Goal: Information Seeking & Learning: Learn about a topic

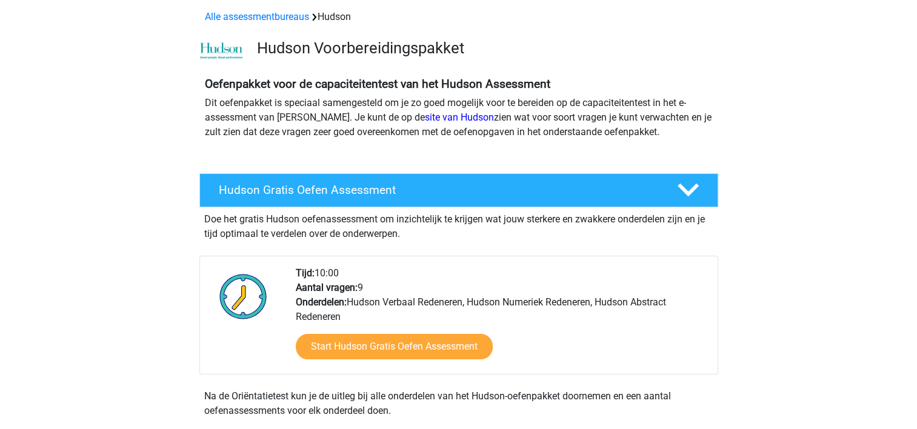
scroll to position [182, 0]
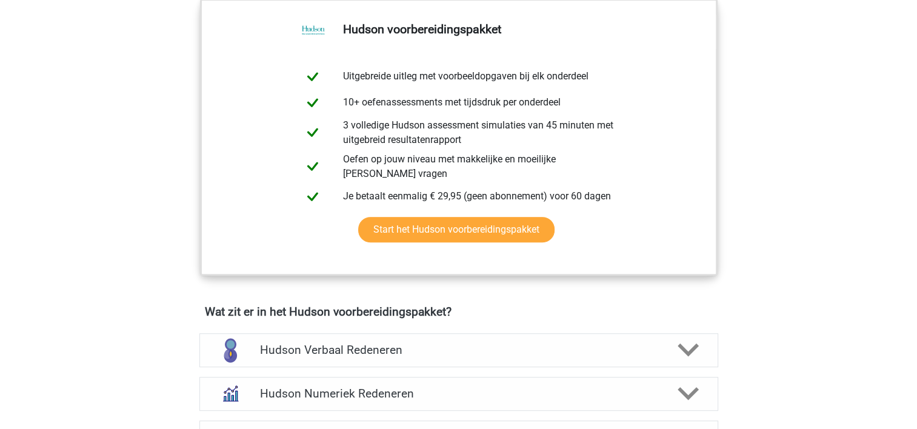
scroll to position [667, 0]
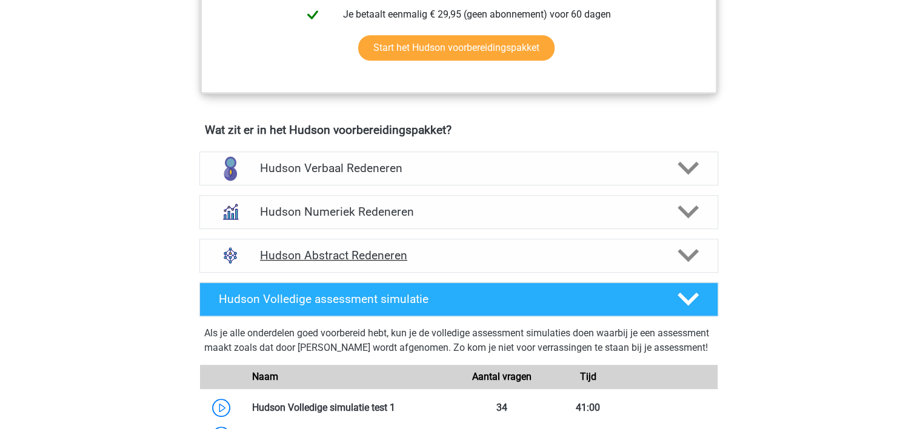
click at [686, 257] on polygon at bounding box center [688, 255] width 21 height 13
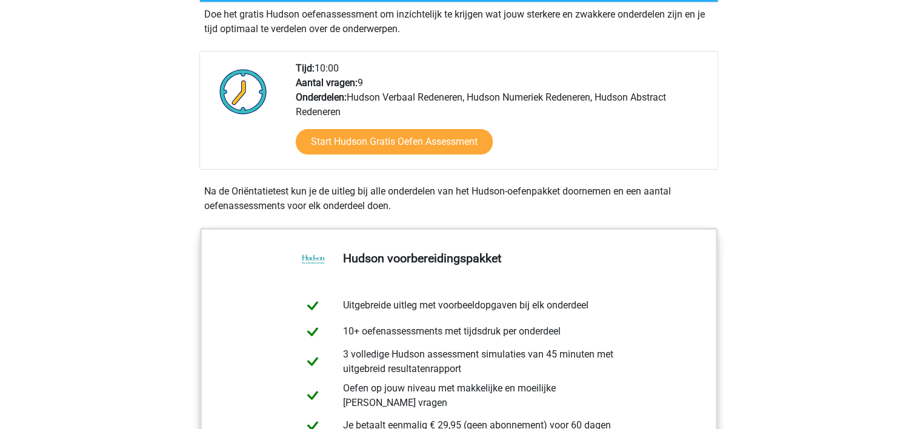
scroll to position [182, 0]
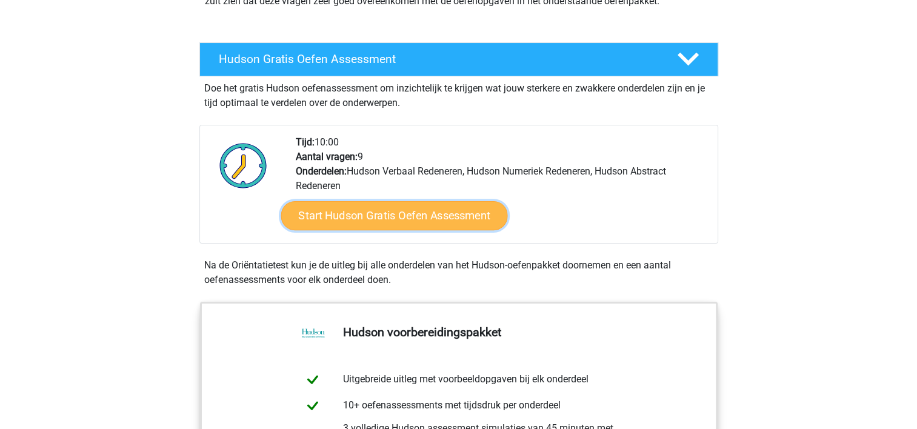
click at [439, 216] on link "Start Hudson Gratis Oefen Assessment" at bounding box center [394, 215] width 227 height 29
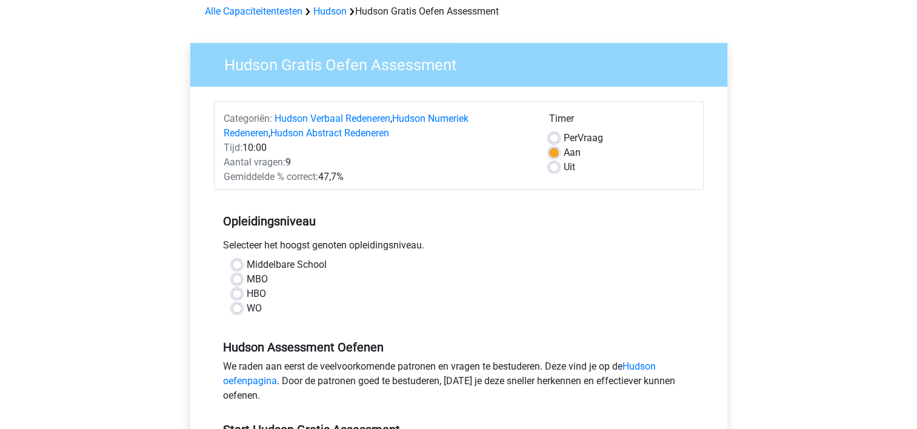
scroll to position [121, 0]
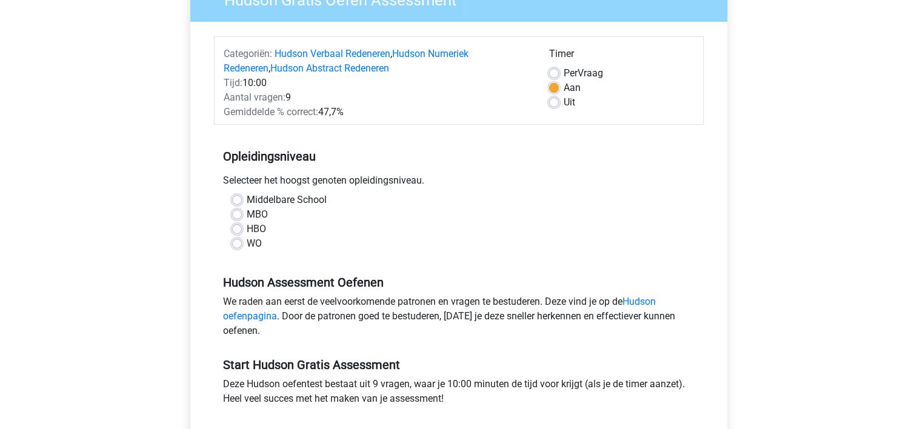
click at [247, 246] on label "WO" at bounding box center [254, 243] width 15 height 15
click at [238, 246] on input "WO" at bounding box center [237, 242] width 10 height 12
radio input "true"
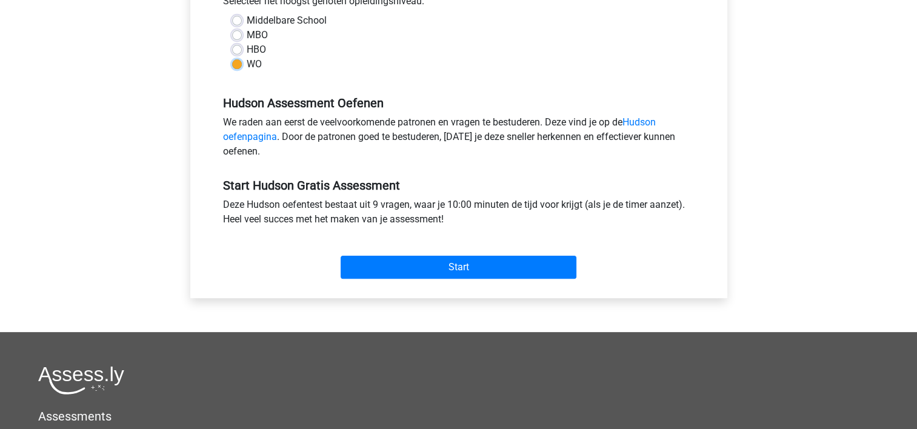
scroll to position [303, 0]
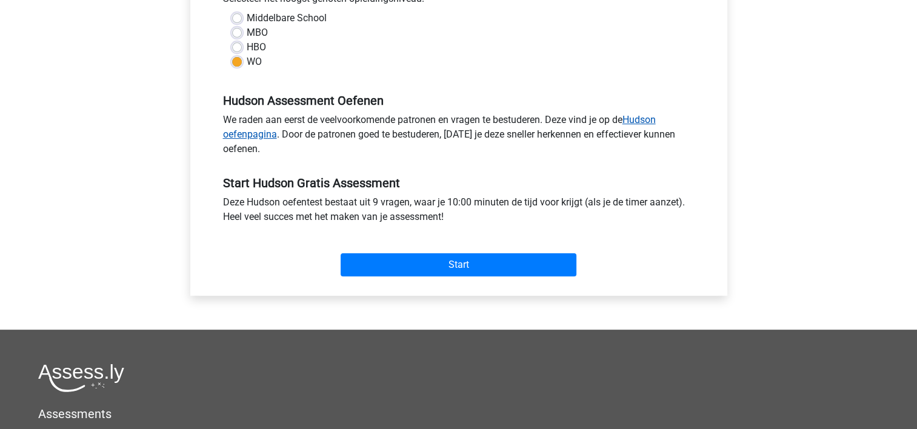
click at [637, 118] on link "Hudson oefenpagina" at bounding box center [439, 127] width 433 height 26
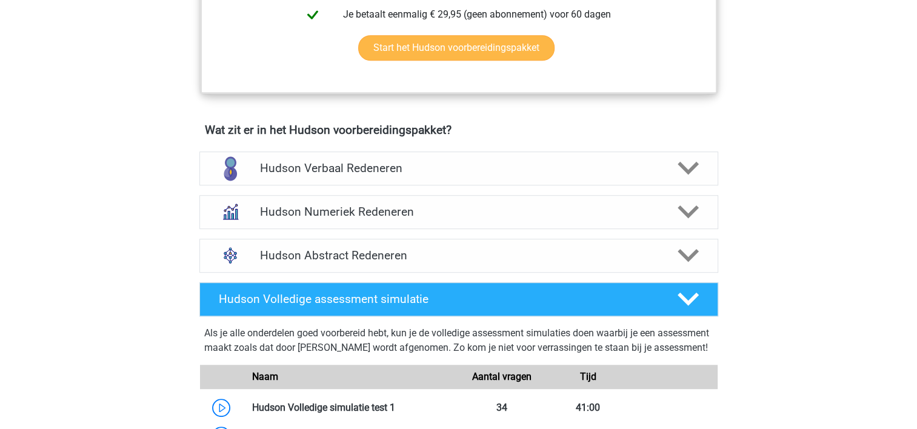
scroll to position [910, 0]
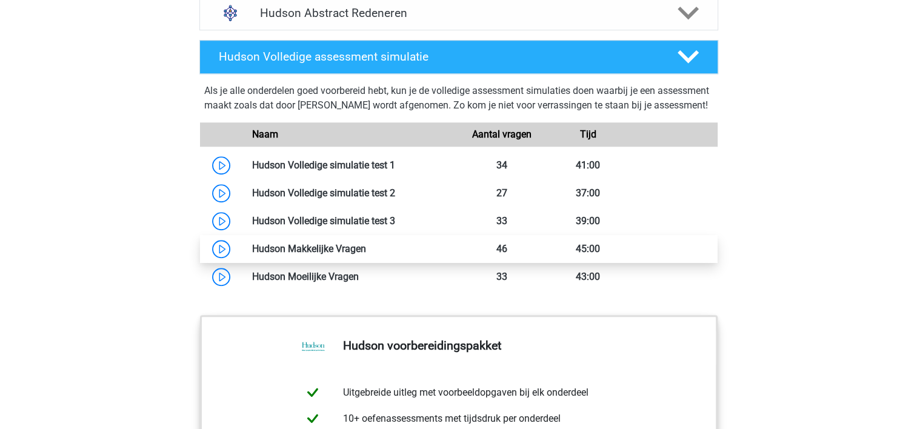
click at [366, 255] on link at bounding box center [366, 249] width 0 height 12
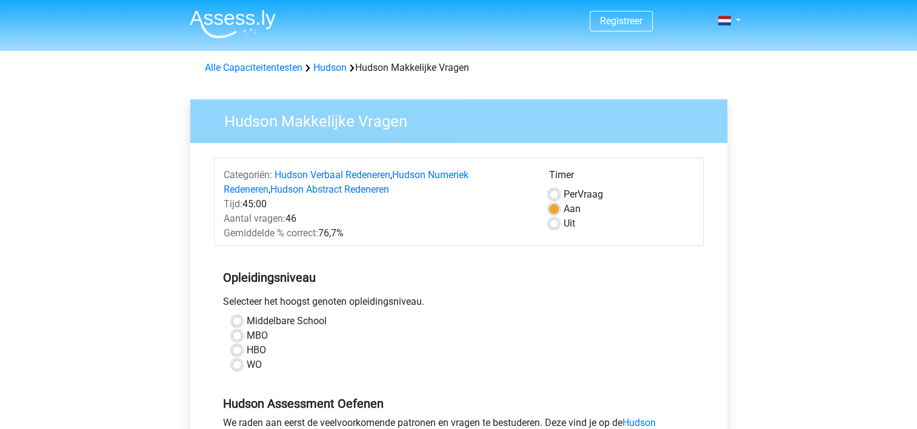
click at [247, 363] on label "WO" at bounding box center [254, 365] width 15 height 15
click at [239, 363] on input "WO" at bounding box center [237, 364] width 10 height 12
radio input "true"
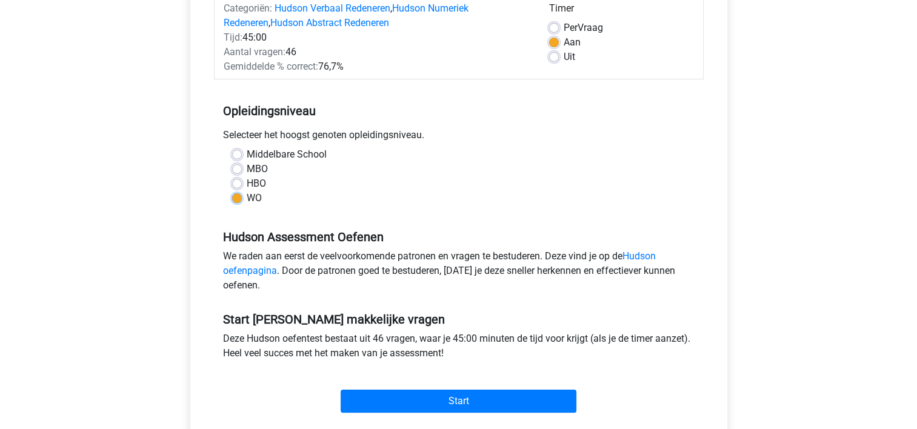
scroll to position [243, 0]
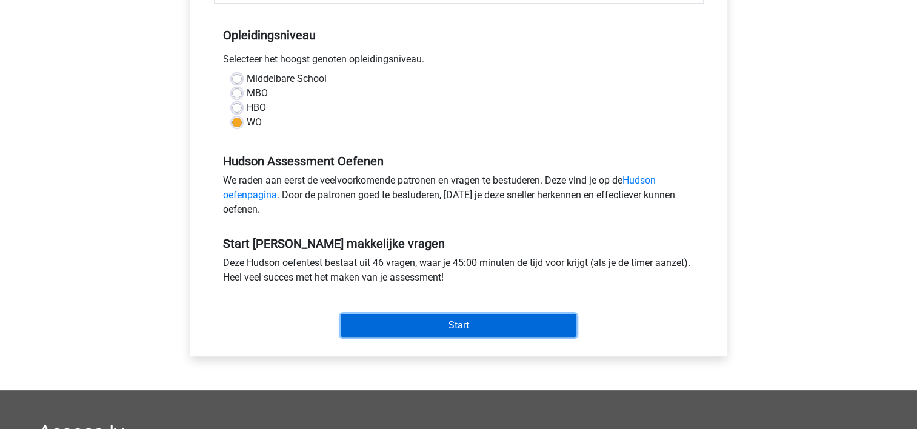
click at [480, 325] on input "Start" at bounding box center [459, 325] width 236 height 23
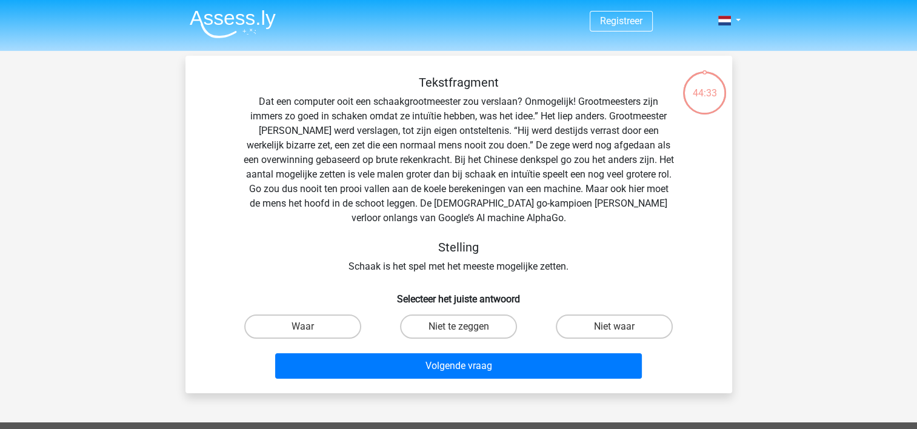
click at [617, 327] on input "Niet waar" at bounding box center [619, 331] width 8 height 8
radio input "true"
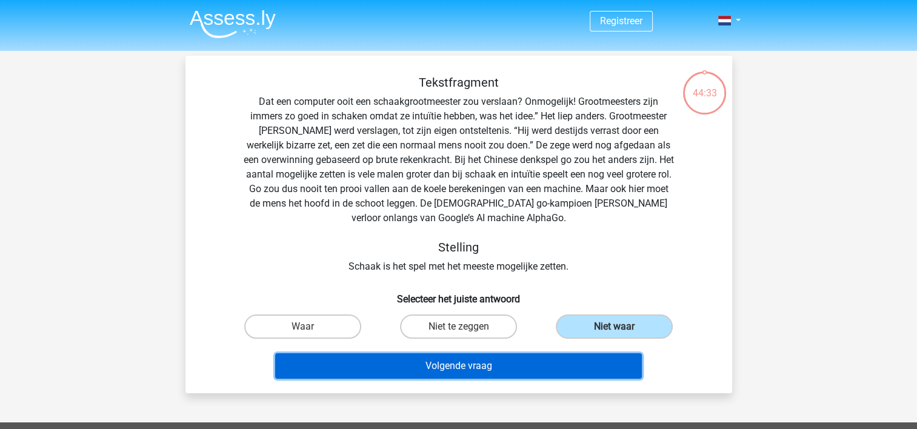
click at [460, 371] on button "Volgende vraag" at bounding box center [458, 366] width 367 height 25
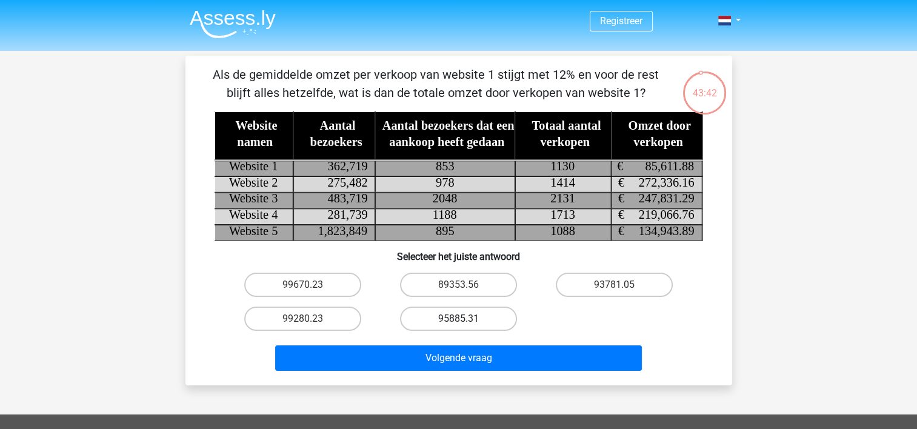
click at [451, 321] on label "95885.31" at bounding box center [458, 319] width 117 height 24
click at [458, 321] on input "95885.31" at bounding box center [462, 323] width 8 height 8
radio input "true"
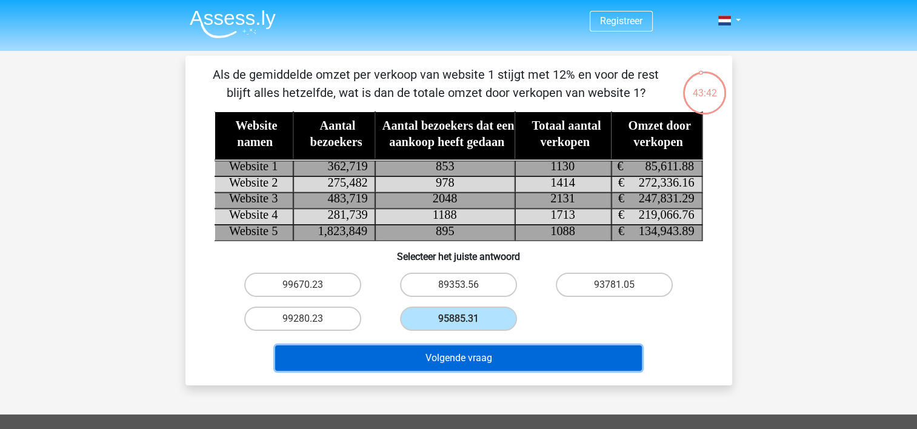
click at [481, 355] on button "Volgende vraag" at bounding box center [458, 358] width 367 height 25
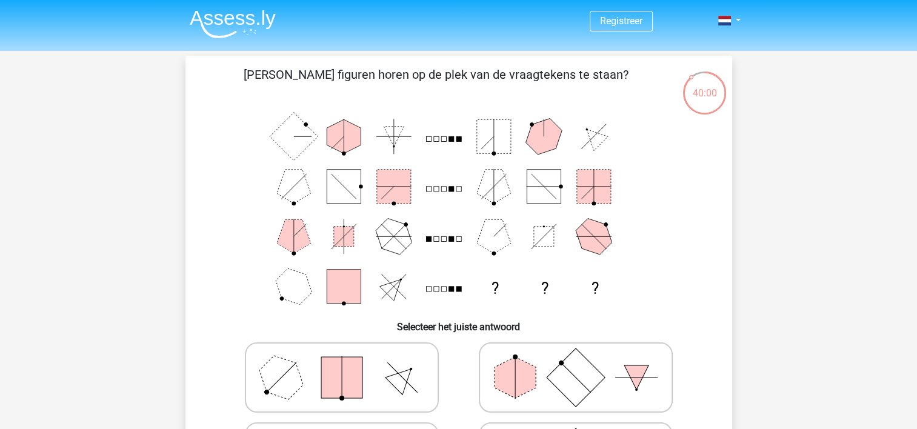
scroll to position [182, 0]
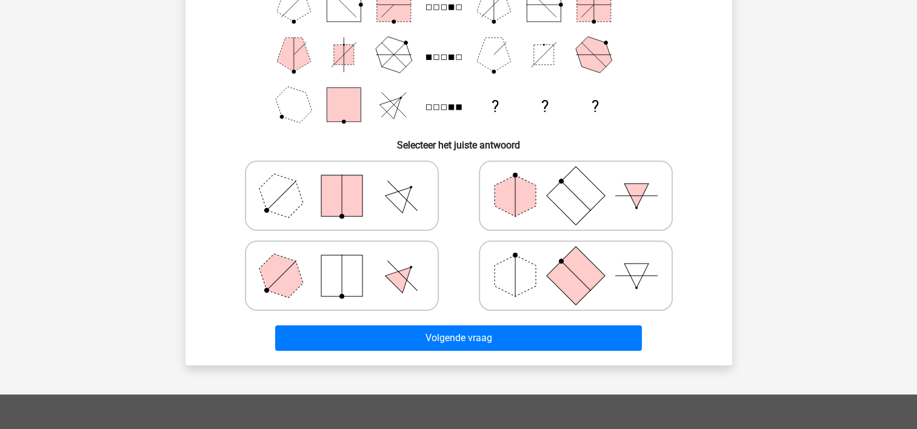
click at [585, 258] on rect at bounding box center [575, 276] width 58 height 58
click at [584, 258] on input "radio" at bounding box center [580, 257] width 8 height 8
radio input "true"
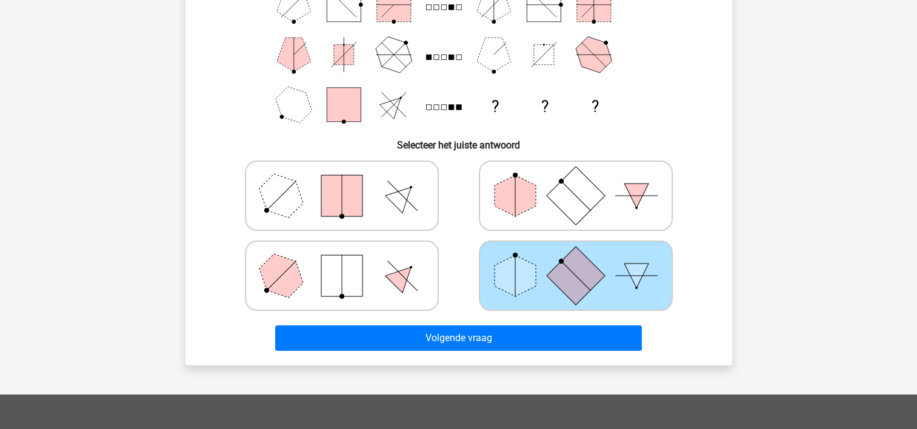
click at [463, 351] on div "Volgende vraag" at bounding box center [459, 341] width 468 height 30
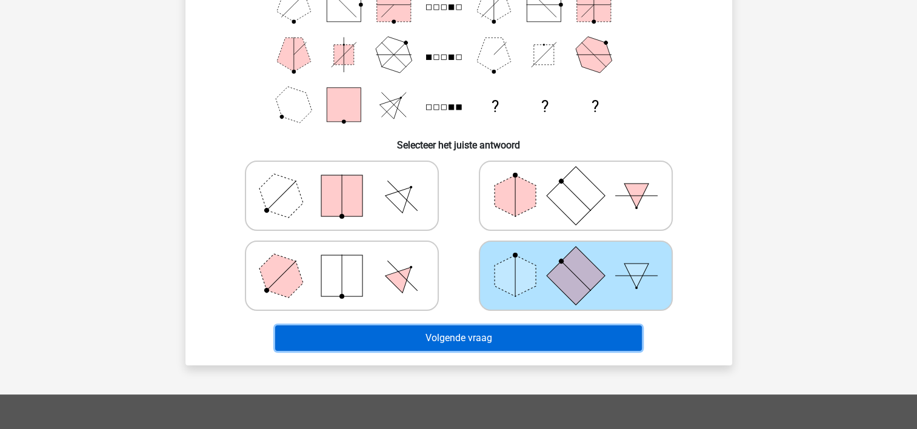
click at [461, 338] on button "Volgende vraag" at bounding box center [458, 338] width 367 height 25
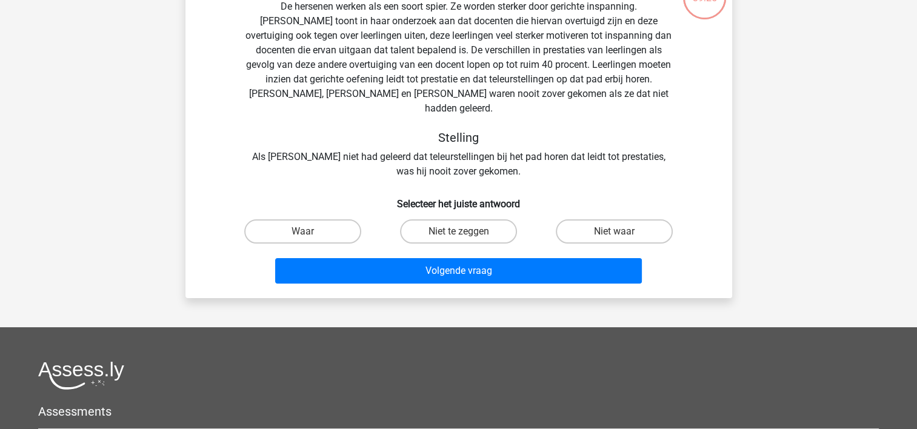
scroll to position [116, 0]
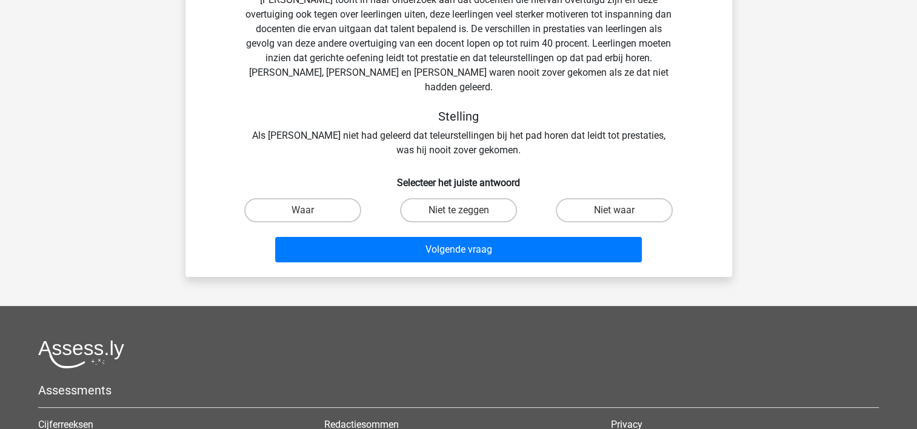
click at [303, 210] on input "Waar" at bounding box center [307, 214] width 8 height 8
radio input "true"
click at [512, 249] on div "Volgende vraag" at bounding box center [459, 252] width 468 height 30
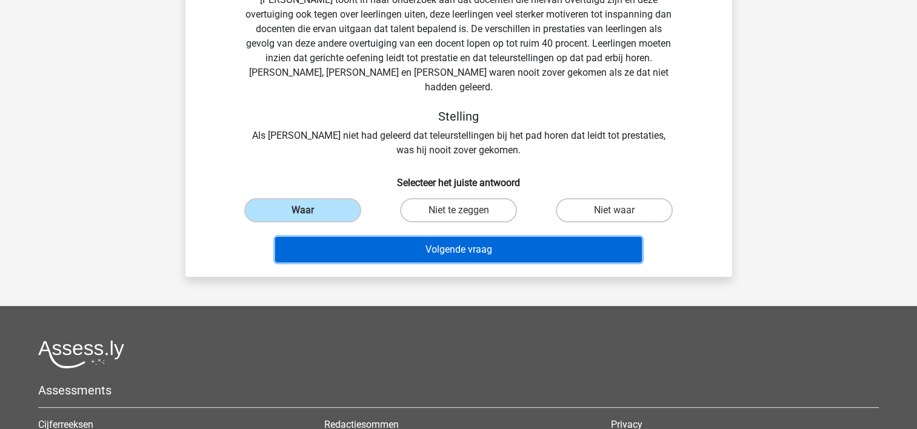
click at [501, 237] on button "Volgende vraag" at bounding box center [458, 249] width 367 height 25
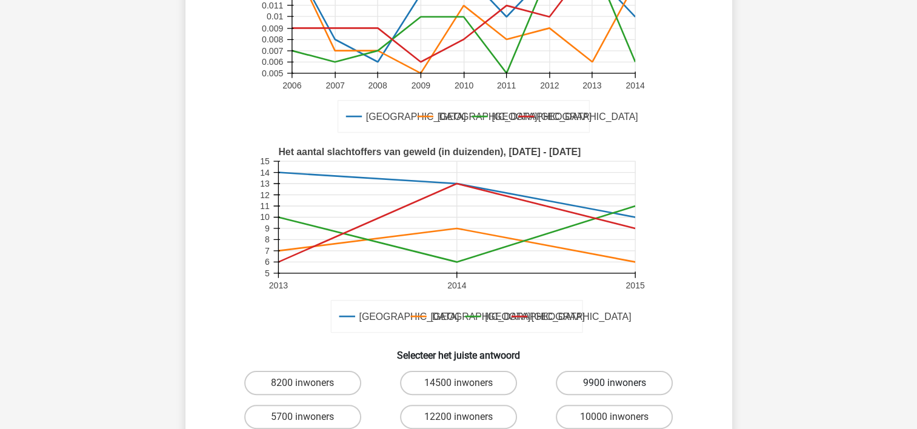
scroll to position [243, 0]
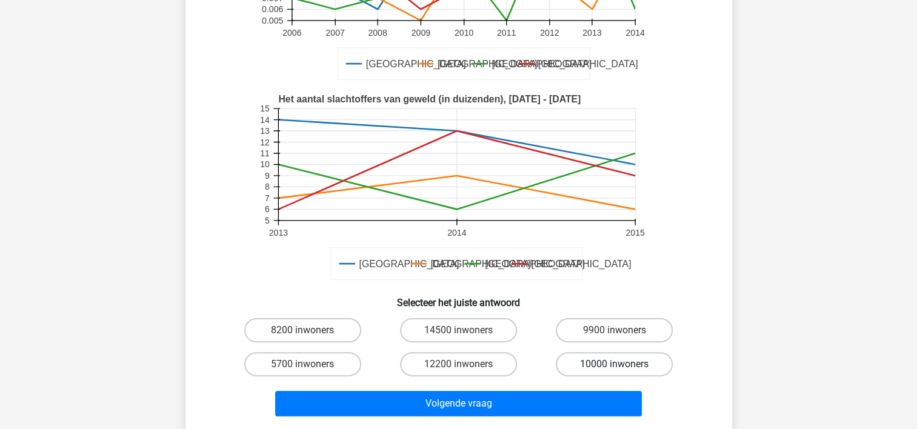
click at [621, 352] on label "10000 inwoners" at bounding box center [614, 364] width 117 height 24
click at [621, 364] on input "10000 inwoners" at bounding box center [619, 368] width 8 height 8
radio input "true"
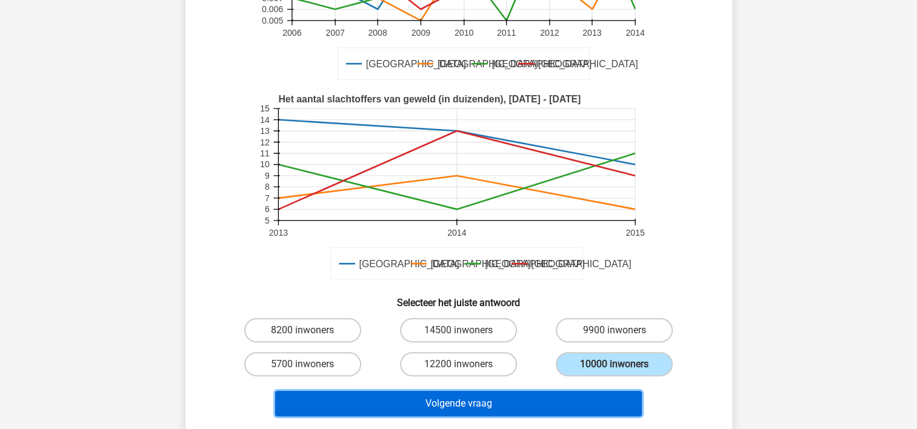
click at [458, 391] on button "Volgende vraag" at bounding box center [458, 403] width 367 height 25
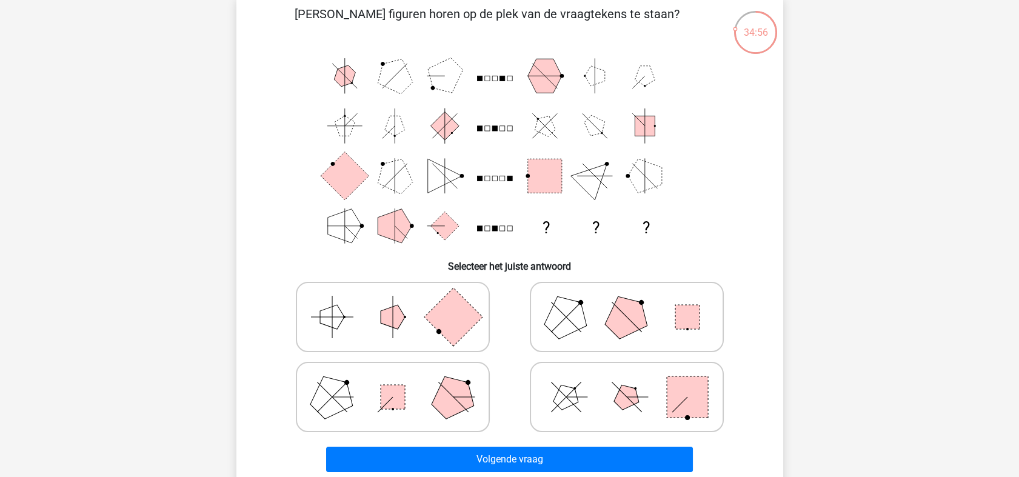
scroll to position [128, 0]
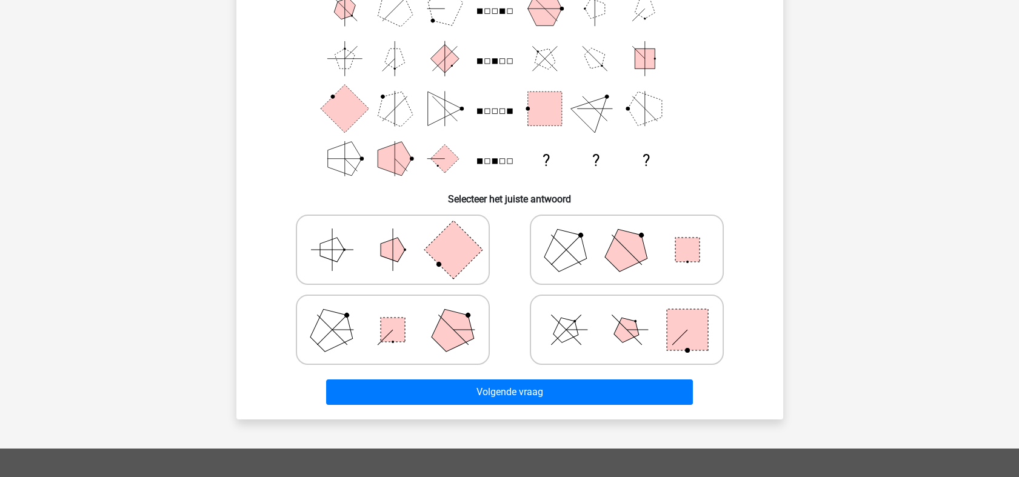
click at [606, 250] on icon at bounding box center [627, 250] width 182 height 61
click at [627, 235] on input "radio" at bounding box center [631, 231] width 8 height 8
radio input "true"
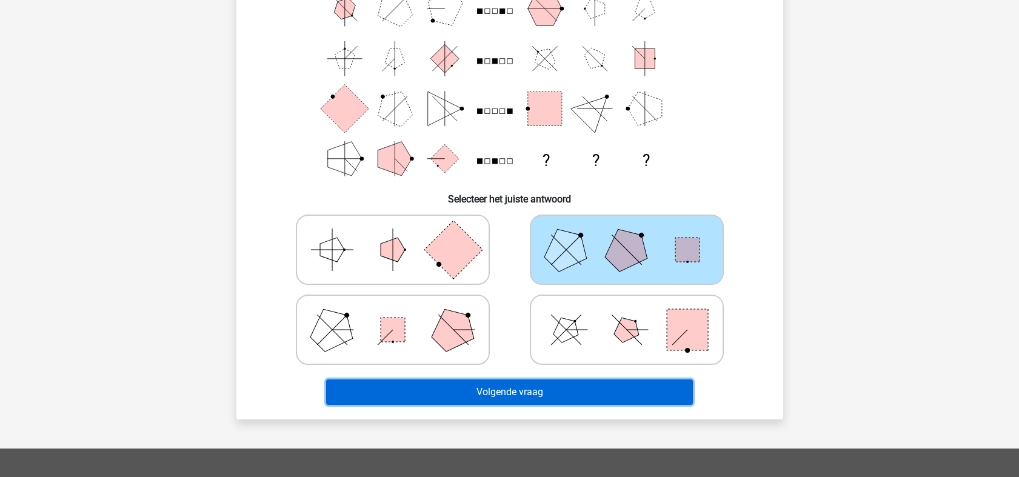
click at [510, 383] on button "Volgende vraag" at bounding box center [509, 392] width 367 height 25
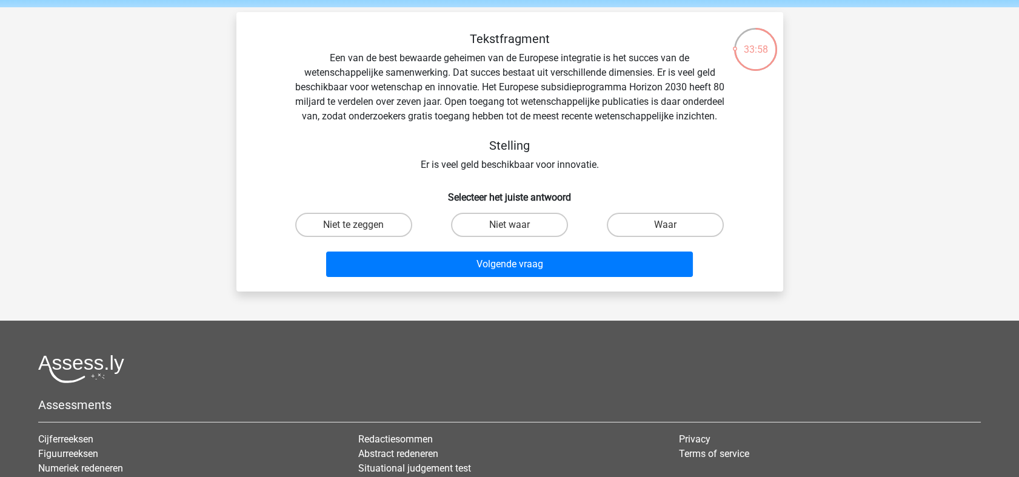
scroll to position [67, 0]
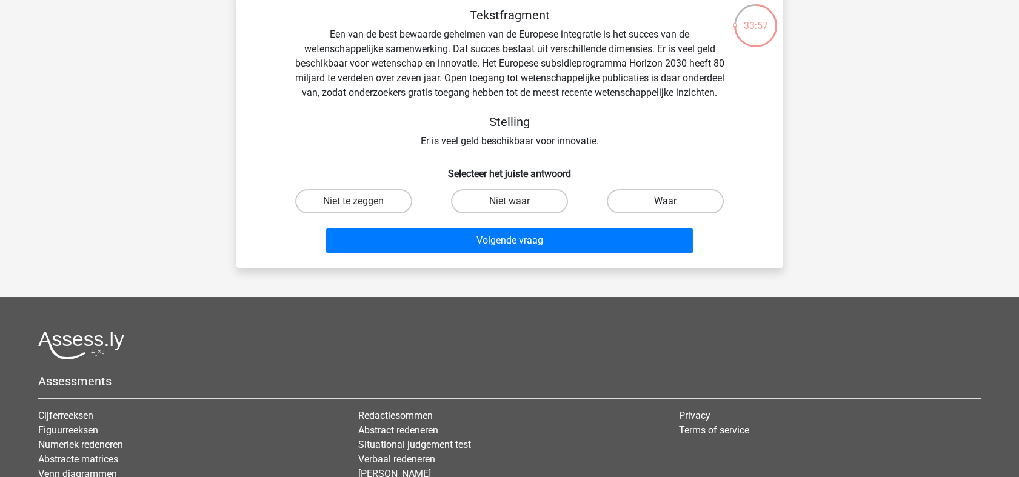
click at [652, 213] on label "Waar" at bounding box center [665, 201] width 117 height 24
click at [666, 209] on input "Waar" at bounding box center [670, 205] width 8 height 8
radio input "true"
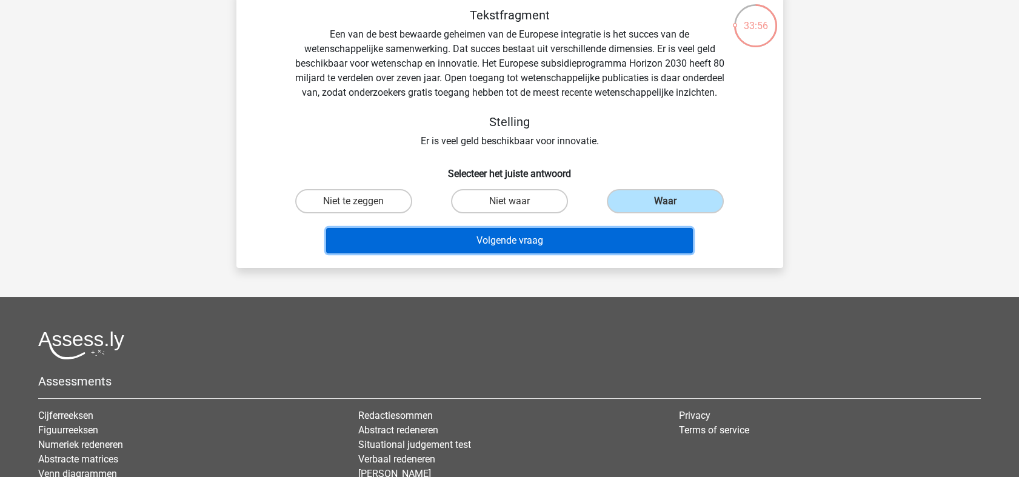
click at [452, 253] on button "Volgende vraag" at bounding box center [509, 240] width 367 height 25
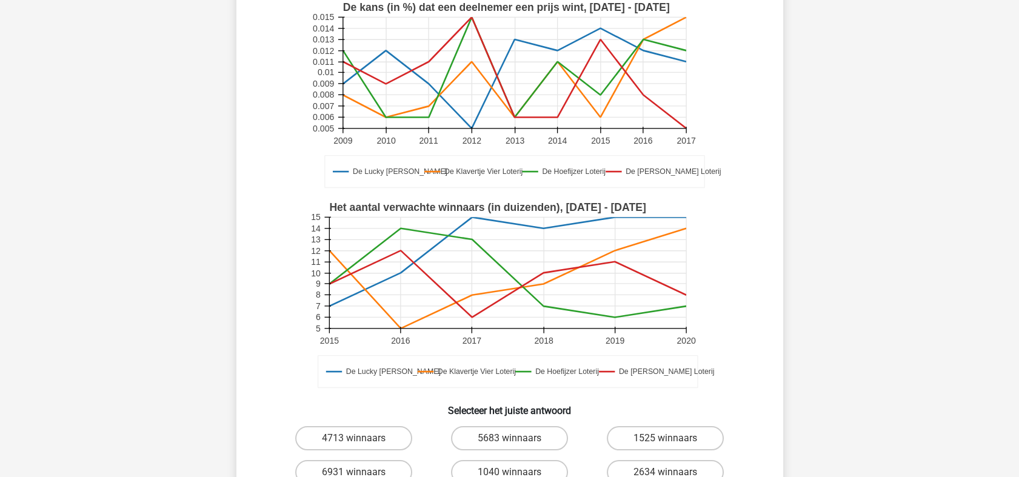
scroll to position [269, 0]
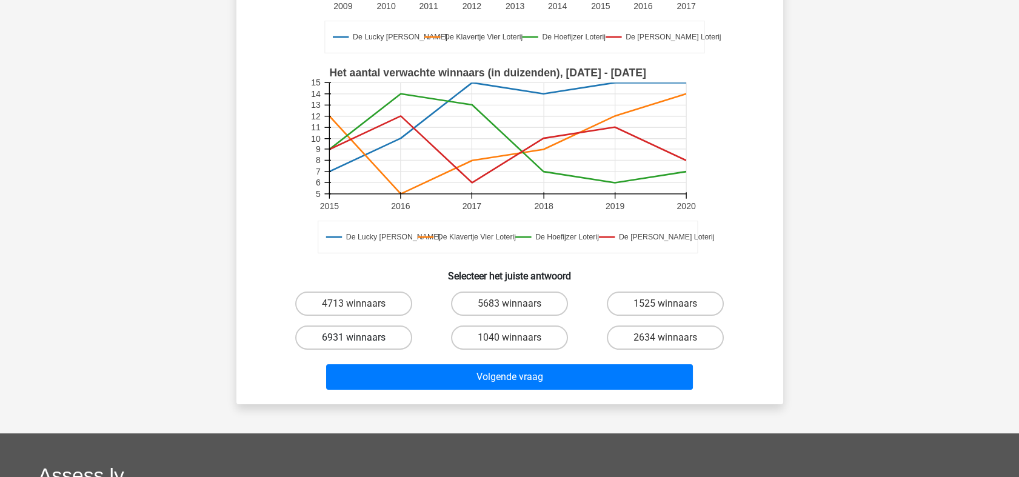
click at [367, 335] on label "6931 winnaars" at bounding box center [353, 338] width 117 height 24
click at [361, 338] on input "6931 winnaars" at bounding box center [358, 342] width 8 height 8
radio input "true"
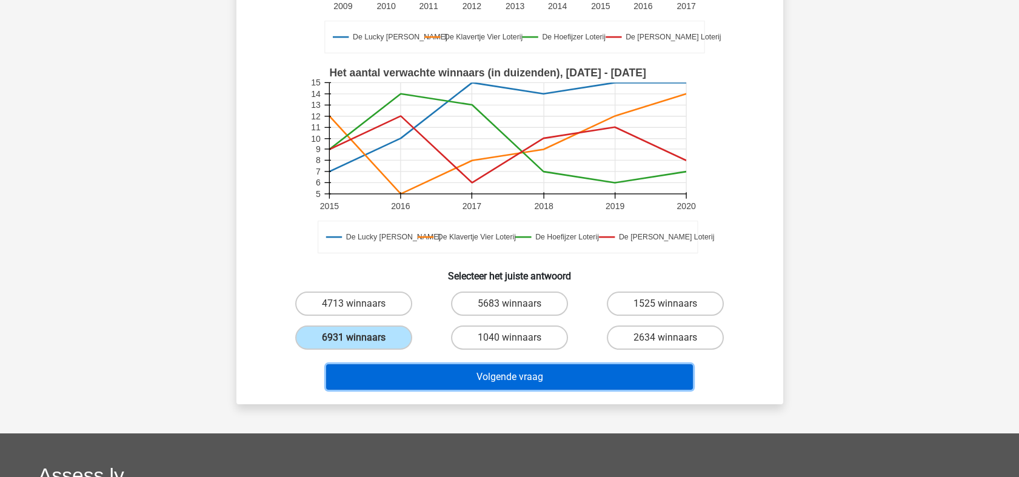
click at [568, 378] on button "Volgende vraag" at bounding box center [509, 376] width 367 height 25
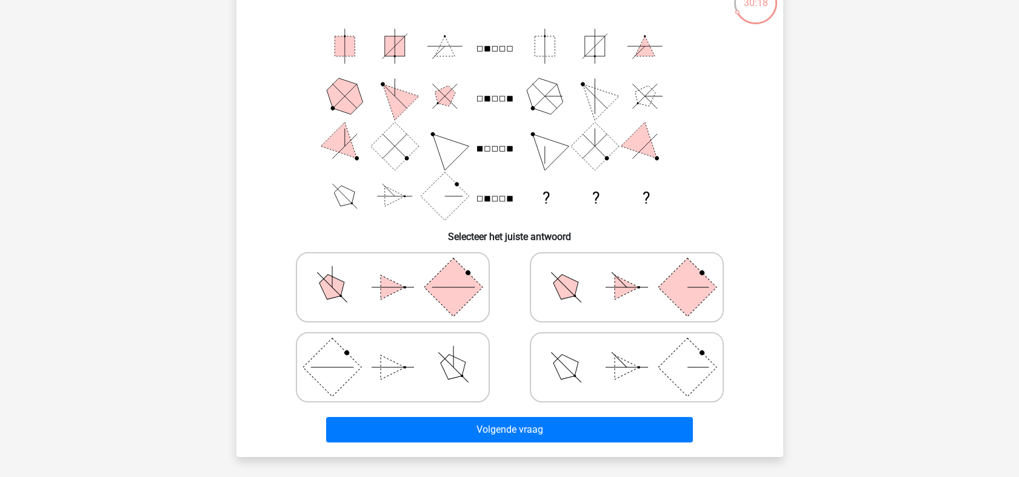
scroll to position [67, 0]
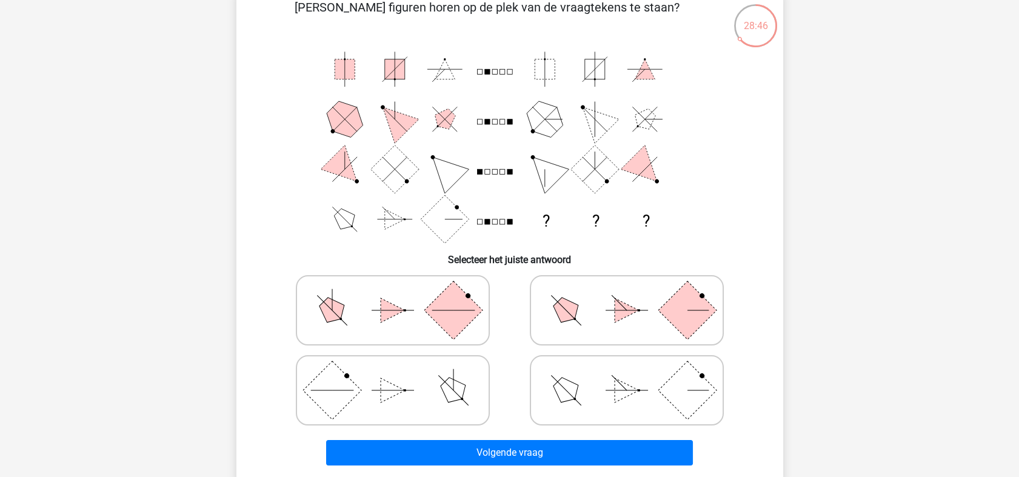
click at [606, 291] on icon at bounding box center [627, 310] width 182 height 61
click at [627, 291] on input "radio" at bounding box center [631, 291] width 8 height 8
radio input "true"
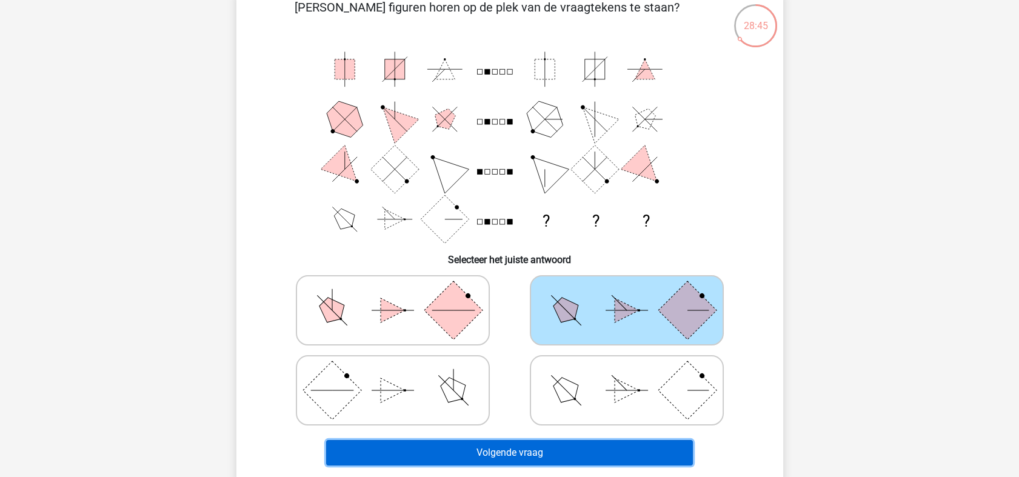
click at [452, 429] on button "Volgende vraag" at bounding box center [509, 452] width 367 height 25
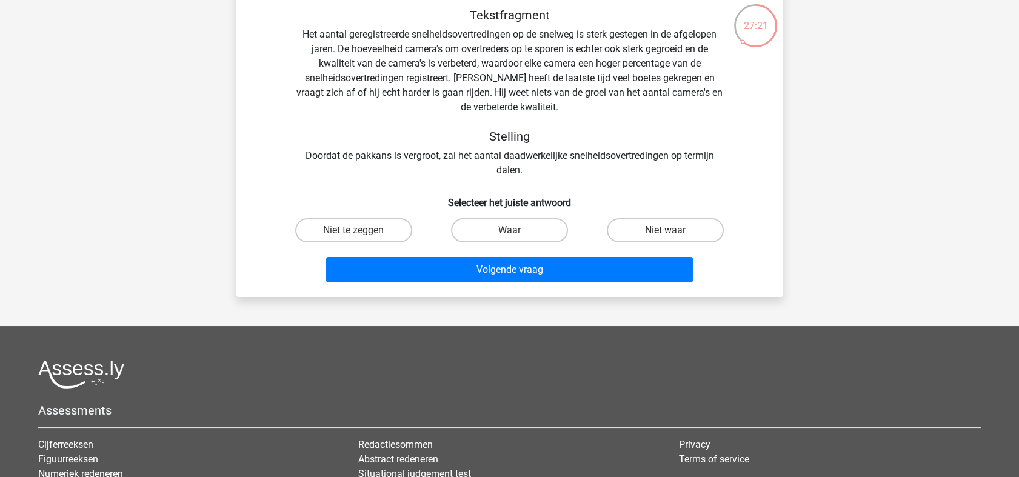
scroll to position [0, 0]
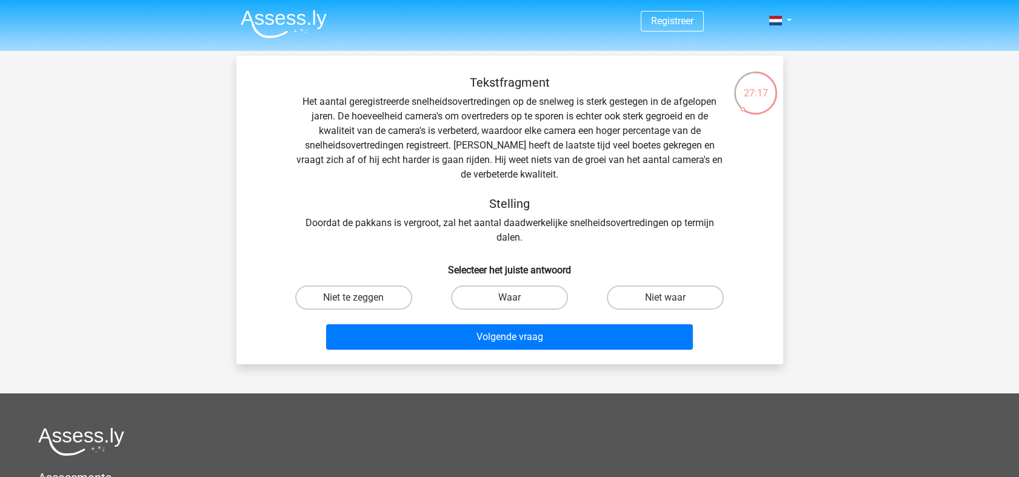
click at [354, 298] on input "Niet te zeggen" at bounding box center [358, 302] width 8 height 8
radio input "true"
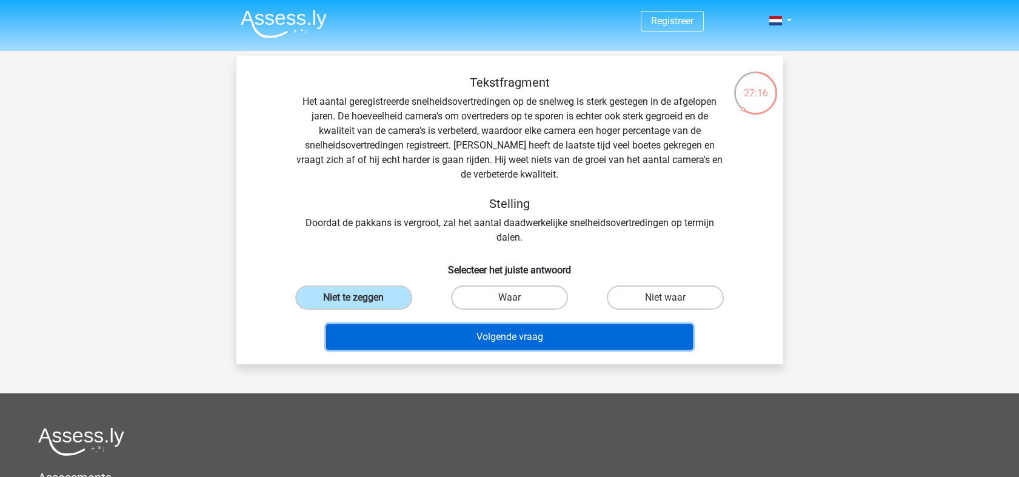
click at [619, 344] on button "Volgende vraag" at bounding box center [509, 336] width 367 height 25
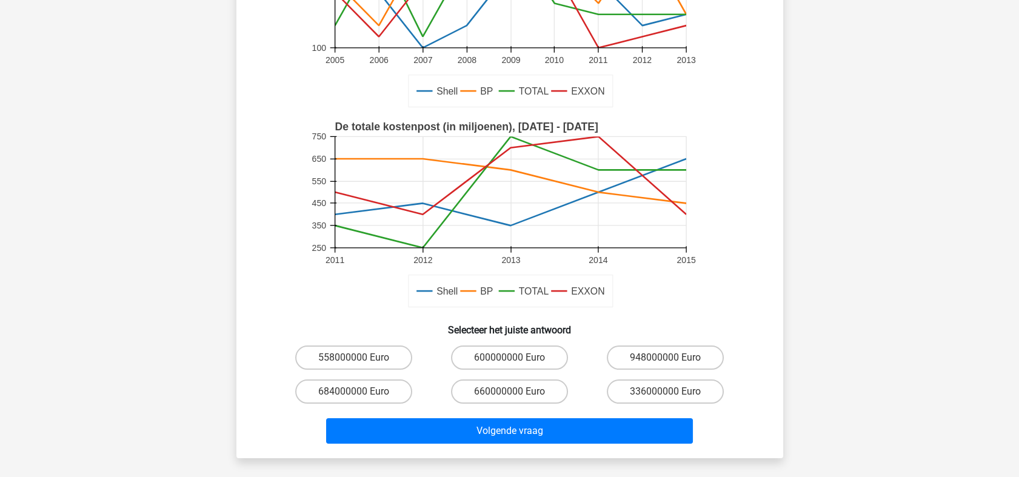
scroll to position [202, 0]
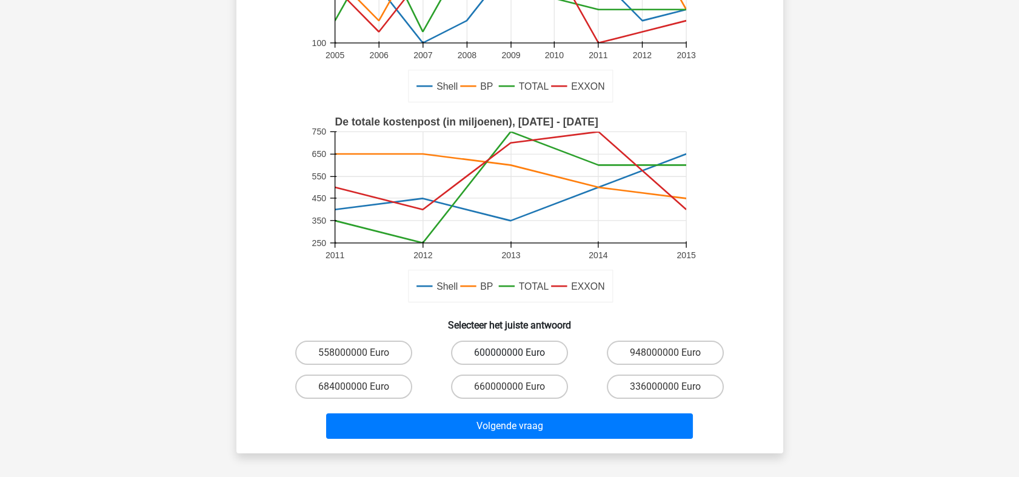
click at [480, 352] on label "600000000 Euro" at bounding box center [509, 353] width 117 height 24
click at [509, 353] on input "600000000 Euro" at bounding box center [513, 357] width 8 height 8
radio input "true"
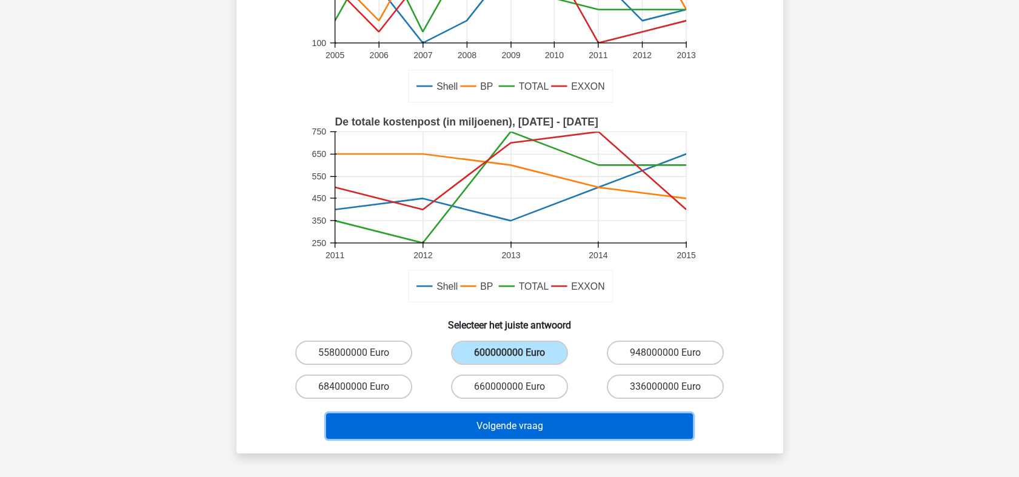
click at [560, 429] on button "Volgende vraag" at bounding box center [509, 426] width 367 height 25
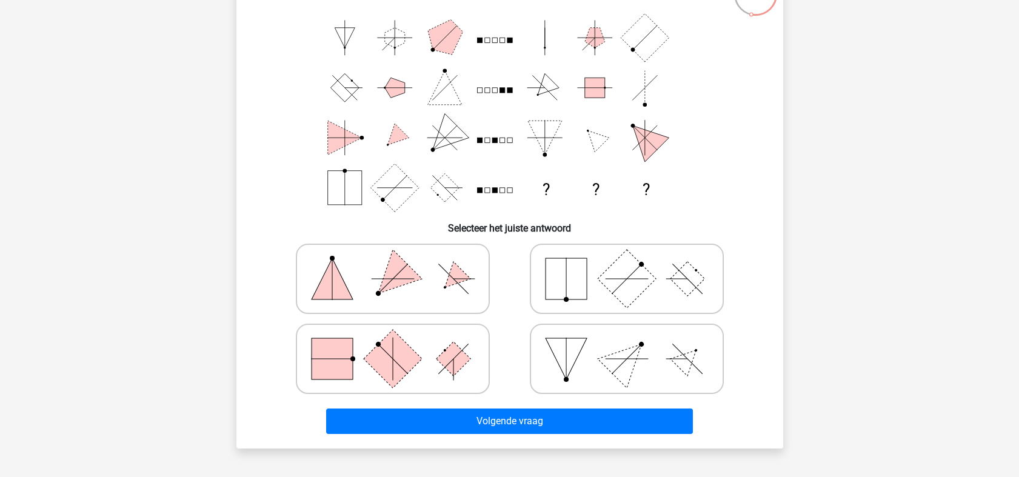
scroll to position [67, 0]
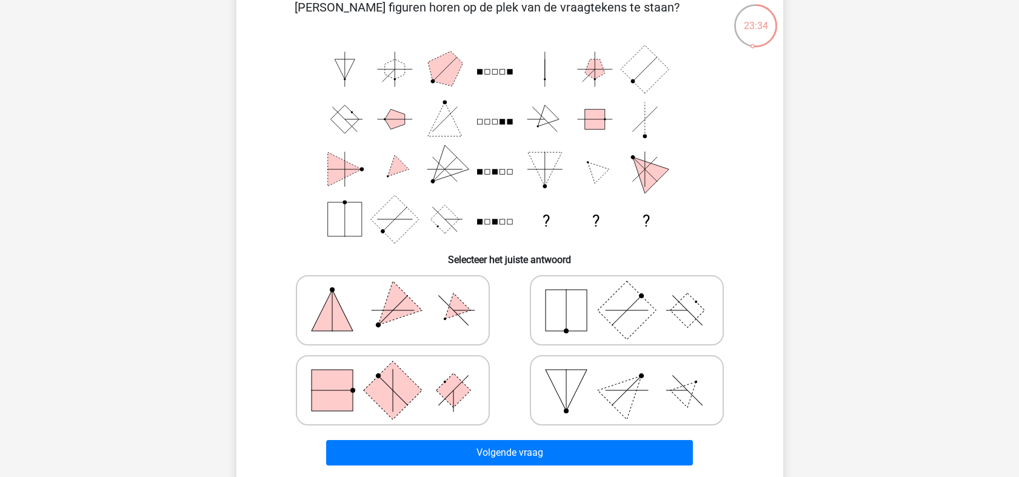
click at [393, 374] on input "radio" at bounding box center [397, 371] width 8 height 8
radio input "true"
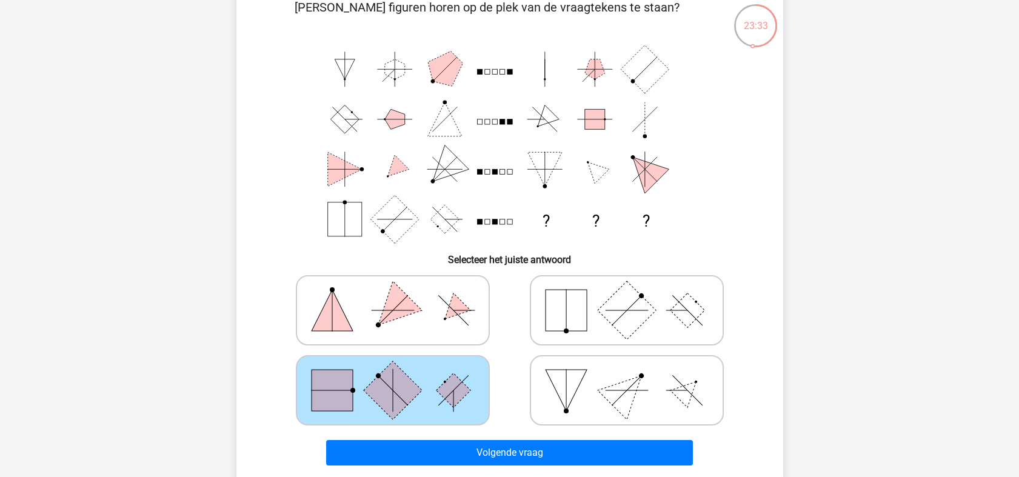
click at [570, 429] on div "Volgende vraag" at bounding box center [510, 455] width 468 height 30
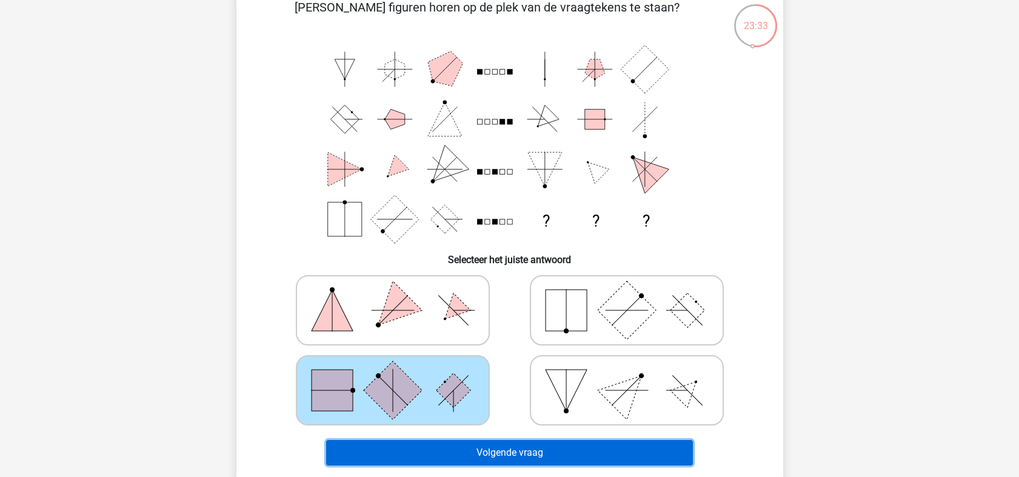
drag, startPoint x: 584, startPoint y: 464, endPoint x: 584, endPoint y: 457, distance: 7.3
click at [582, 429] on button "Volgende vraag" at bounding box center [509, 452] width 367 height 25
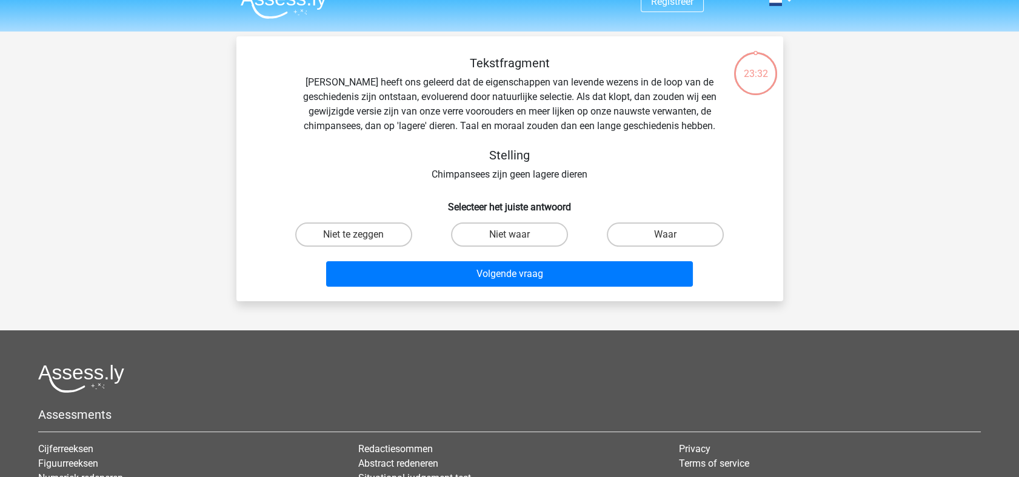
scroll to position [0, 0]
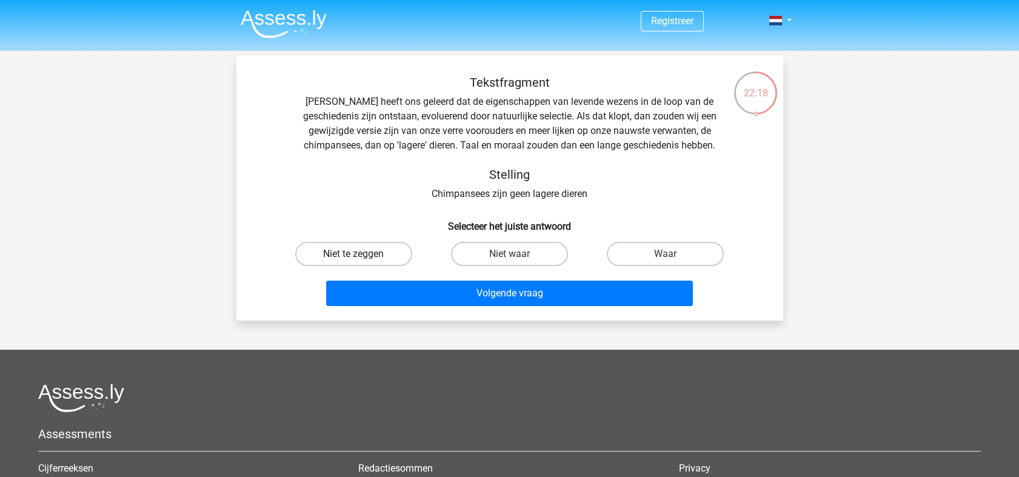
click at [358, 253] on label "Niet te zeggen" at bounding box center [353, 254] width 117 height 24
click at [358, 254] on input "Niet te zeggen" at bounding box center [358, 258] width 8 height 8
radio input "true"
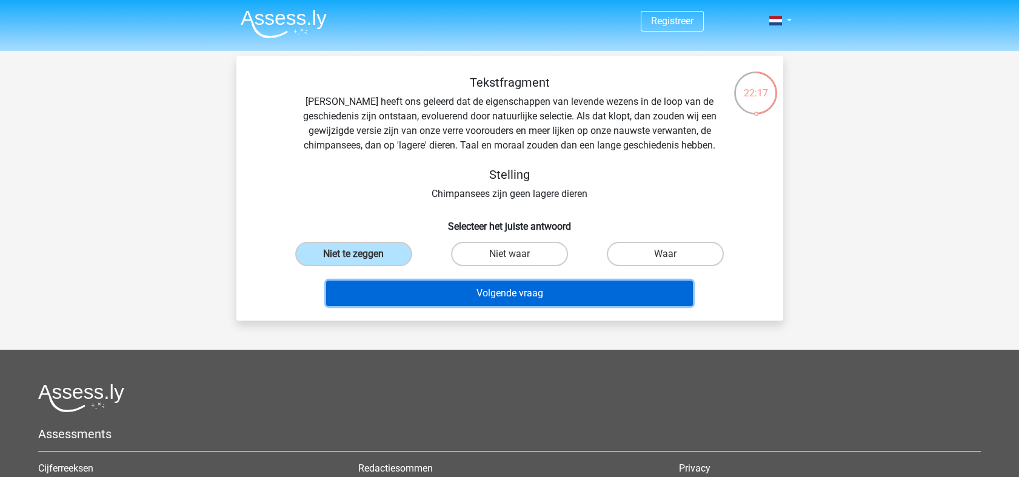
click at [606, 296] on button "Volgende vraag" at bounding box center [509, 293] width 367 height 25
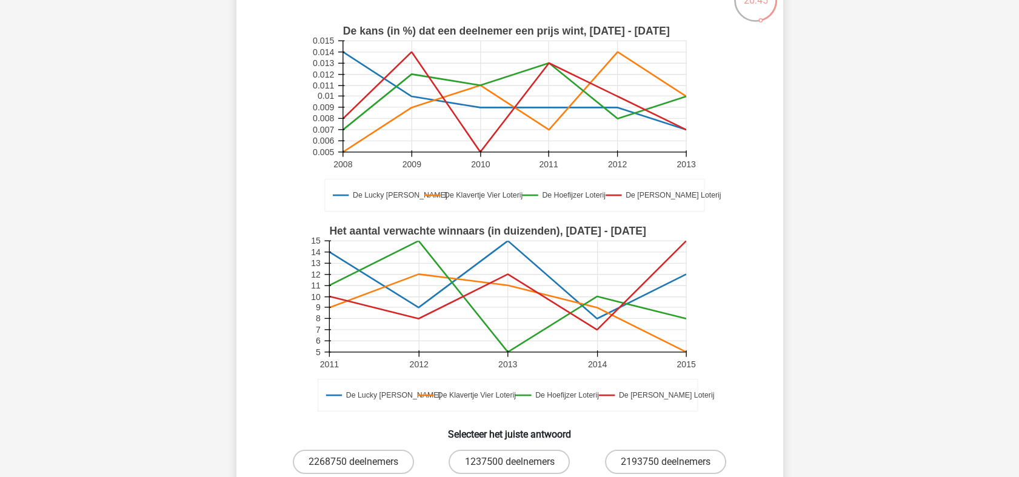
scroll to position [202, 0]
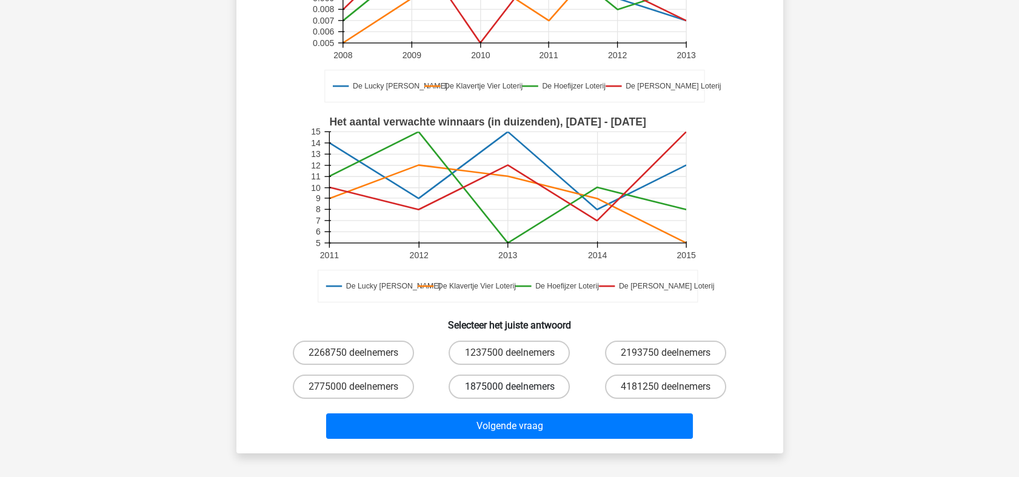
click at [494, 381] on label "1875000 deelnemers" at bounding box center [509, 387] width 121 height 24
click at [509, 387] on input "1875000 deelnemers" at bounding box center [513, 391] width 8 height 8
radio input "true"
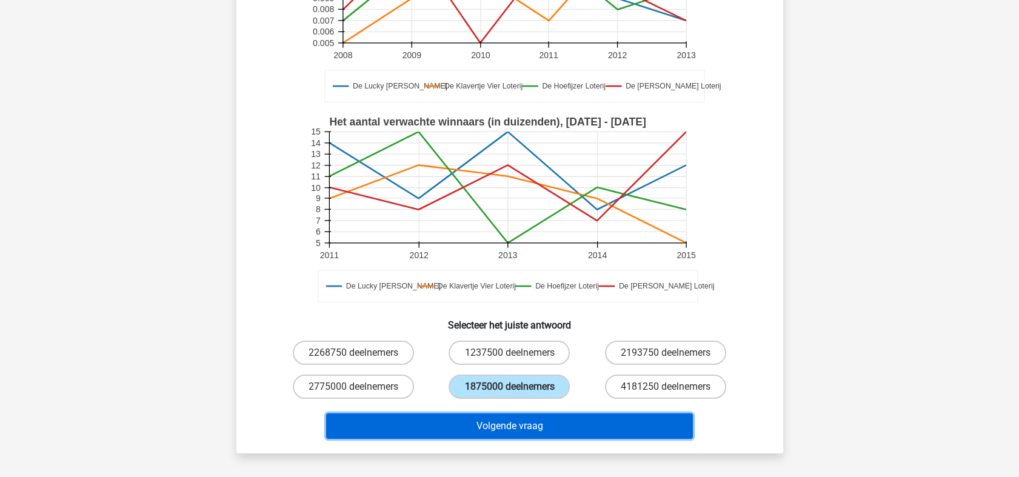
click at [503, 420] on button "Volgende vraag" at bounding box center [509, 426] width 367 height 25
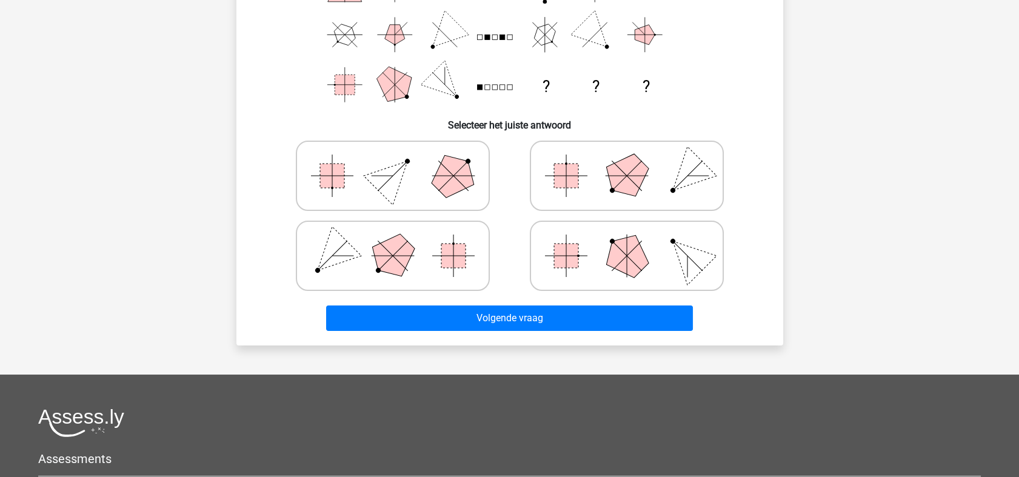
scroll to position [67, 0]
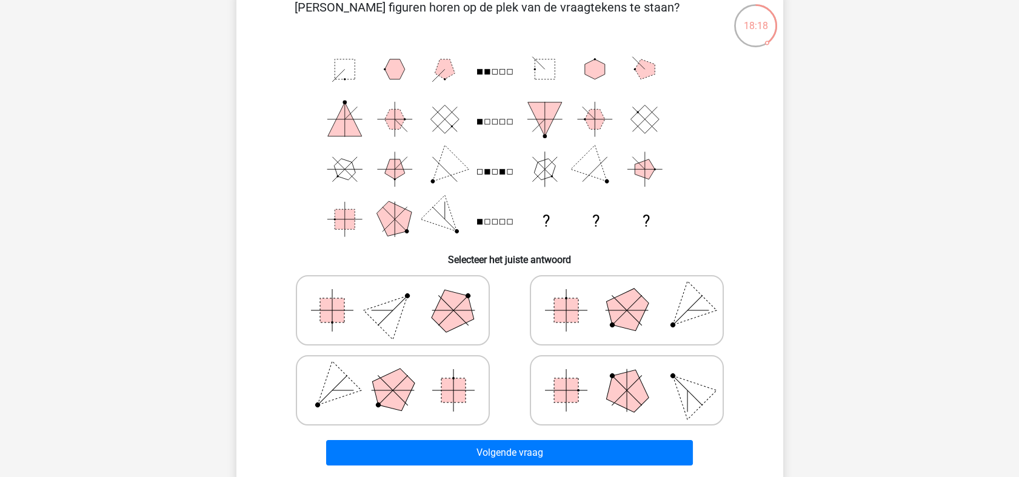
click at [464, 304] on polygon at bounding box center [453, 310] width 58 height 58
click at [401, 295] on input "radio" at bounding box center [397, 291] width 8 height 8
radio input "true"
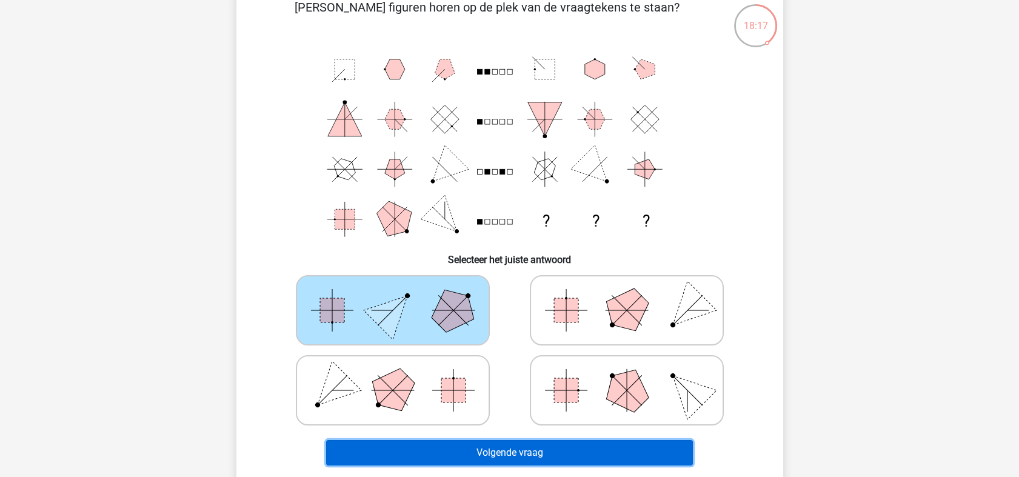
click at [539, 429] on button "Volgende vraag" at bounding box center [509, 452] width 367 height 25
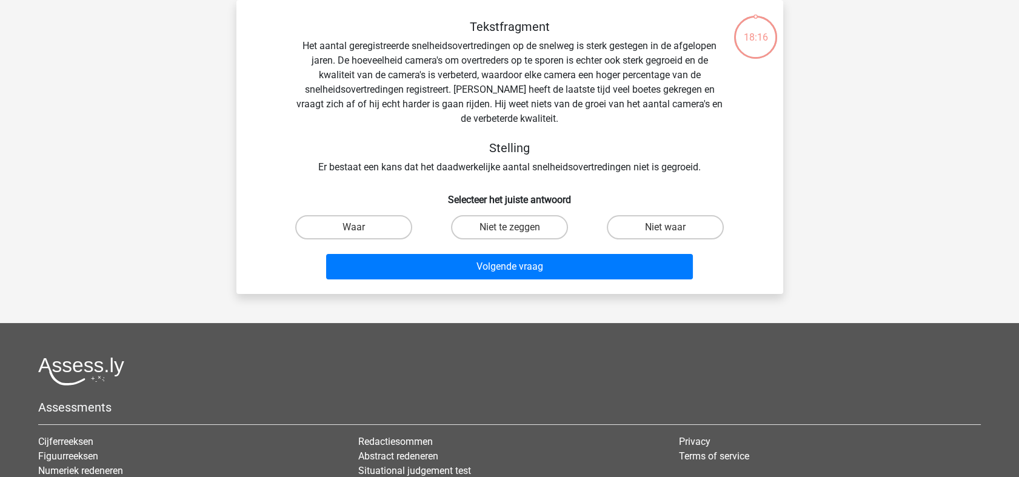
scroll to position [0, 0]
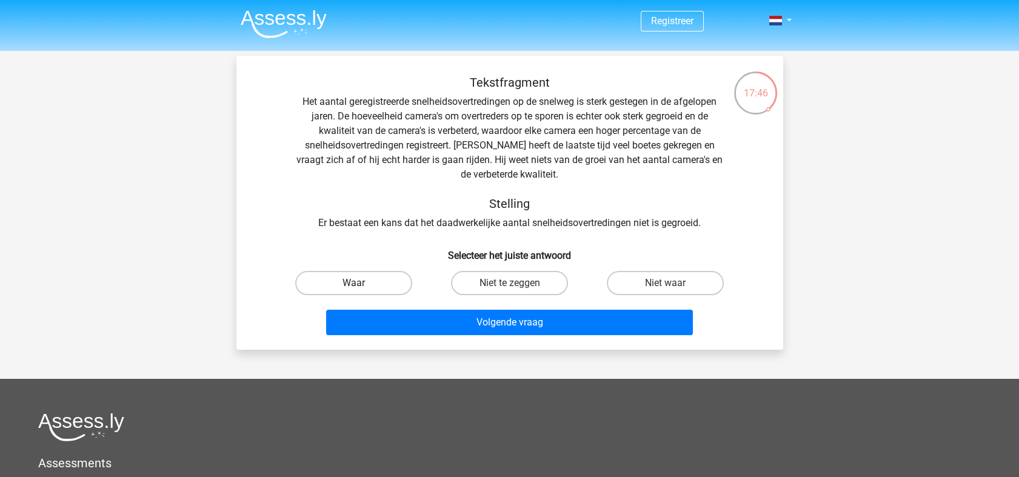
click at [349, 274] on label "Waar" at bounding box center [353, 283] width 117 height 24
click at [354, 283] on input "Waar" at bounding box center [358, 287] width 8 height 8
radio input "true"
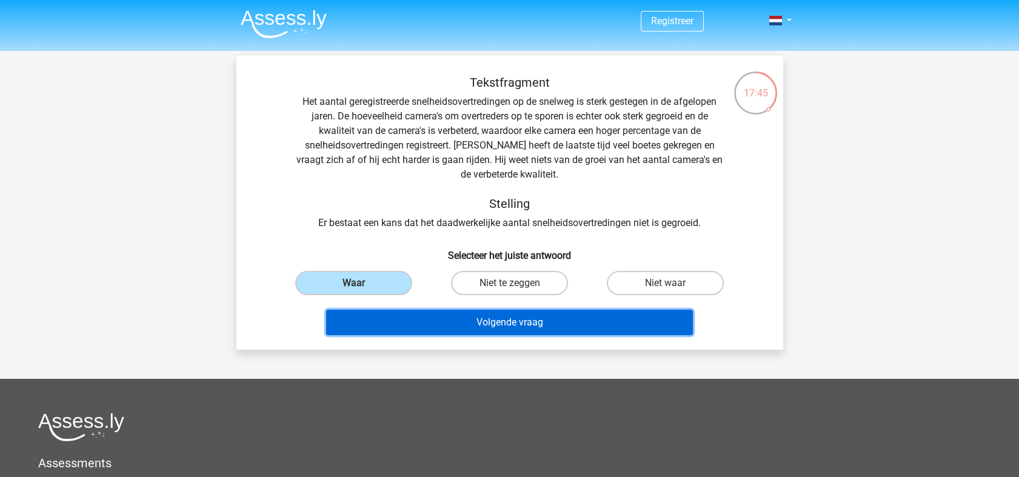
click at [616, 313] on button "Volgende vraag" at bounding box center [509, 322] width 367 height 25
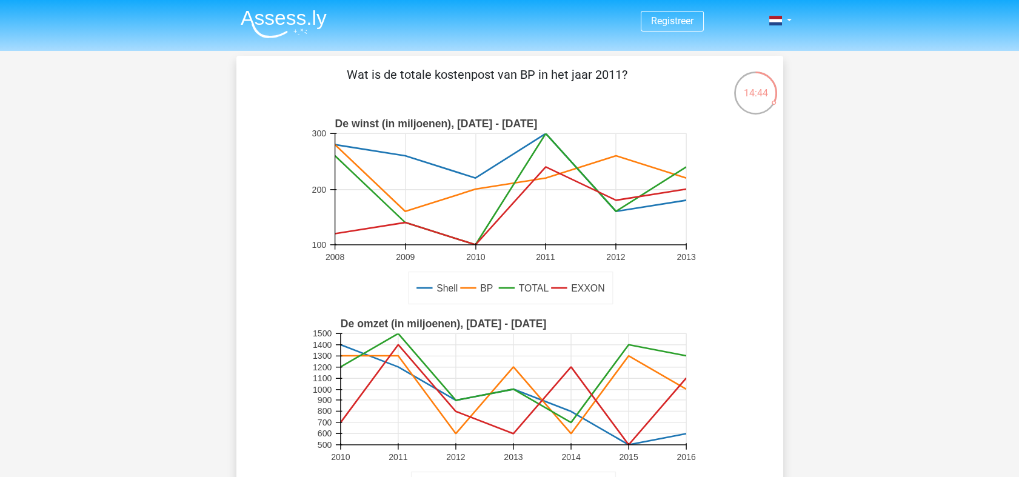
scroll to position [202, 0]
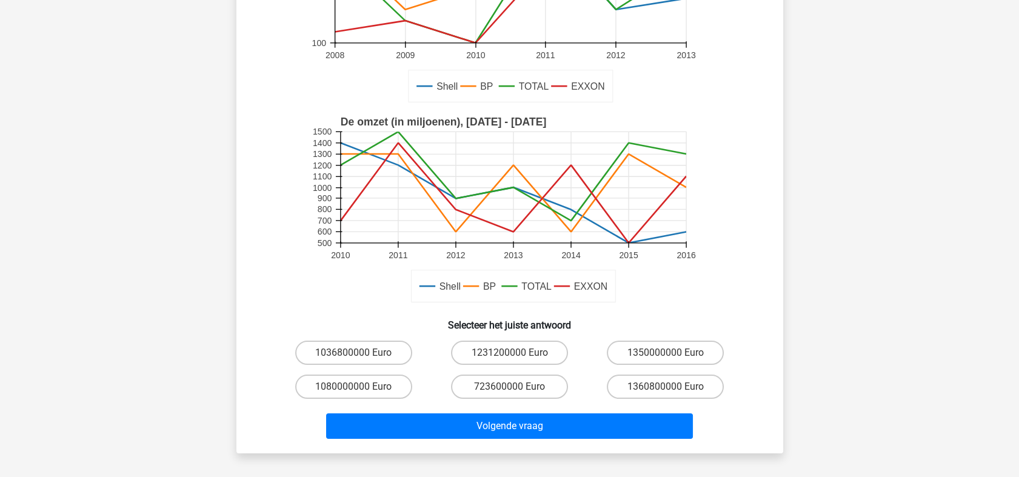
click at [341, 373] on div "1080000000 Euro" at bounding box center [354, 387] width 156 height 34
click at [318, 383] on label "1080000000 Euro" at bounding box center [353, 387] width 117 height 24
click at [354, 387] on input "1080000000 Euro" at bounding box center [358, 391] width 8 height 8
radio input "true"
click at [558, 410] on div "Volgende vraag" at bounding box center [510, 424] width 508 height 40
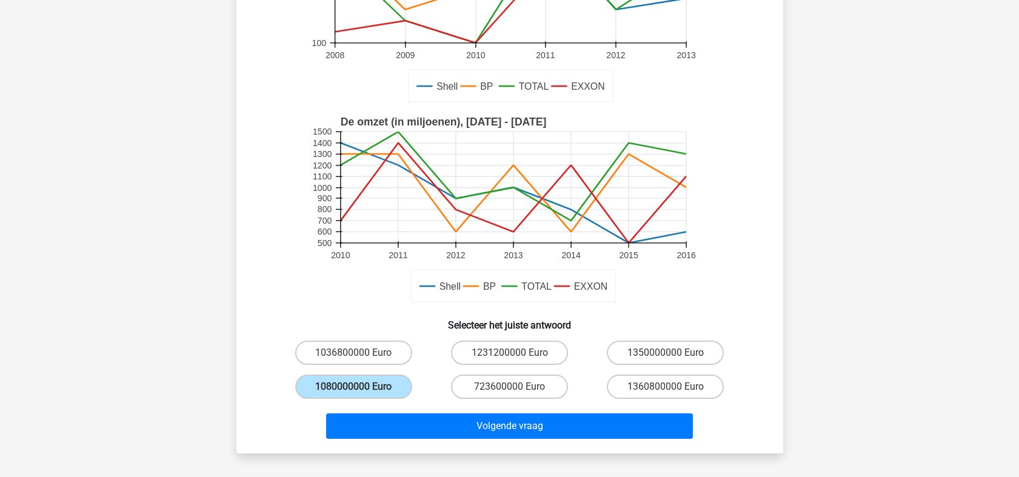
click at [549, 412] on div "Volgende vraag" at bounding box center [510, 424] width 508 height 40
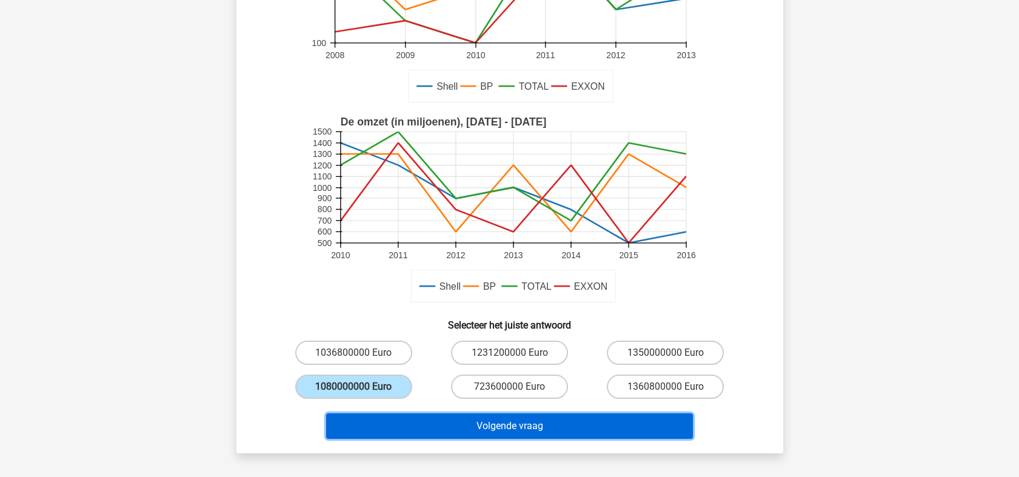
click at [499, 429] on button "Volgende vraag" at bounding box center [509, 426] width 367 height 25
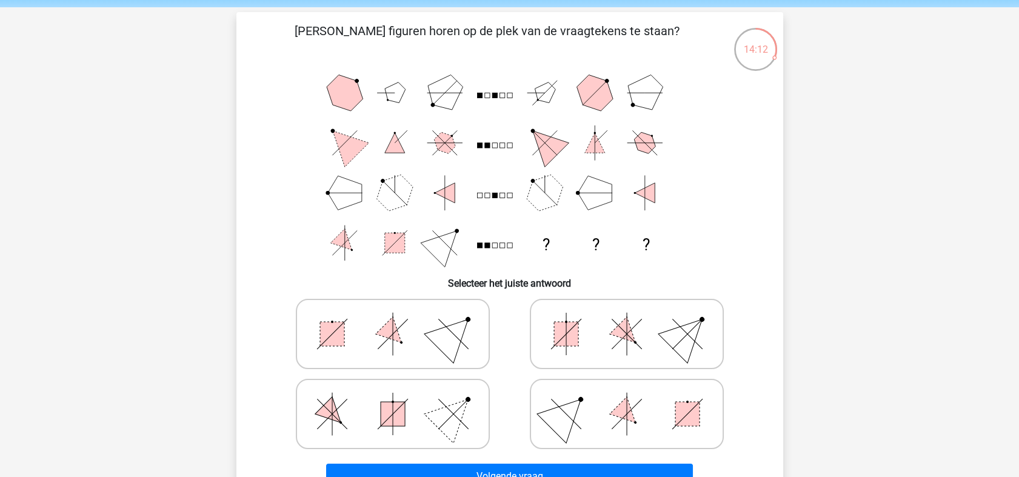
scroll to position [67, 0]
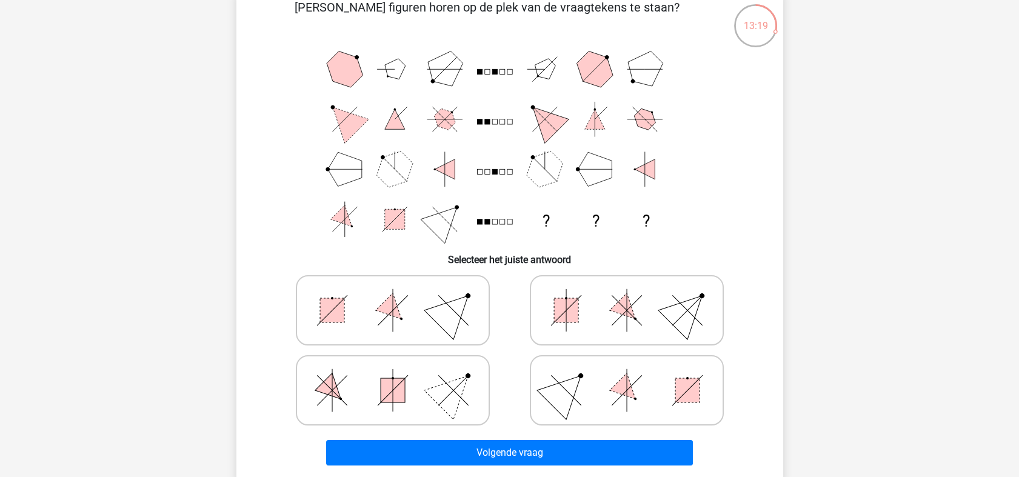
click at [412, 397] on icon at bounding box center [393, 390] width 182 height 61
click at [401, 375] on input "radio" at bounding box center [397, 371] width 8 height 8
radio input "true"
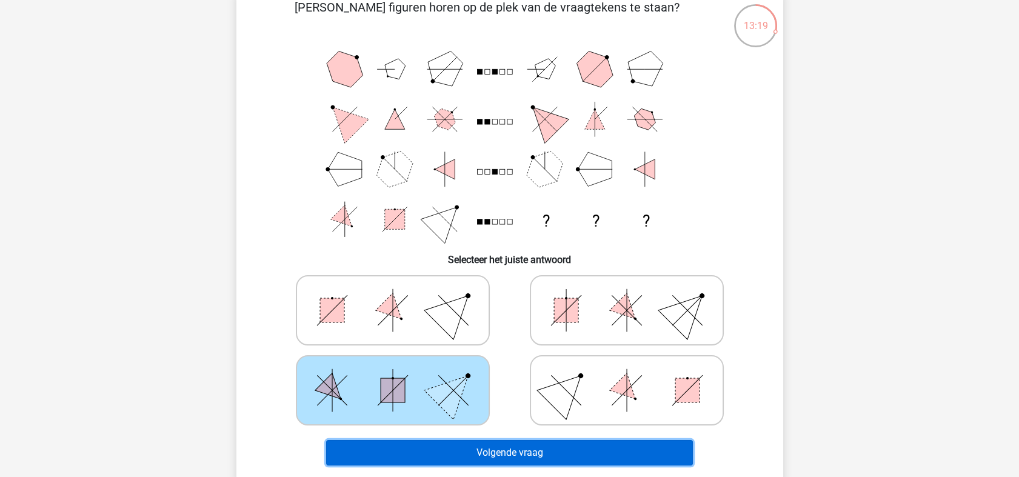
click at [490, 429] on button "Volgende vraag" at bounding box center [509, 452] width 367 height 25
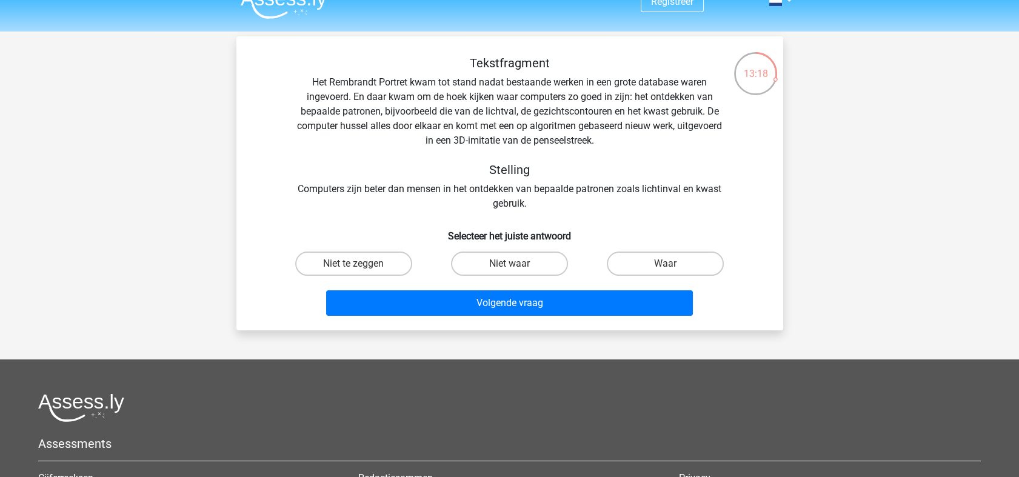
scroll to position [0, 0]
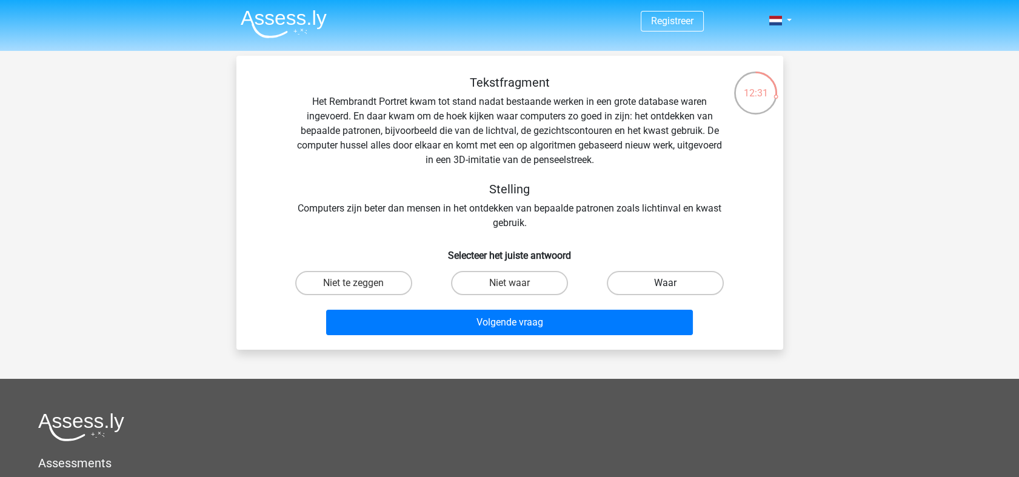
drag, startPoint x: 693, startPoint y: 275, endPoint x: 669, endPoint y: 273, distance: 23.7
click at [694, 275] on label "Waar" at bounding box center [665, 283] width 117 height 24
click at [674, 283] on input "Waar" at bounding box center [670, 287] width 8 height 8
radio input "true"
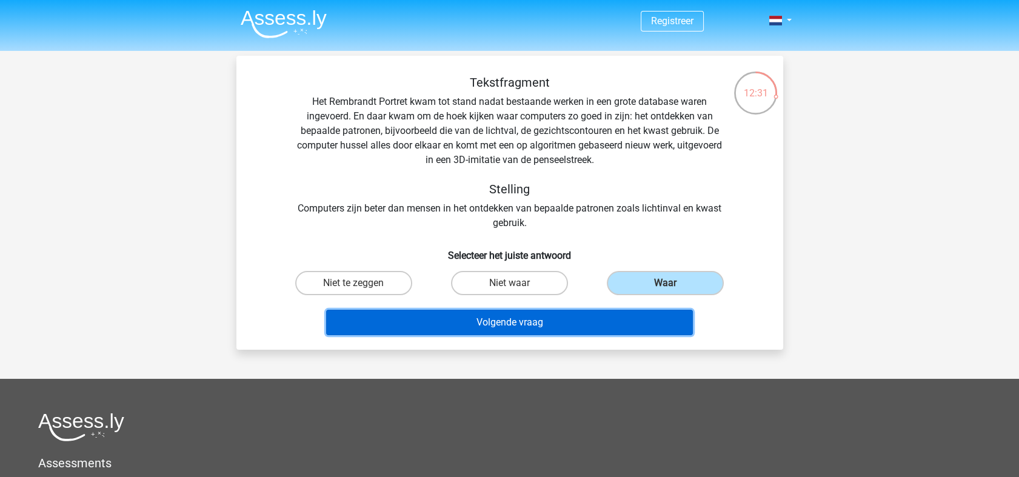
click at [490, 322] on button "Volgende vraag" at bounding box center [509, 322] width 367 height 25
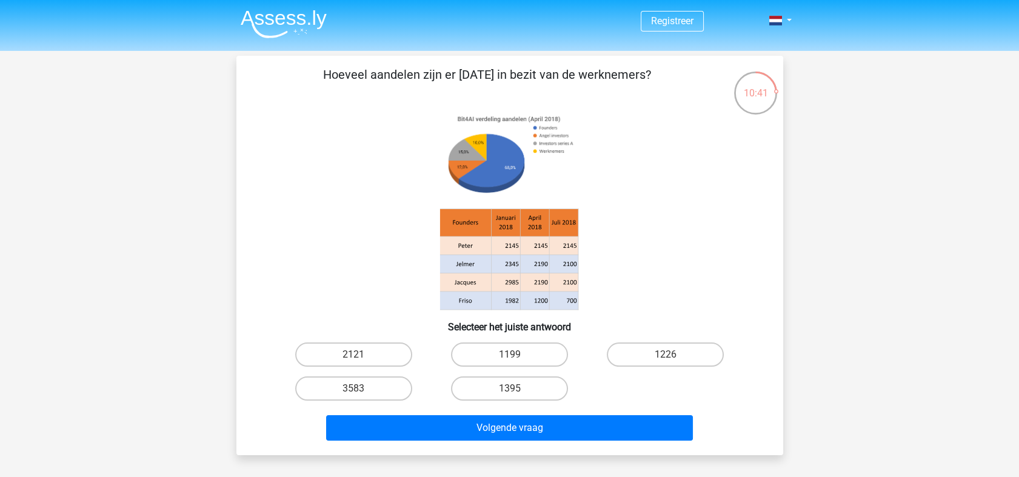
drag, startPoint x: 685, startPoint y: 360, endPoint x: 632, endPoint y: 373, distance: 54.3
click at [684, 360] on label "1226" at bounding box center [665, 355] width 117 height 24
click at [674, 360] on input "1226" at bounding box center [670, 359] width 8 height 8
radio input "true"
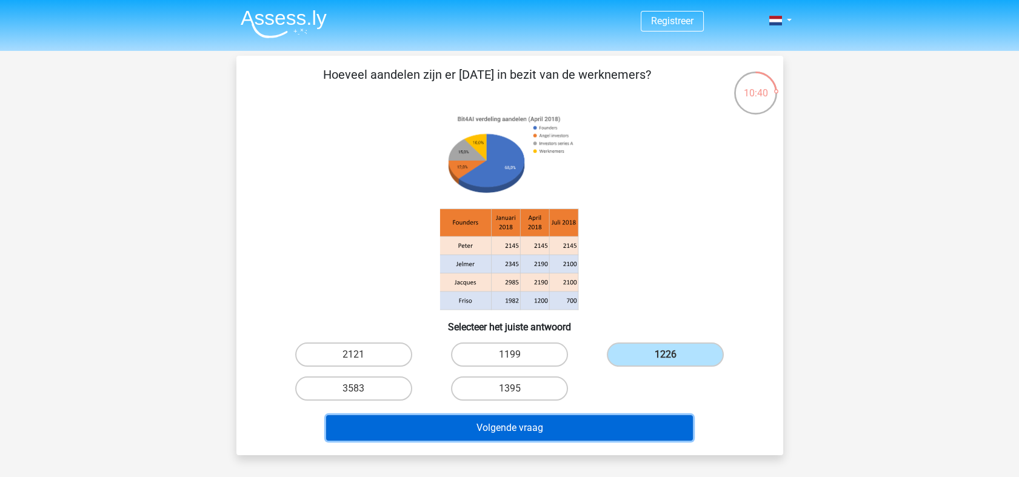
click at [519, 429] on button "Volgende vraag" at bounding box center [509, 427] width 367 height 25
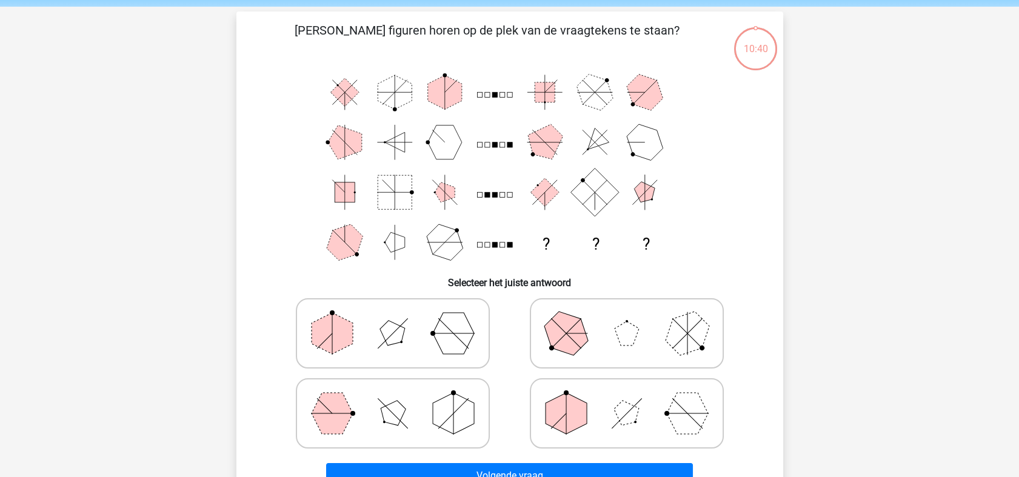
scroll to position [56, 0]
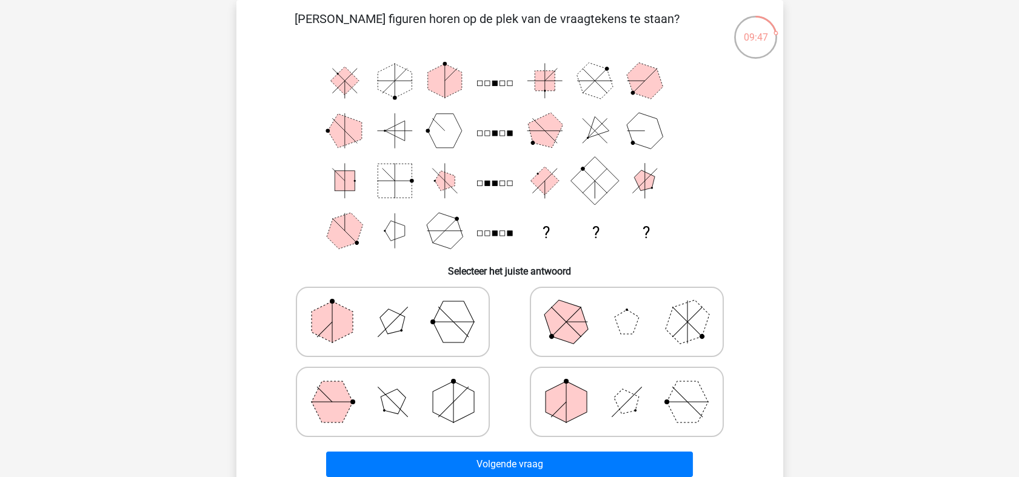
click at [746, 291] on div at bounding box center [510, 362] width 508 height 160
click at [657, 294] on icon at bounding box center [627, 322] width 182 height 61
click at [635, 299] on input "radio" at bounding box center [631, 303] width 8 height 8
radio input "true"
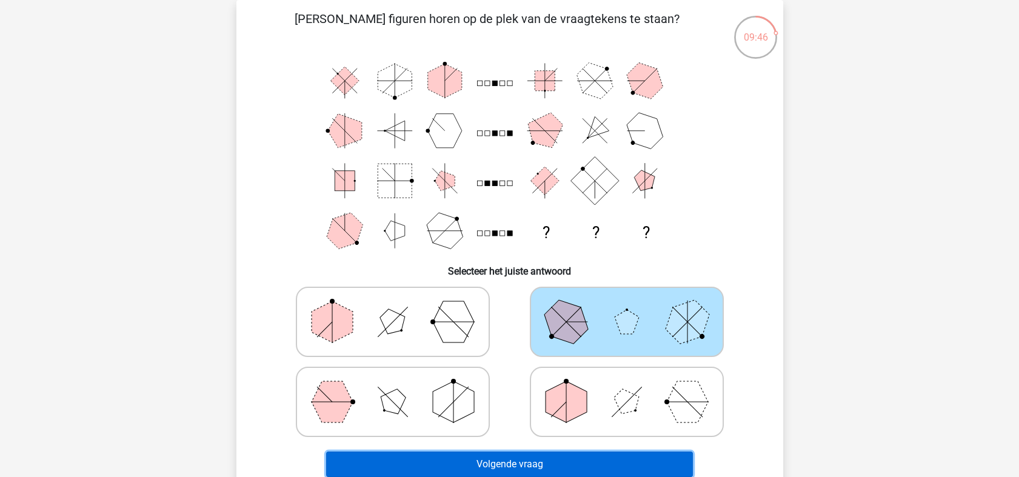
click at [534, 429] on button "Volgende vraag" at bounding box center [509, 464] width 367 height 25
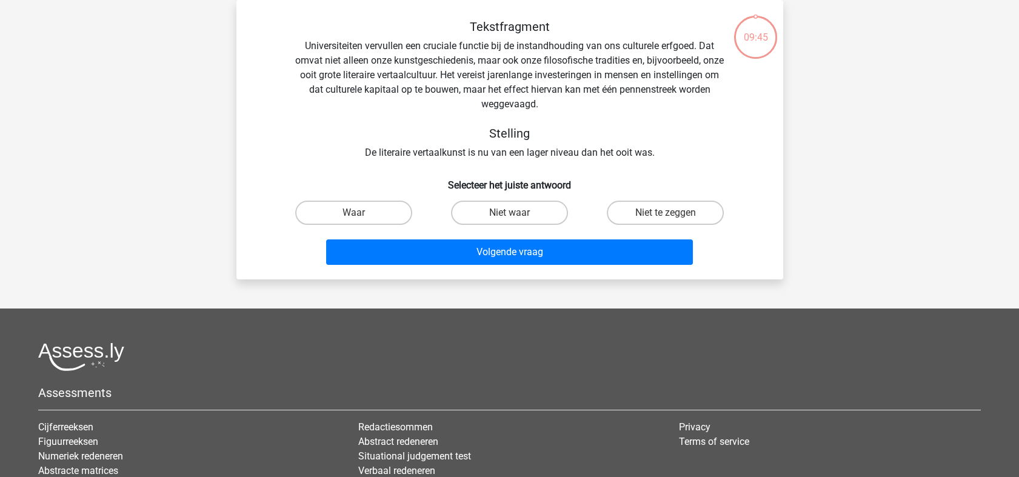
scroll to position [0, 0]
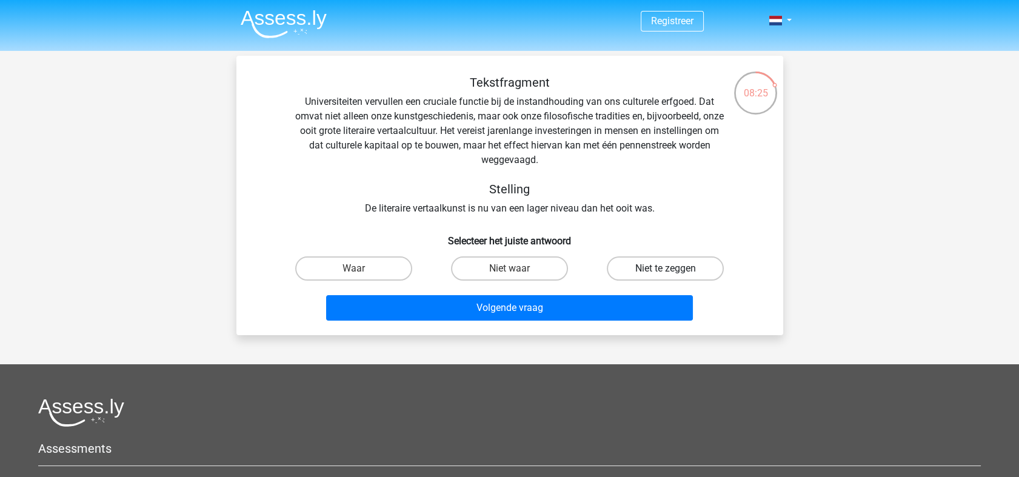
click at [683, 264] on label "Niet te zeggen" at bounding box center [665, 268] width 117 height 24
click at [674, 269] on input "Niet te zeggen" at bounding box center [670, 273] width 8 height 8
radio input "true"
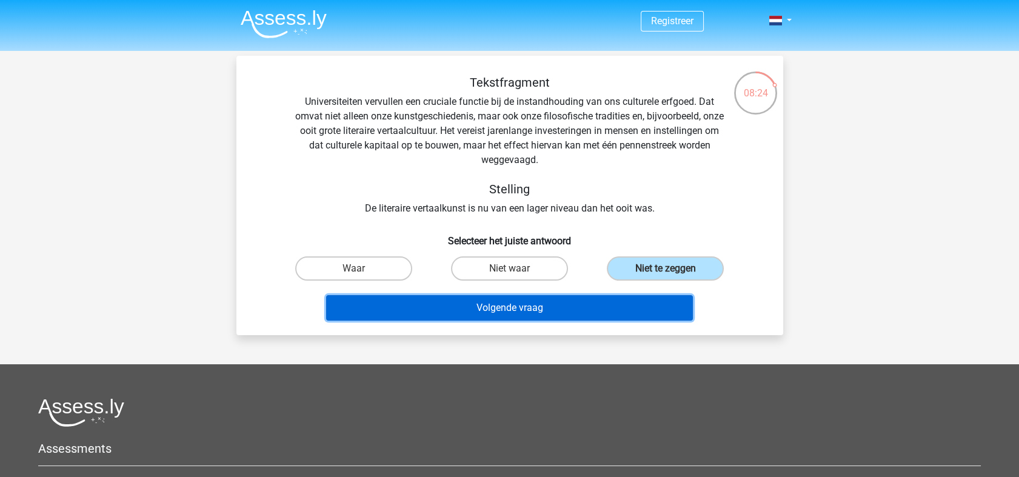
click at [485, 304] on button "Volgende vraag" at bounding box center [509, 307] width 367 height 25
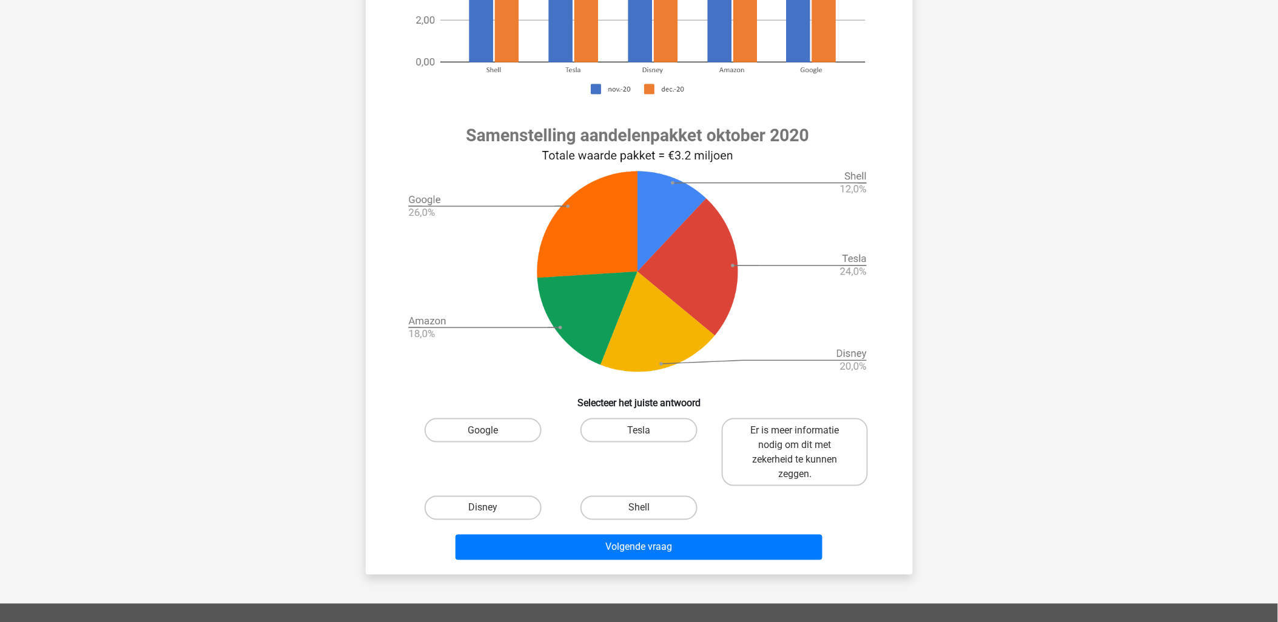
scroll to position [337, 0]
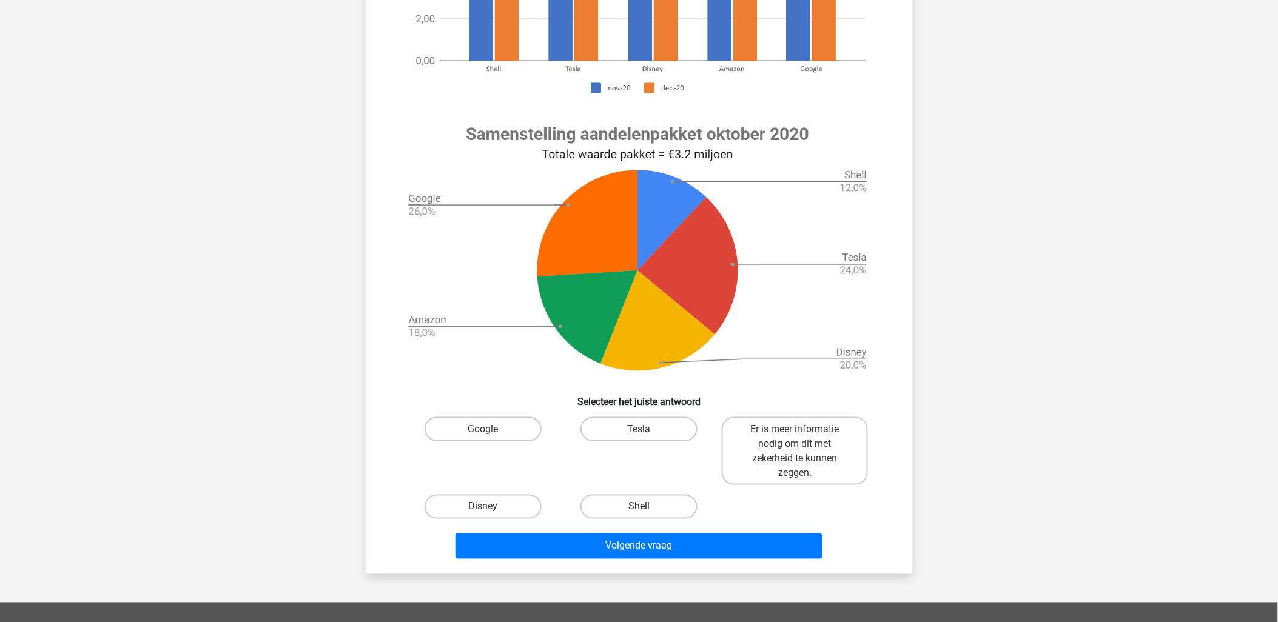
click at [657, 429] on label "Shell" at bounding box center [638, 507] width 117 height 24
click at [646, 429] on input "Shell" at bounding box center [643, 511] width 8 height 8
radio input "true"
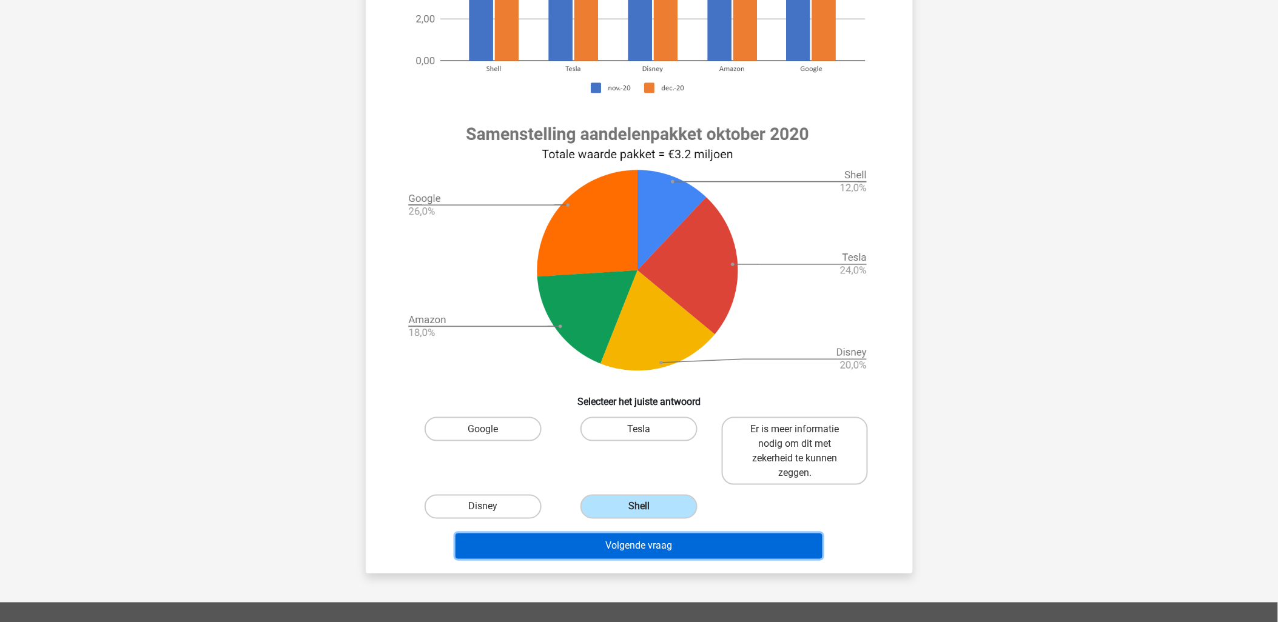
click at [640, 429] on button "Volgende vraag" at bounding box center [638, 546] width 367 height 25
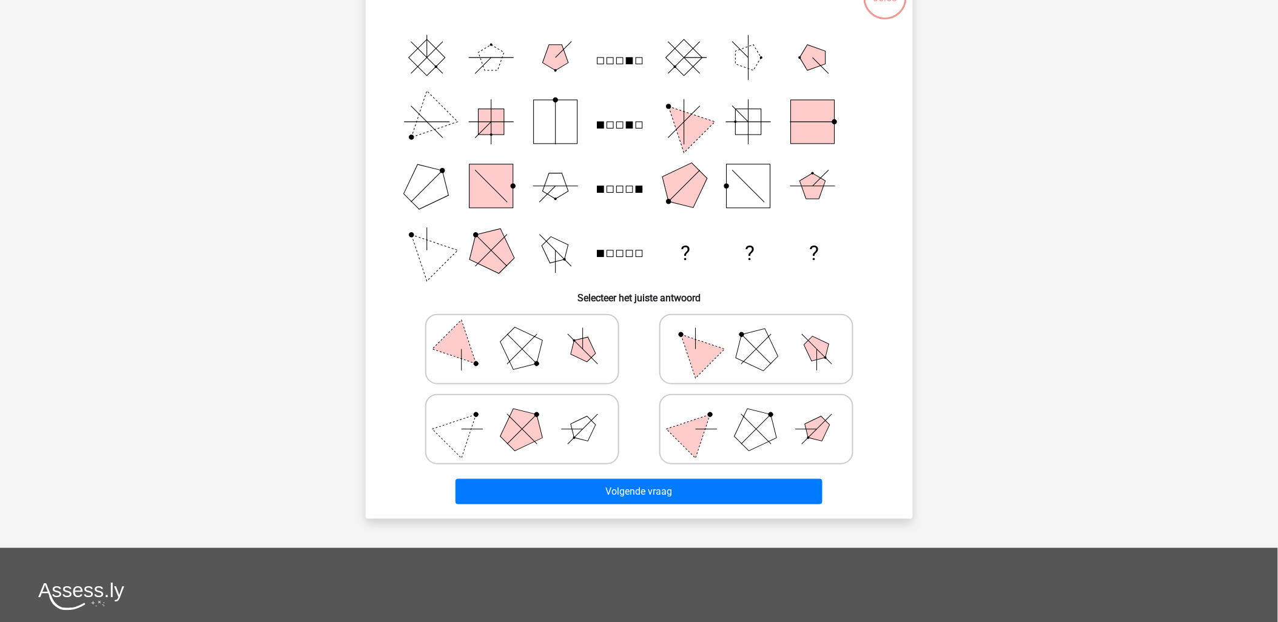
scroll to position [61, 0]
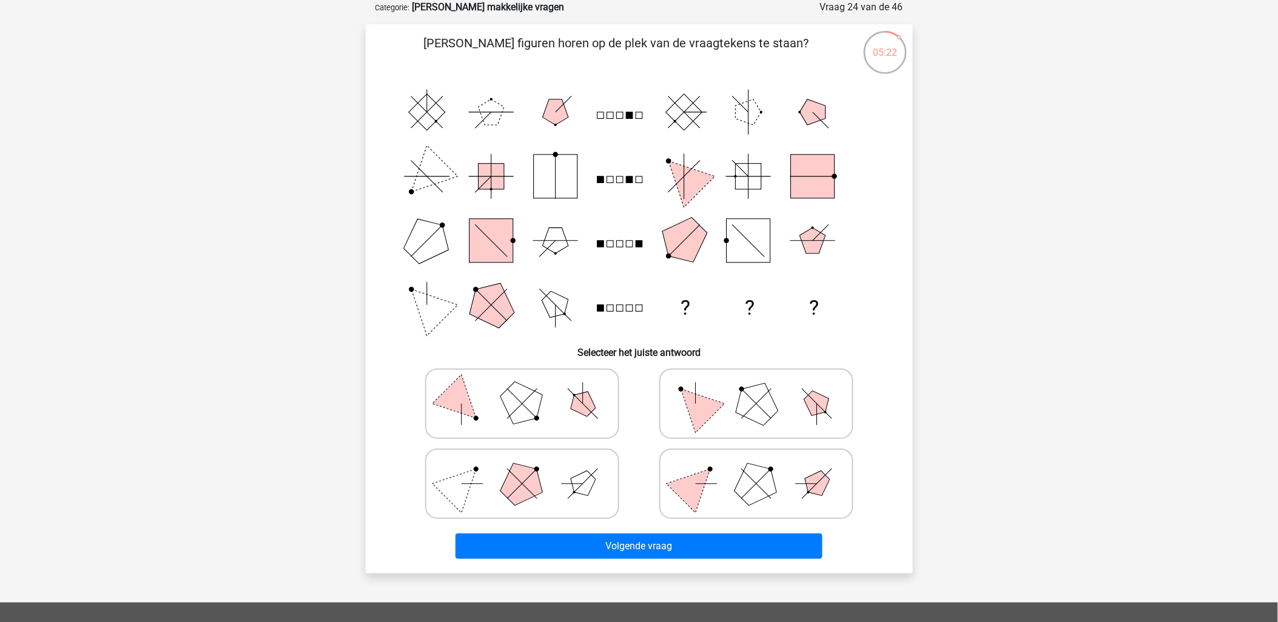
click at [530, 429] on polygon at bounding box center [521, 483] width 58 height 58
click at [530, 429] on input "radio" at bounding box center [526, 465] width 8 height 8
radio input "true"
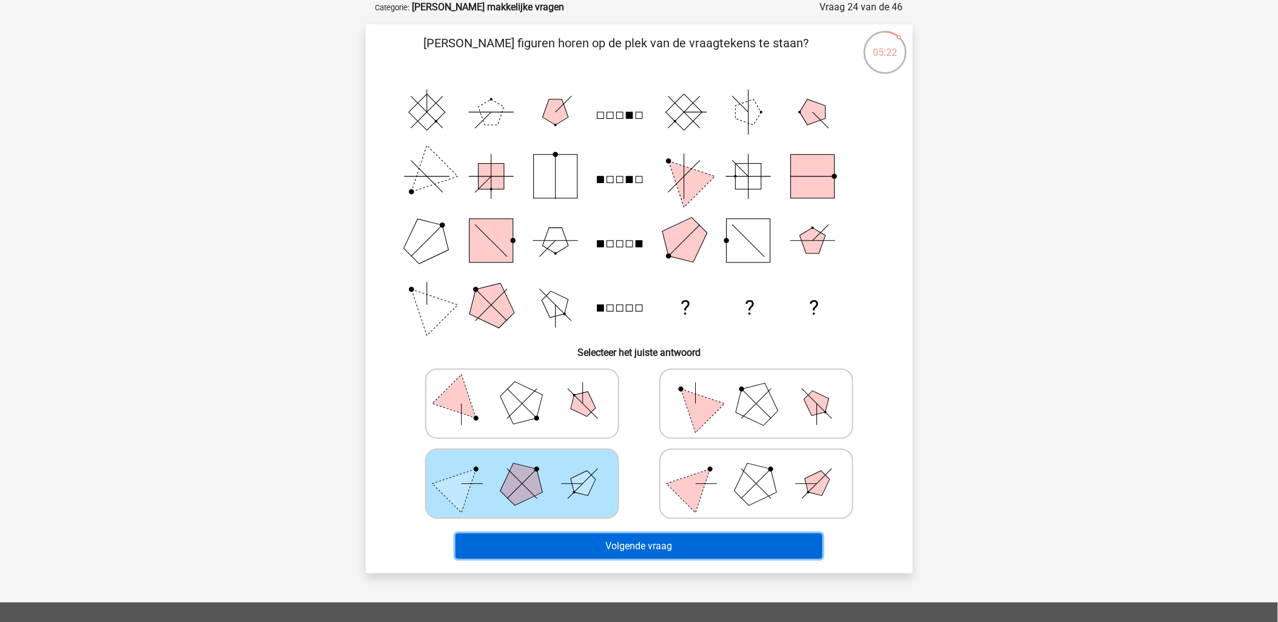
click at [683, 429] on button "Volgende vraag" at bounding box center [638, 546] width 367 height 25
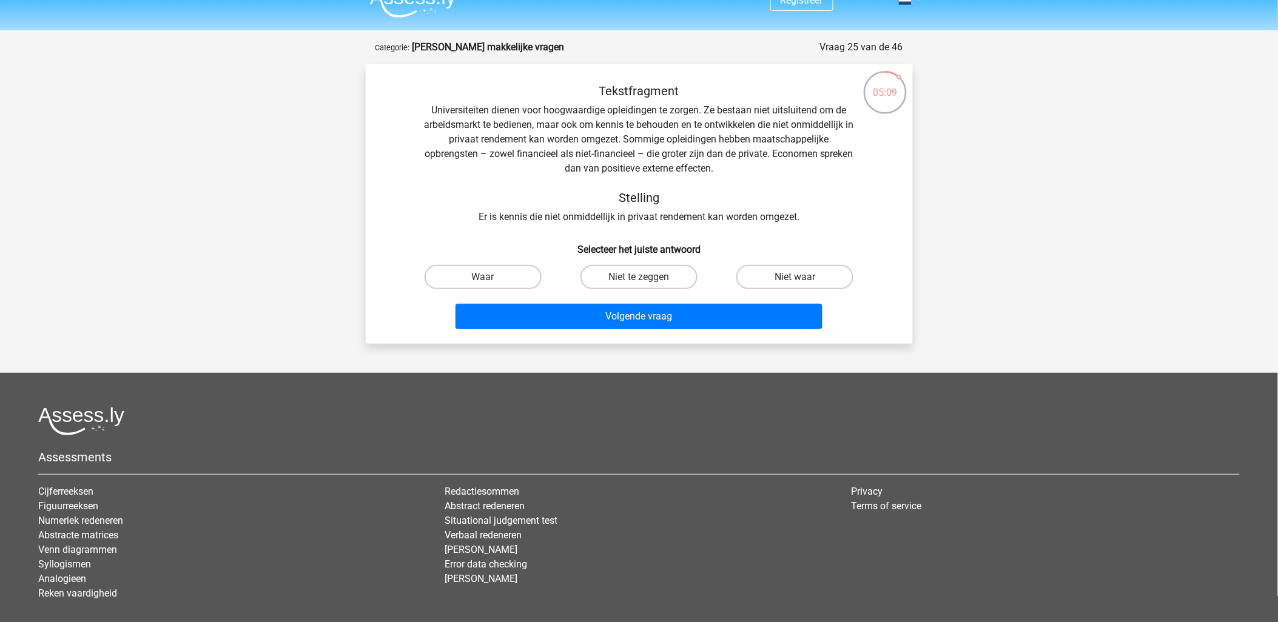
scroll to position [0, 0]
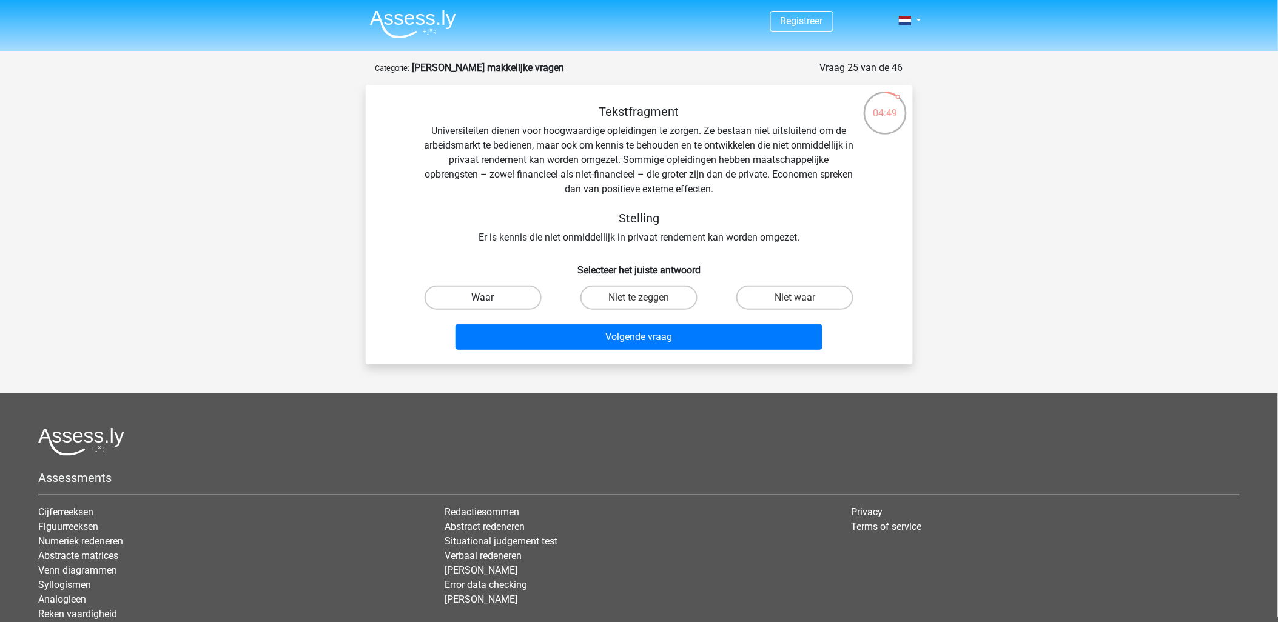
click at [501, 303] on label "Waar" at bounding box center [482, 298] width 117 height 24
click at [491, 303] on input "Waar" at bounding box center [487, 302] width 8 height 8
radio input "true"
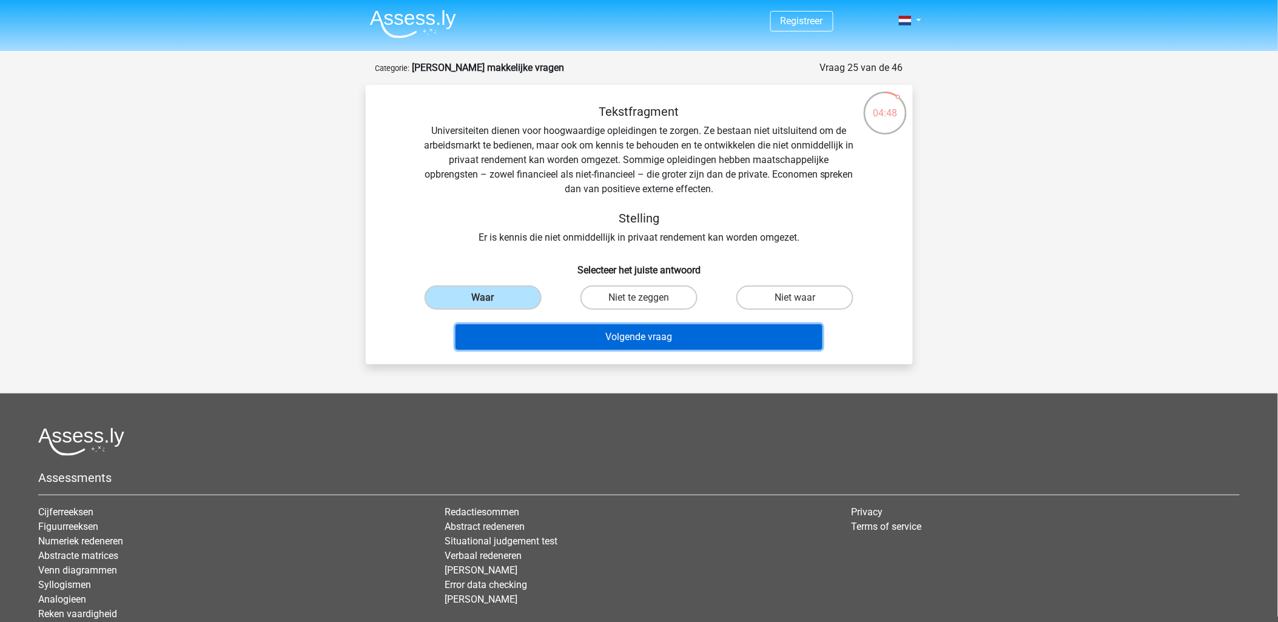
click at [682, 336] on button "Volgende vraag" at bounding box center [638, 336] width 367 height 25
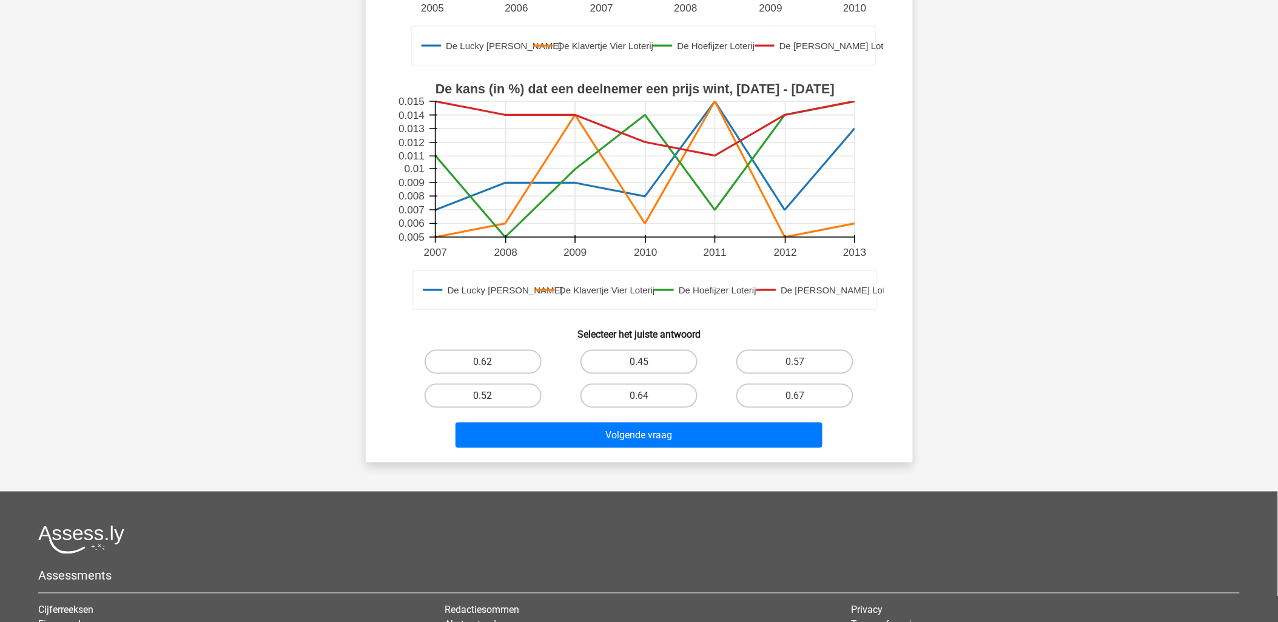
scroll to position [337, 0]
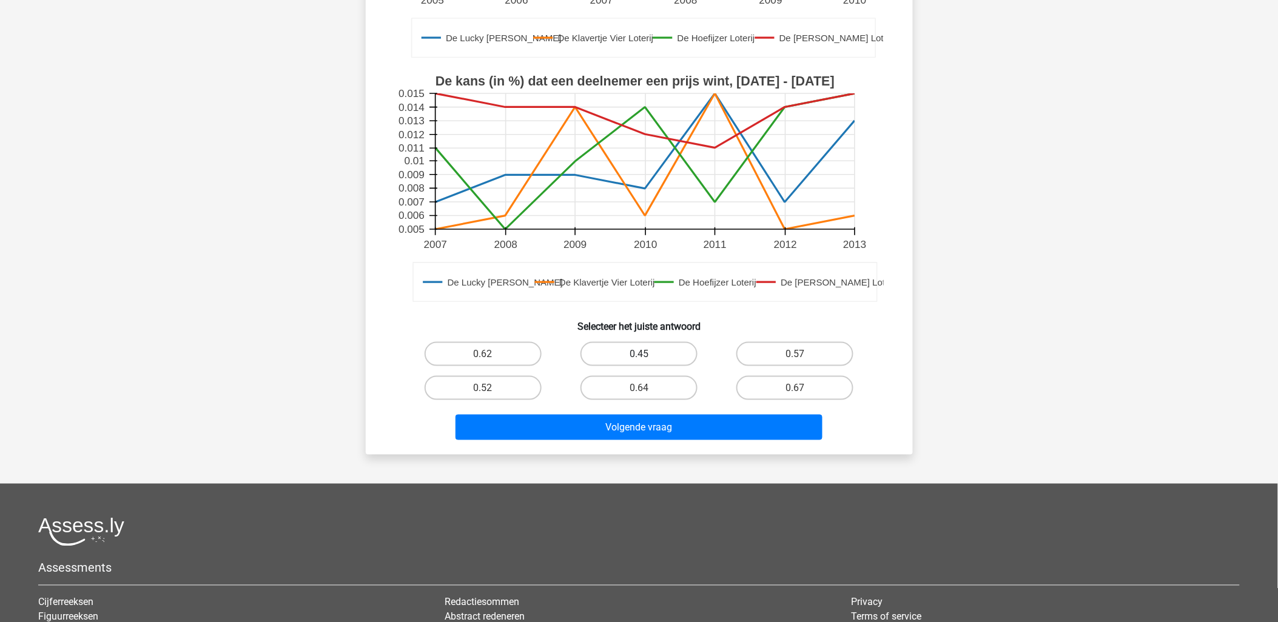
click at [632, 353] on label "0.45" at bounding box center [638, 354] width 117 height 24
click at [639, 354] on input "0.45" at bounding box center [643, 358] width 8 height 8
radio input "true"
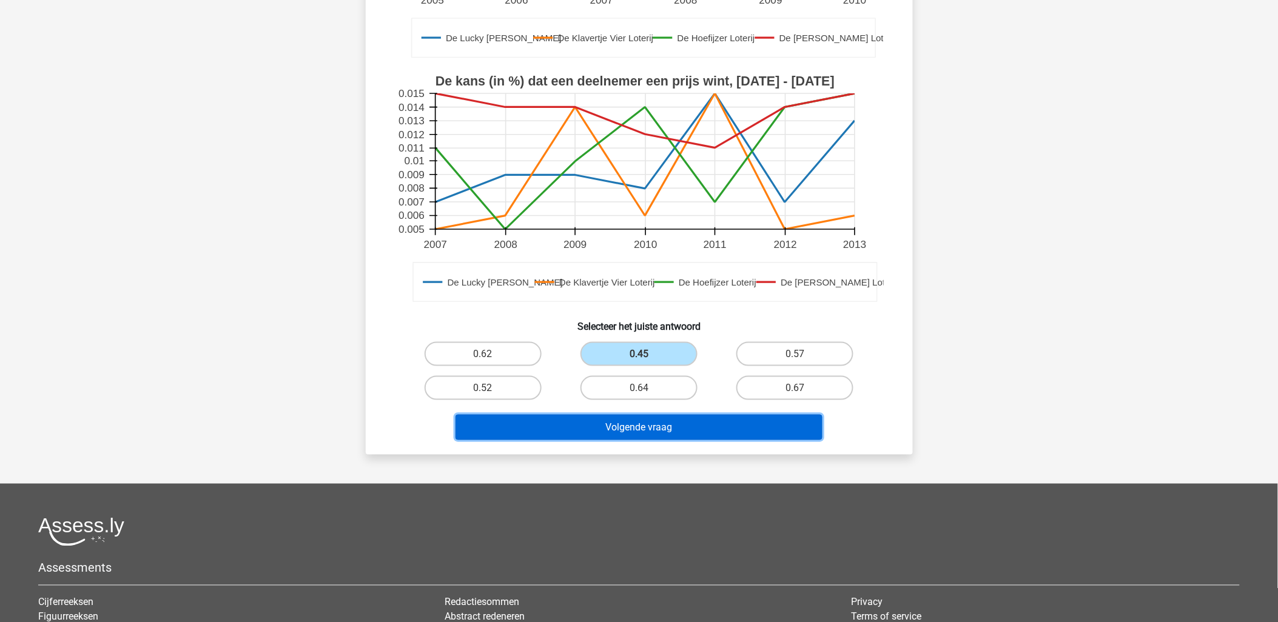
click at [617, 420] on button "Volgende vraag" at bounding box center [638, 427] width 367 height 25
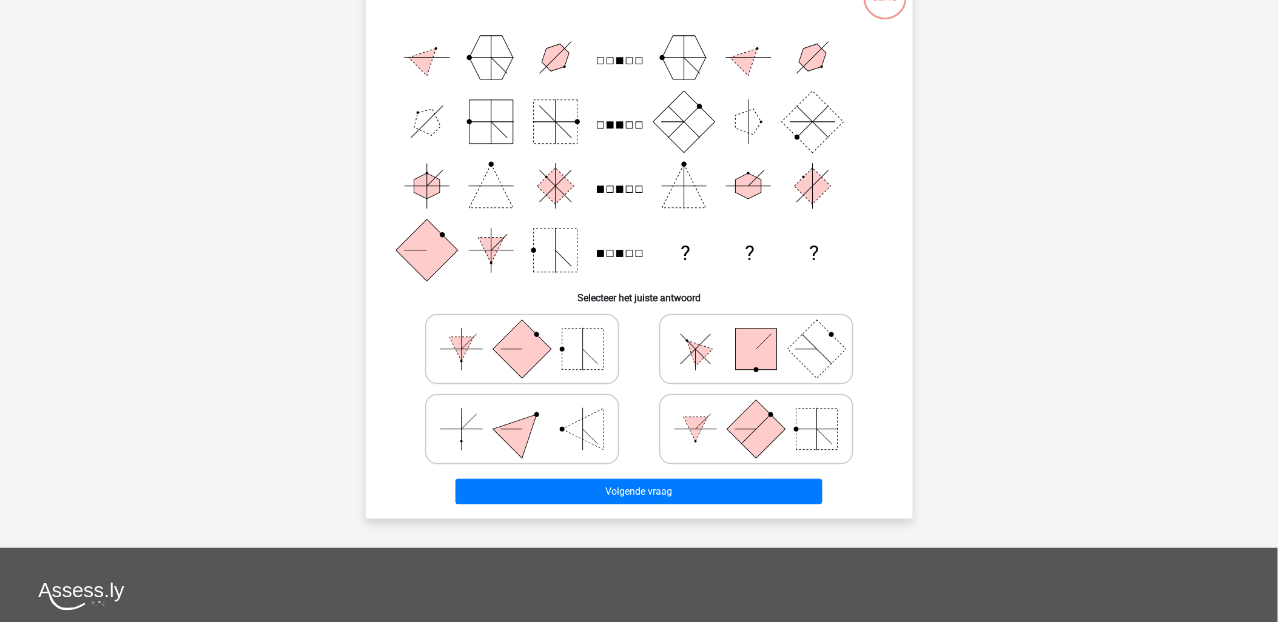
scroll to position [61, 0]
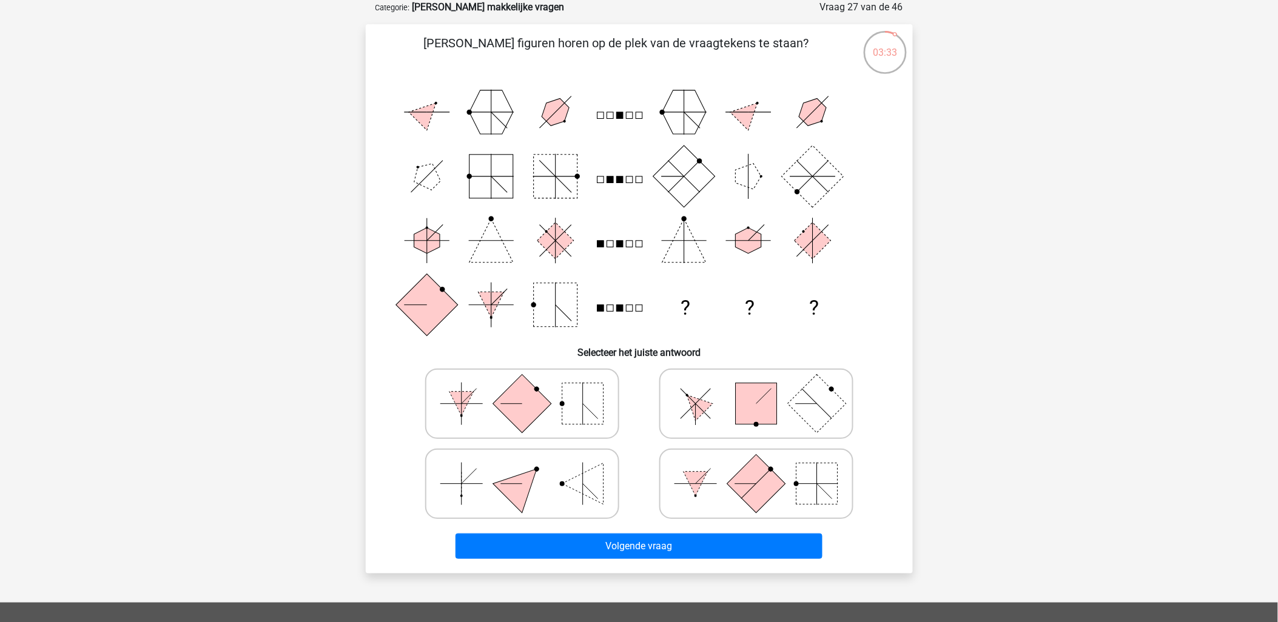
drag, startPoint x: 805, startPoint y: 432, endPoint x: 780, endPoint y: 445, distance: 27.4
click at [805, 429] on icon at bounding box center [756, 404] width 182 height 61
click at [764, 389] on input "radio" at bounding box center [760, 385] width 8 height 8
radio input "true"
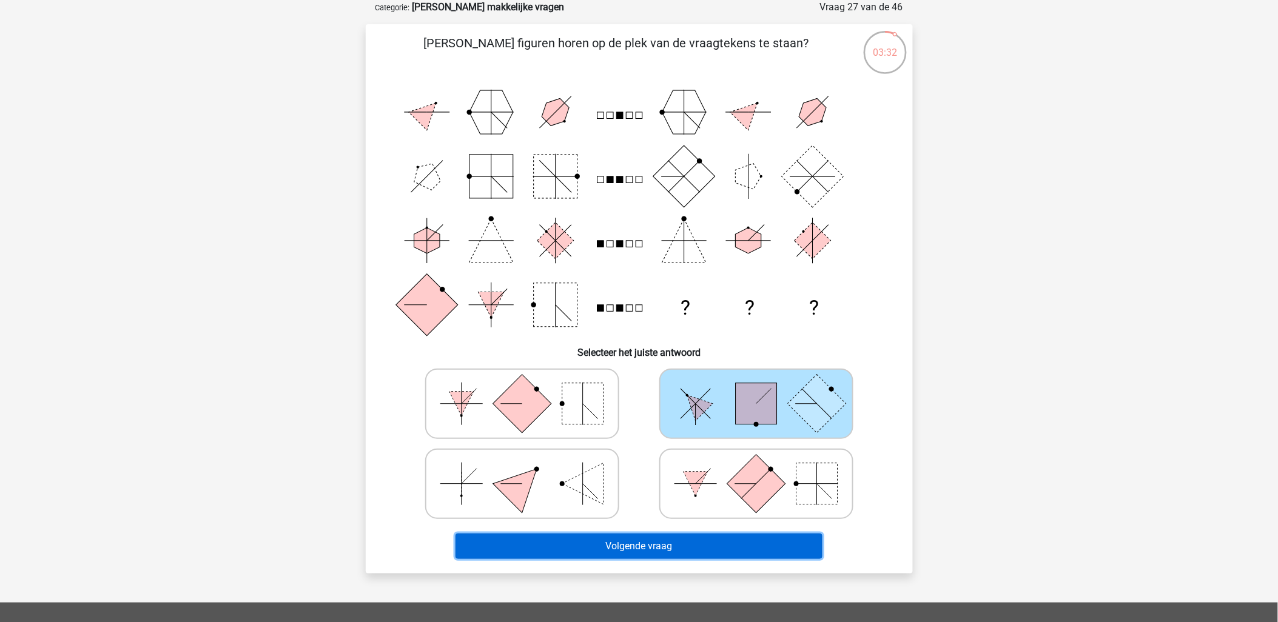
click at [649, 429] on button "Volgende vraag" at bounding box center [638, 546] width 367 height 25
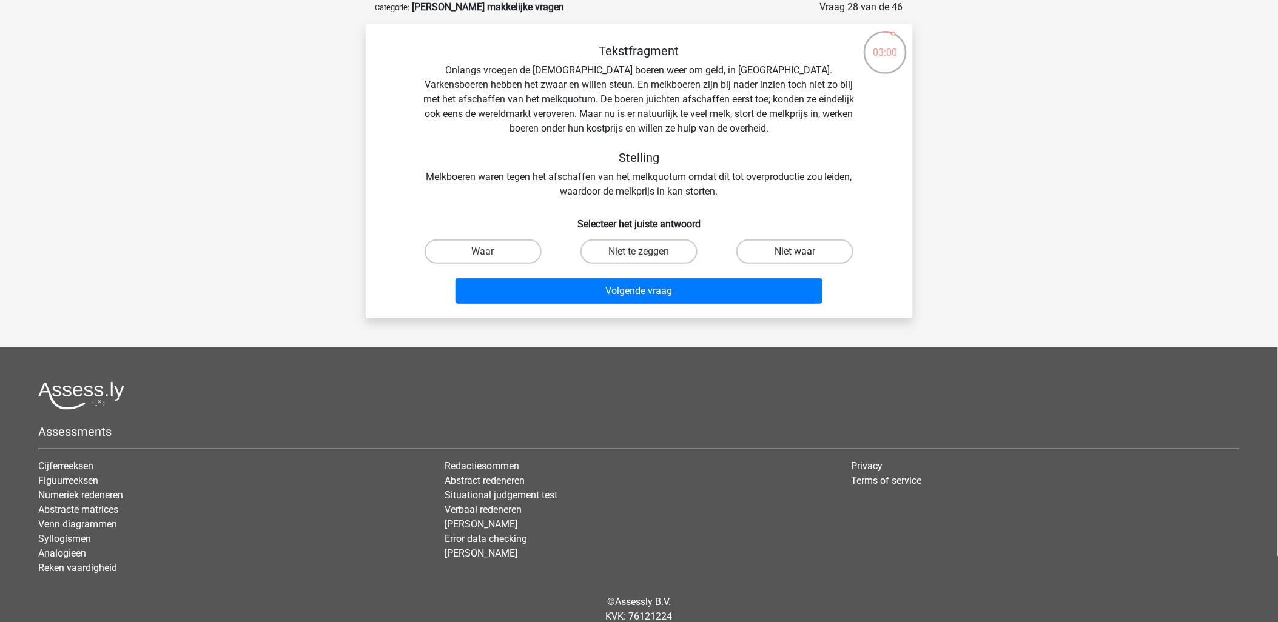
click at [803, 260] on label "Niet waar" at bounding box center [794, 252] width 117 height 24
click at [803, 260] on input "Niet waar" at bounding box center [799, 256] width 8 height 8
radio input "true"
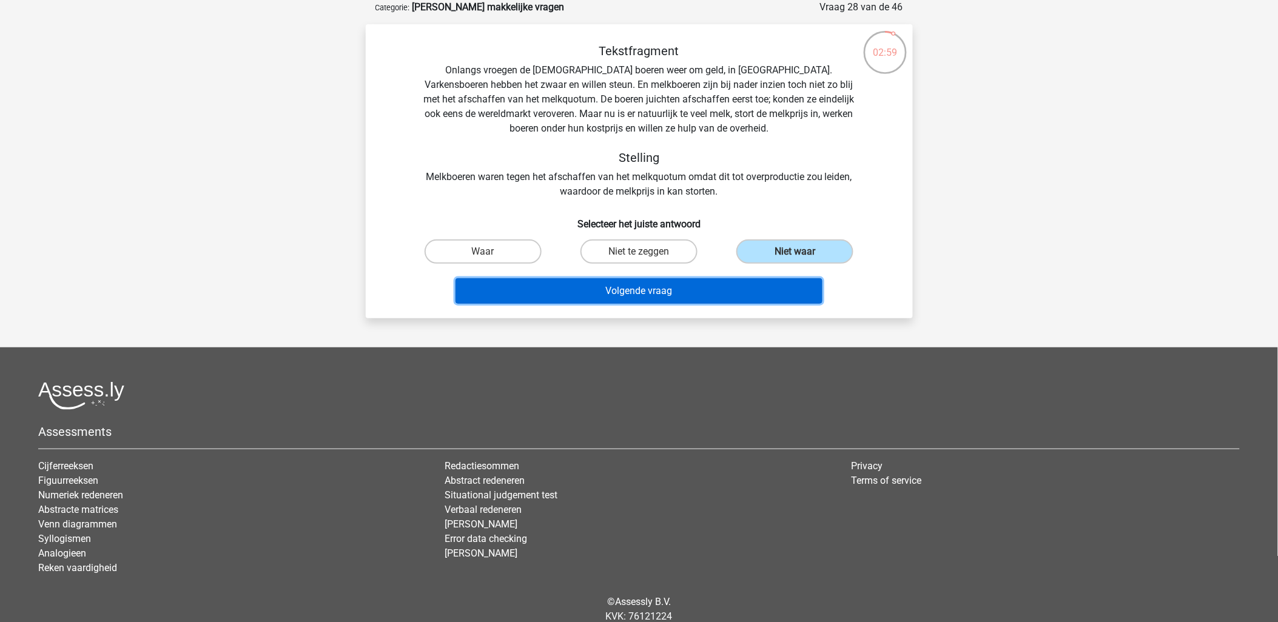
click at [626, 288] on button "Volgende vraag" at bounding box center [638, 290] width 367 height 25
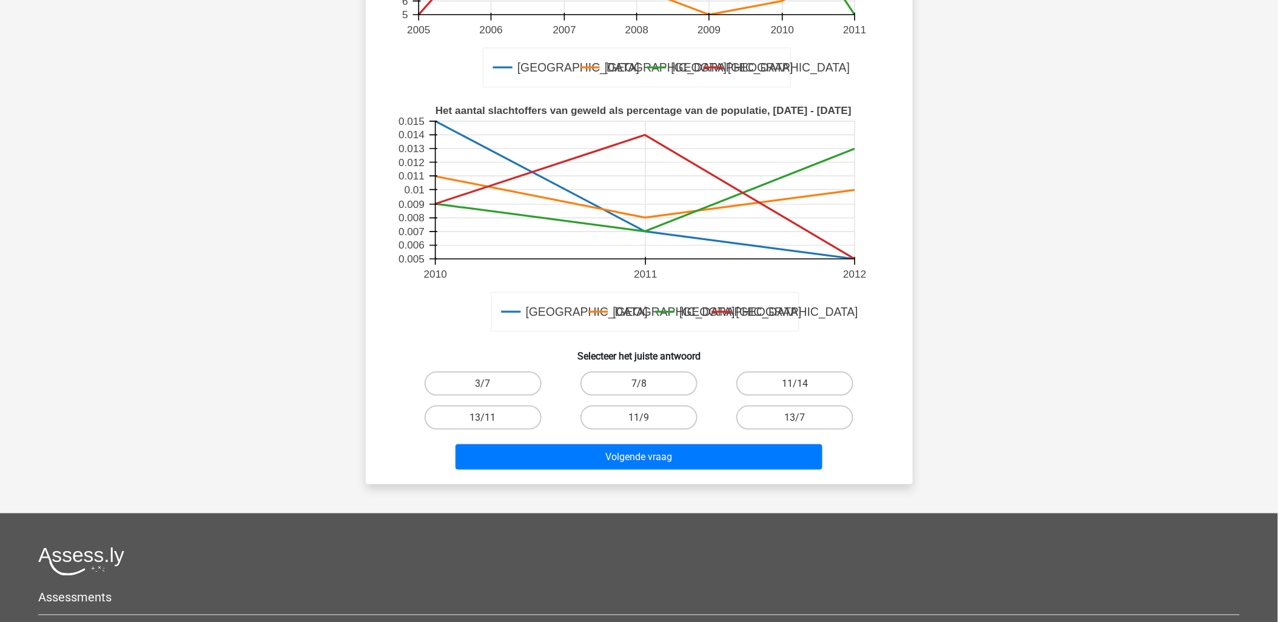
scroll to position [330, 0]
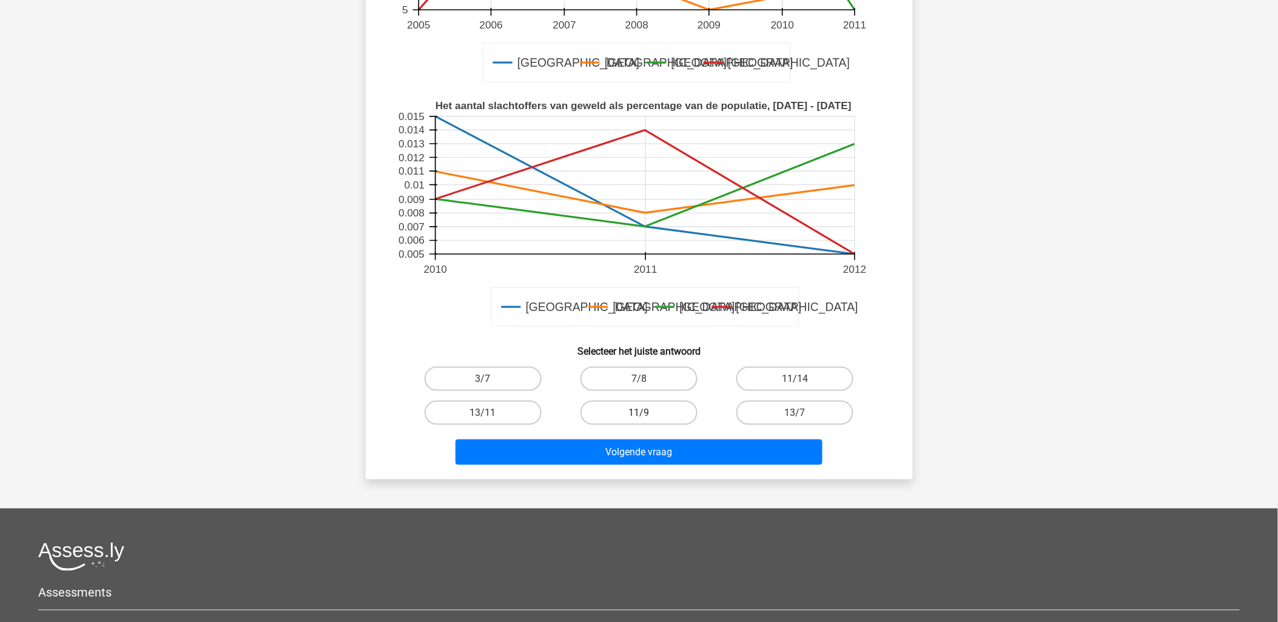
click at [661, 401] on label "11/9" at bounding box center [638, 413] width 117 height 24
click at [646, 413] on input "11/9" at bounding box center [643, 417] width 8 height 8
radio input "true"
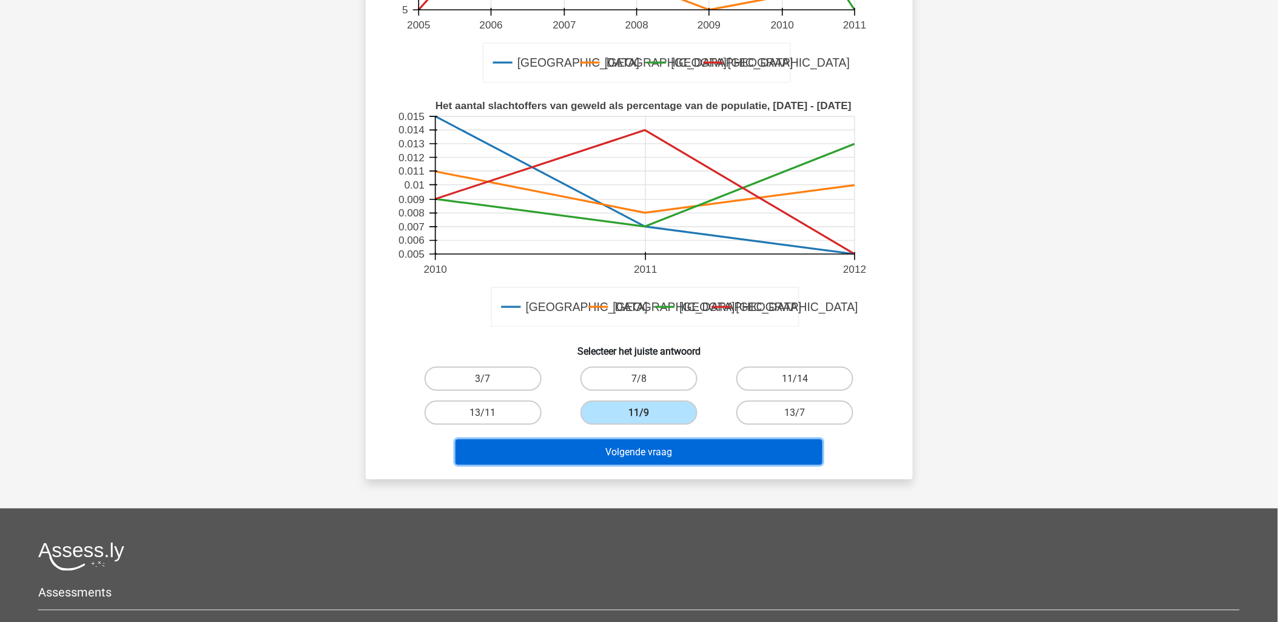
click at [664, 429] on button "Volgende vraag" at bounding box center [638, 452] width 367 height 25
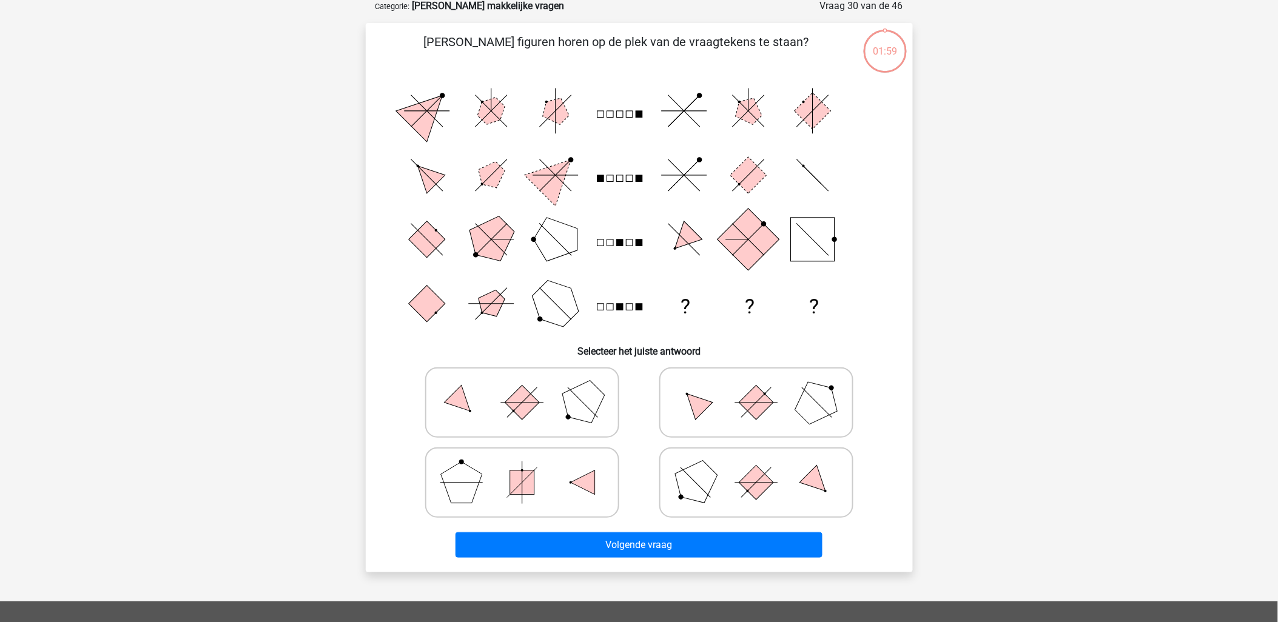
scroll to position [61, 0]
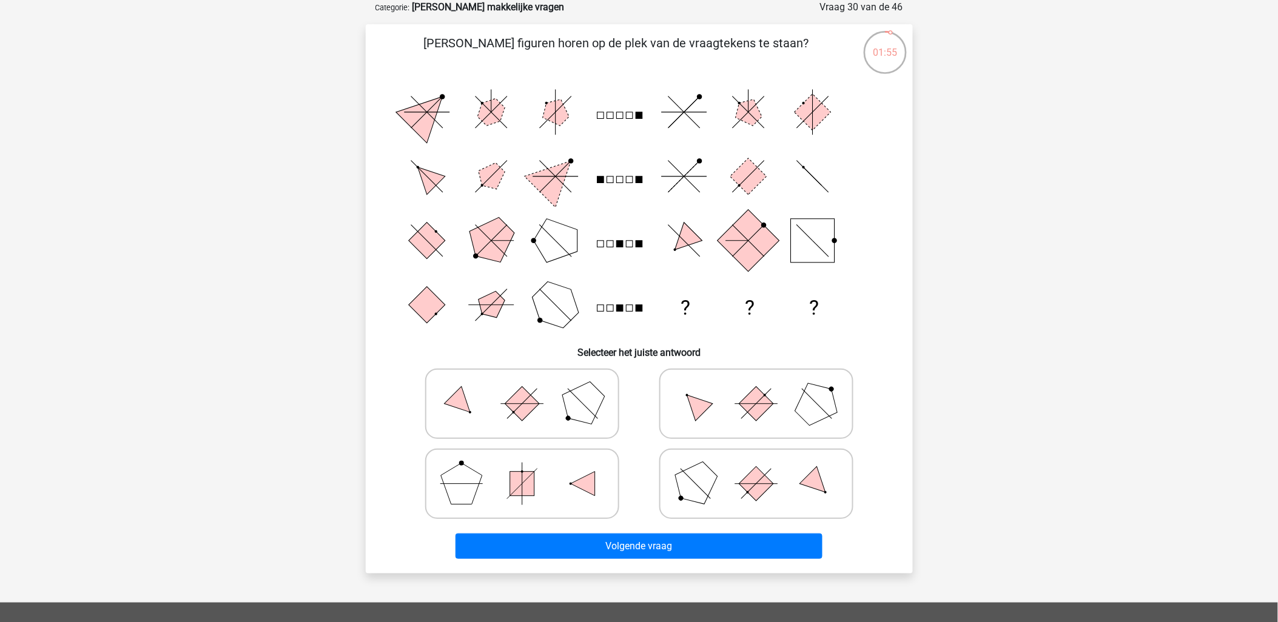
click at [800, 426] on icon at bounding box center [756, 404] width 182 height 61
click at [764, 389] on input "radio" at bounding box center [760, 385] width 8 height 8
radio input "true"
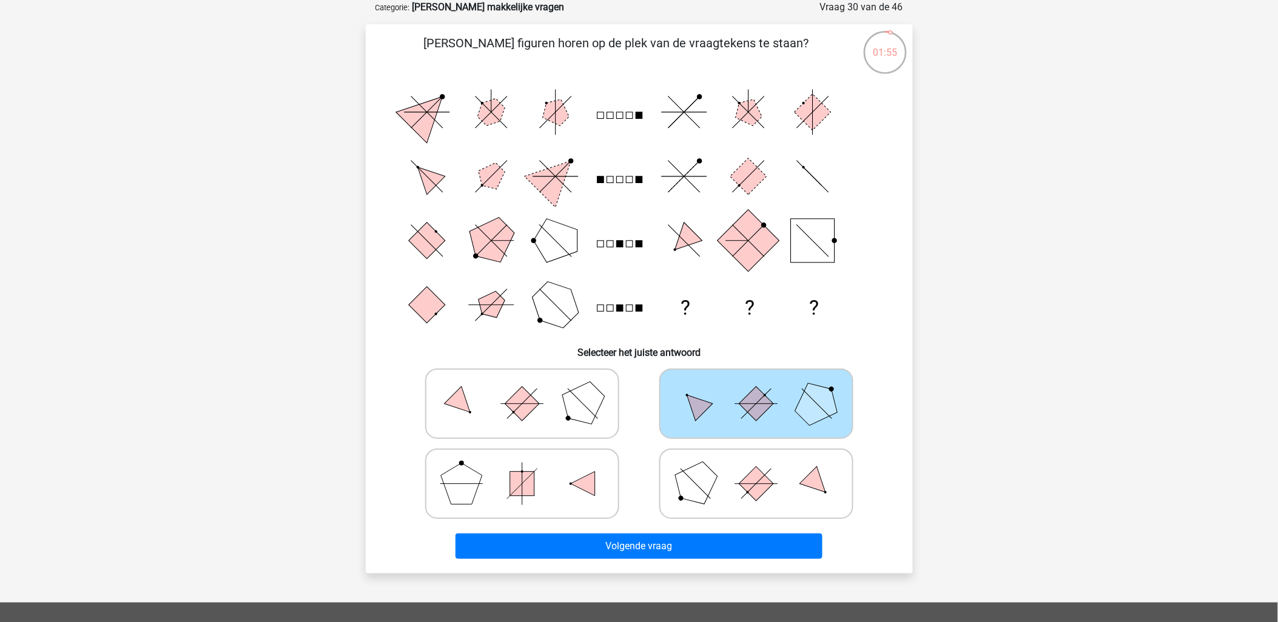
click at [703, 429] on div "Welke figuren horen op de plek van de vraagtekens te staan? ? ? ? Selecteer het…" at bounding box center [639, 298] width 547 height 549
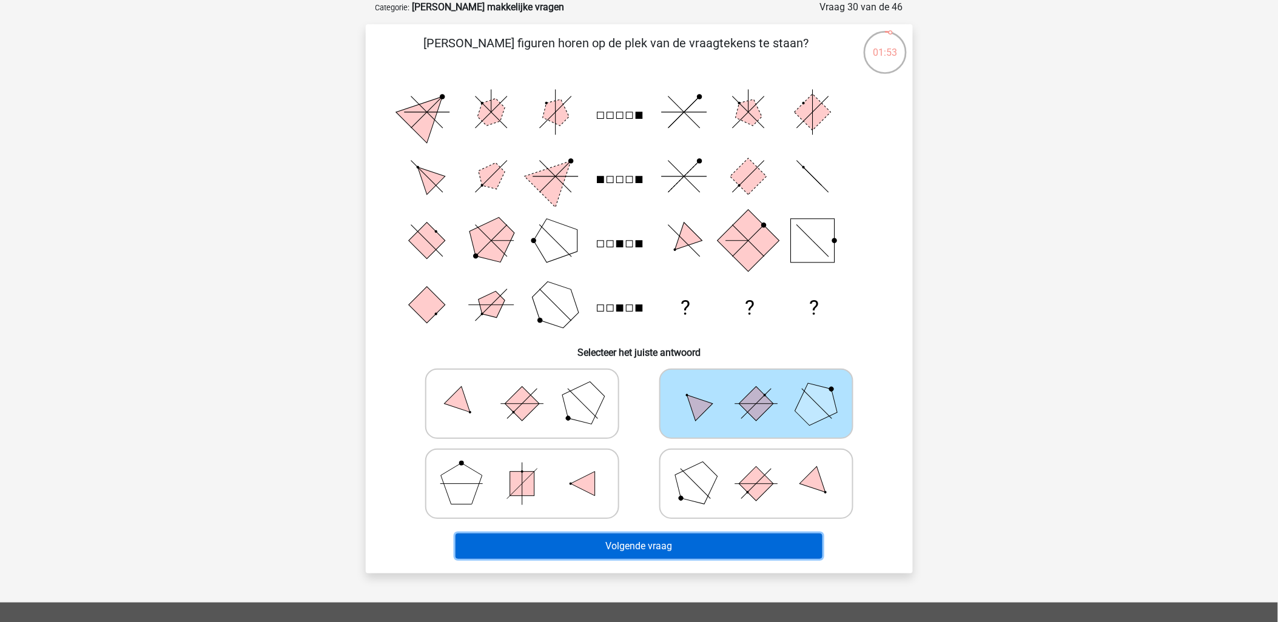
click at [726, 429] on button "Volgende vraag" at bounding box center [638, 546] width 367 height 25
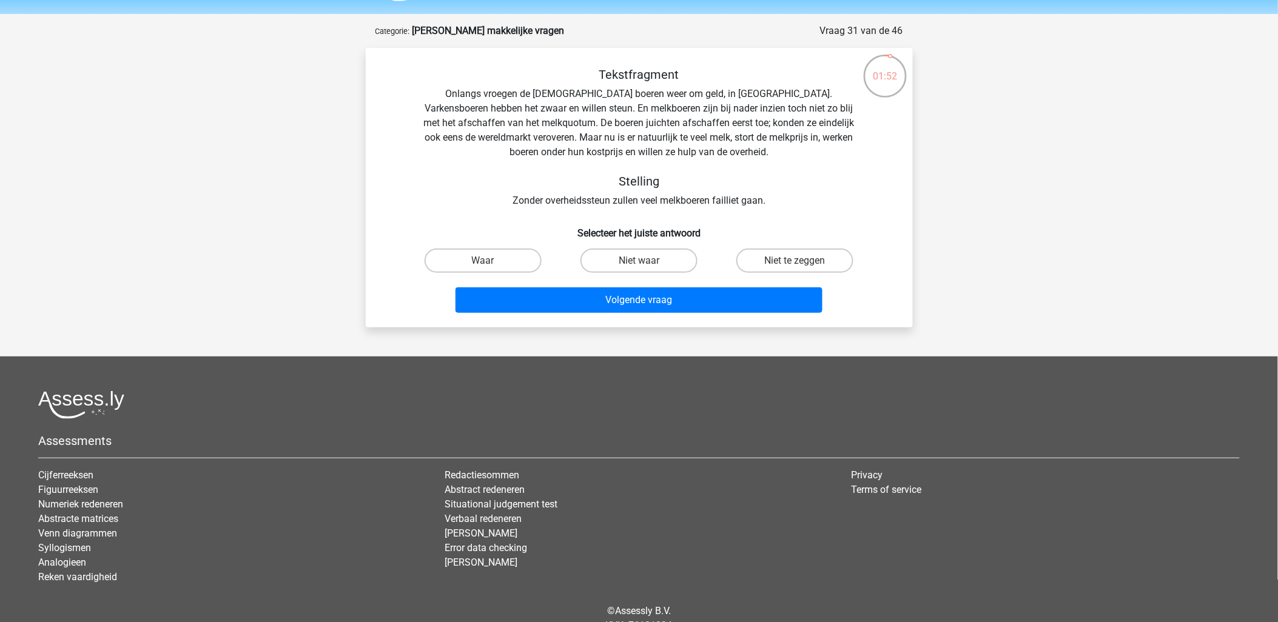
scroll to position [0, 0]
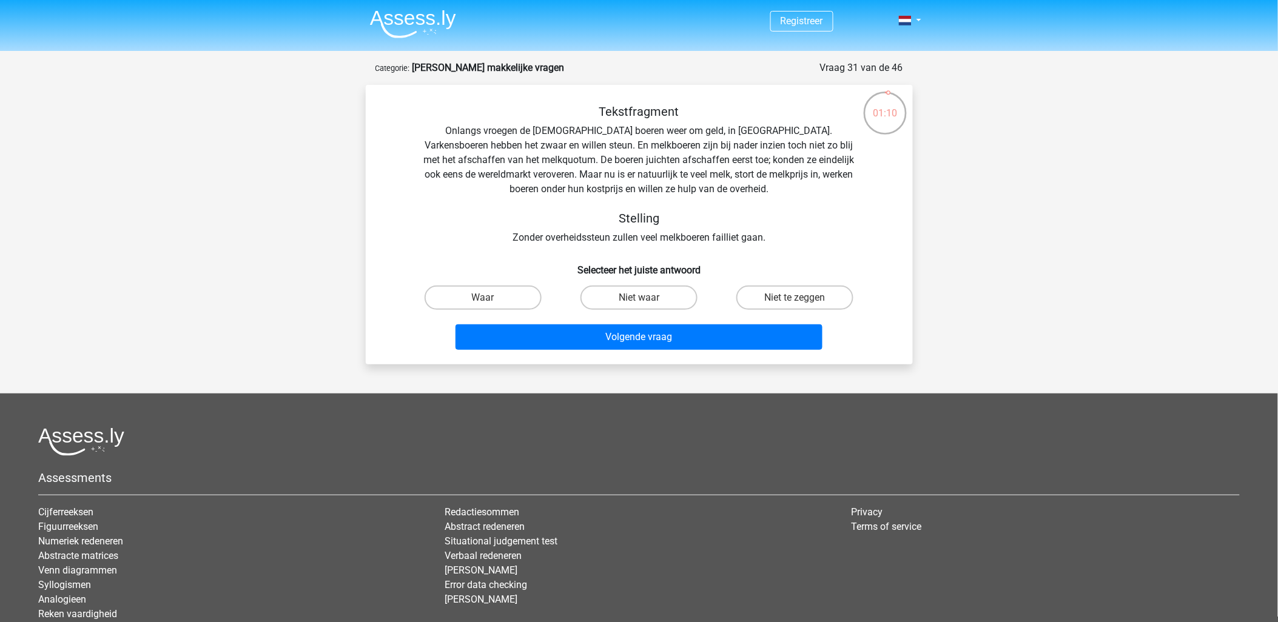
click at [796, 304] on input "Niet te zeggen" at bounding box center [799, 302] width 8 height 8
radio input "true"
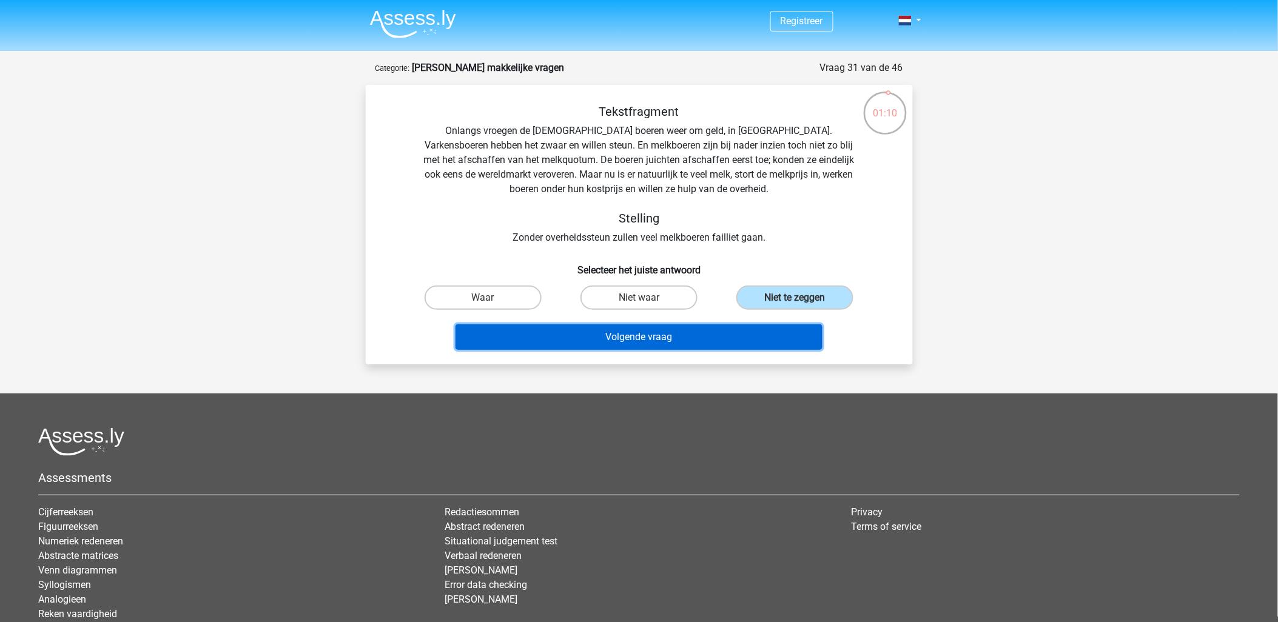
click at [635, 335] on button "Volgende vraag" at bounding box center [638, 336] width 367 height 25
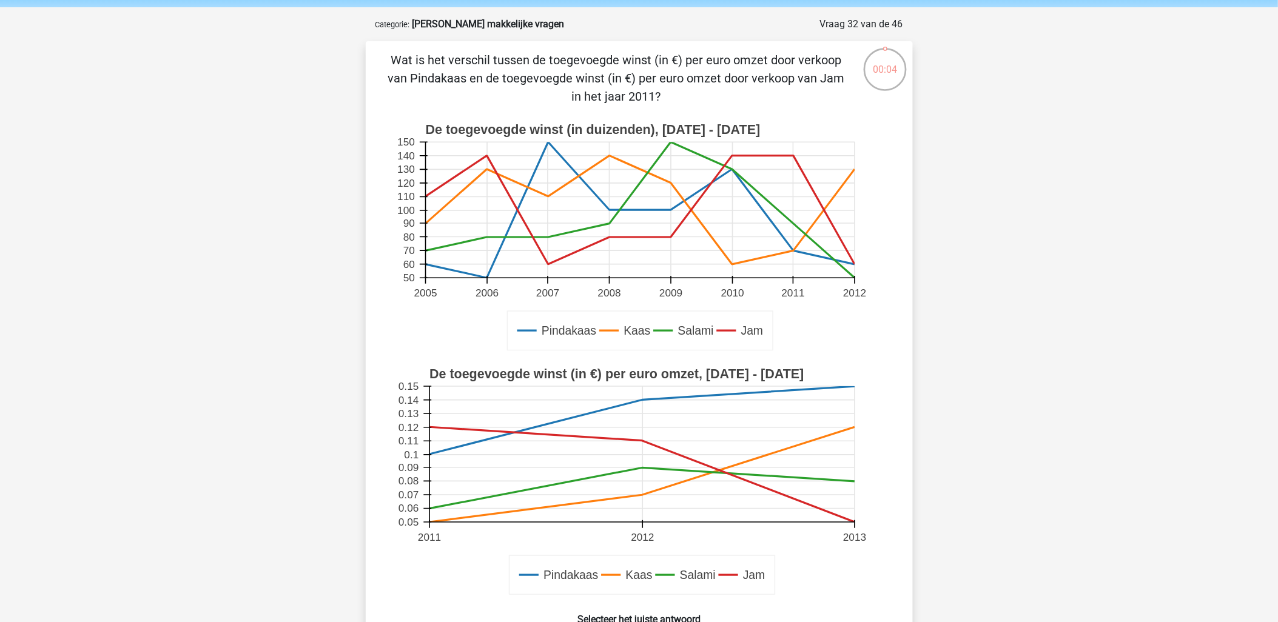
scroll to position [67, 0]
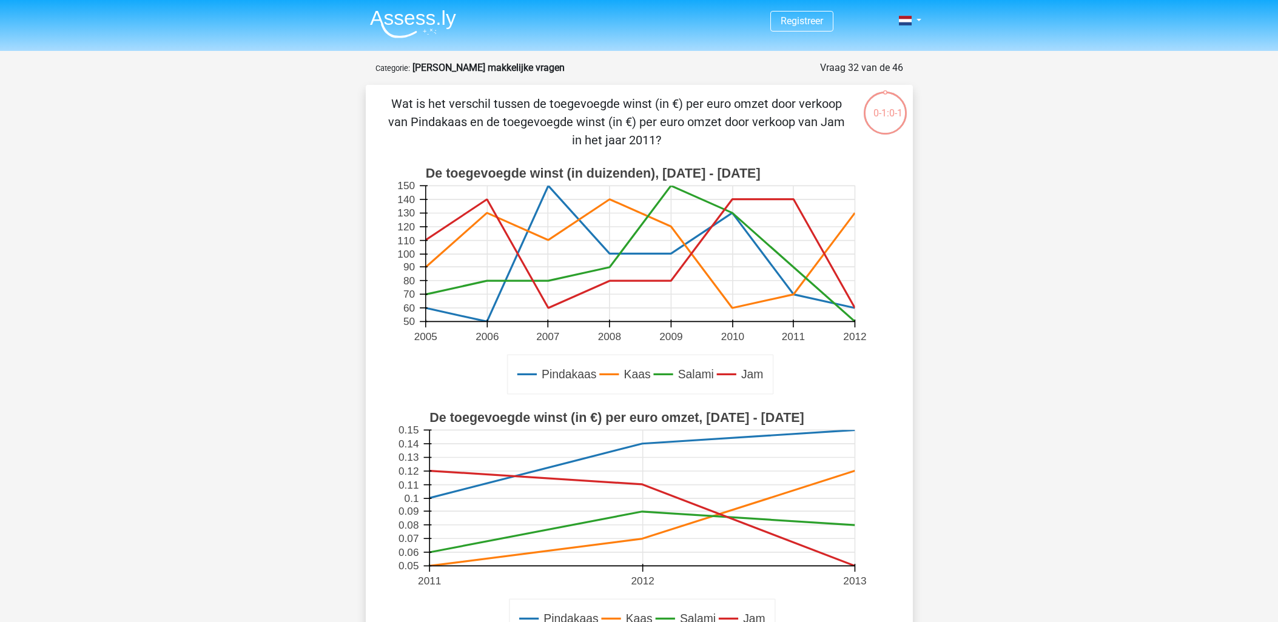
scroll to position [67, 0]
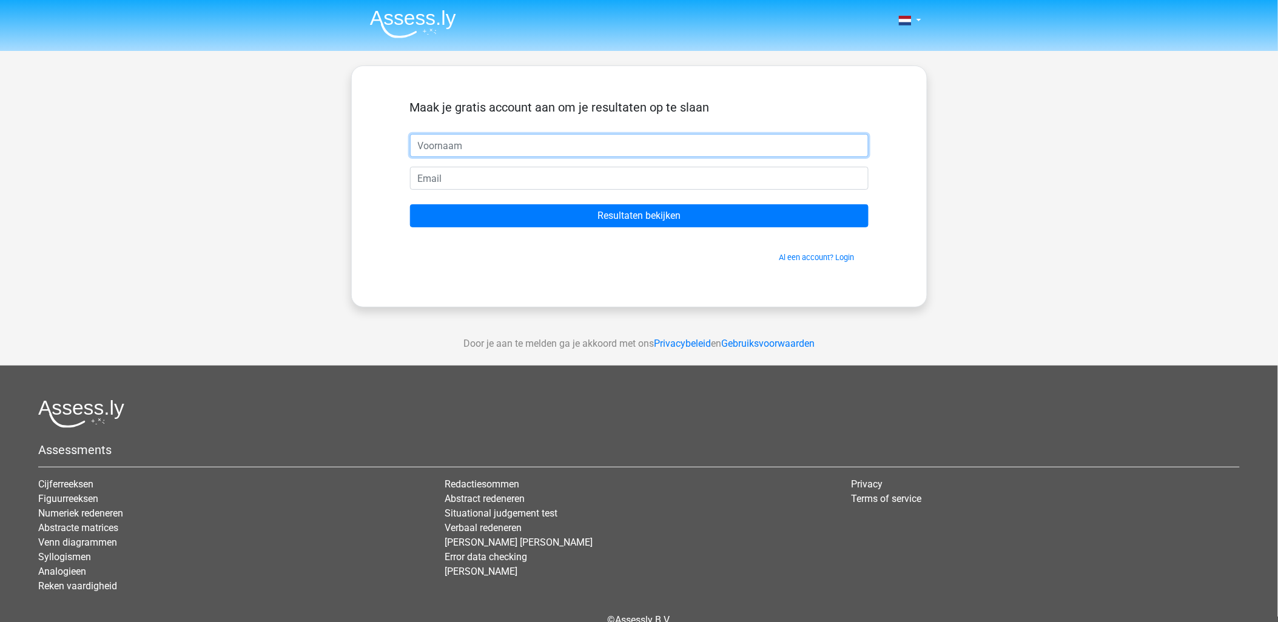
click at [449, 140] on input "text" at bounding box center [639, 145] width 458 height 23
click at [449, 140] on input "Ab" at bounding box center [639, 145] width 458 height 23
type input "An"
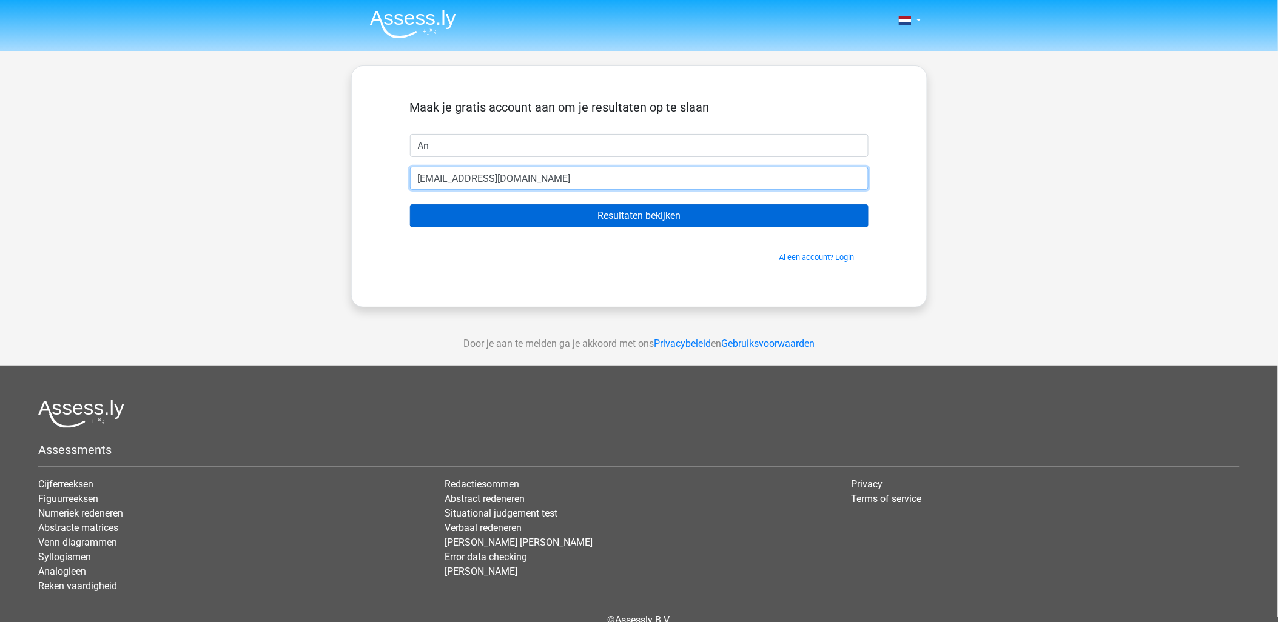
type input "Anccwillems@gmail.com"
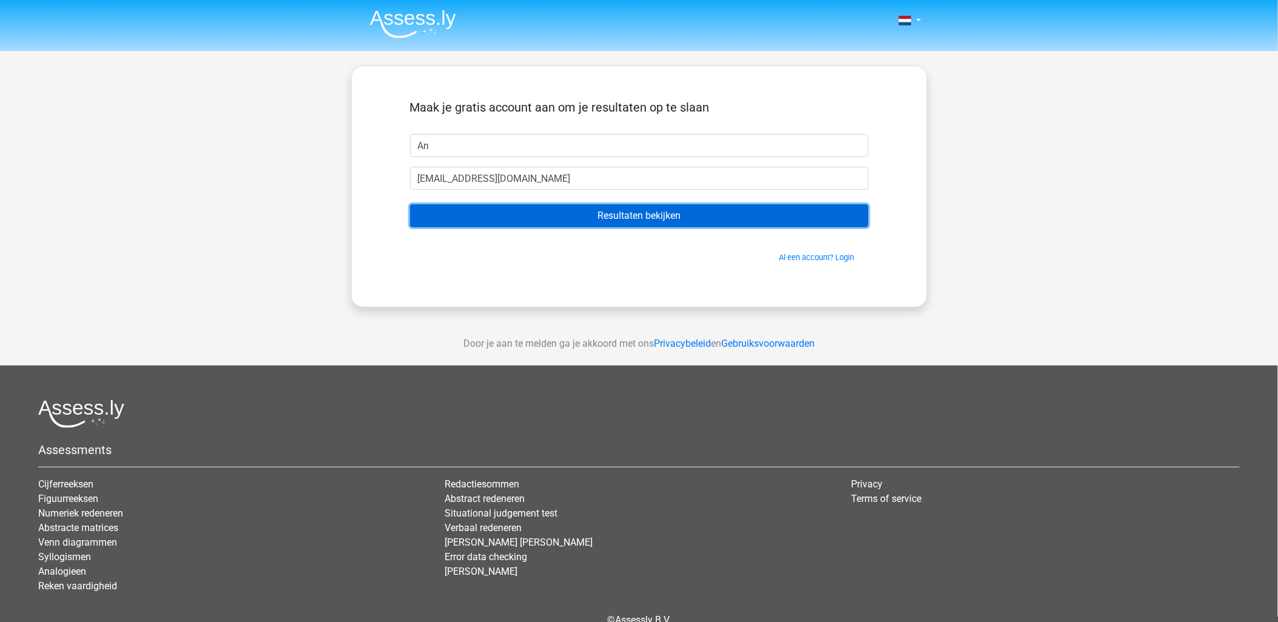
click at [622, 212] on input "Resultaten bekijken" at bounding box center [639, 215] width 458 height 23
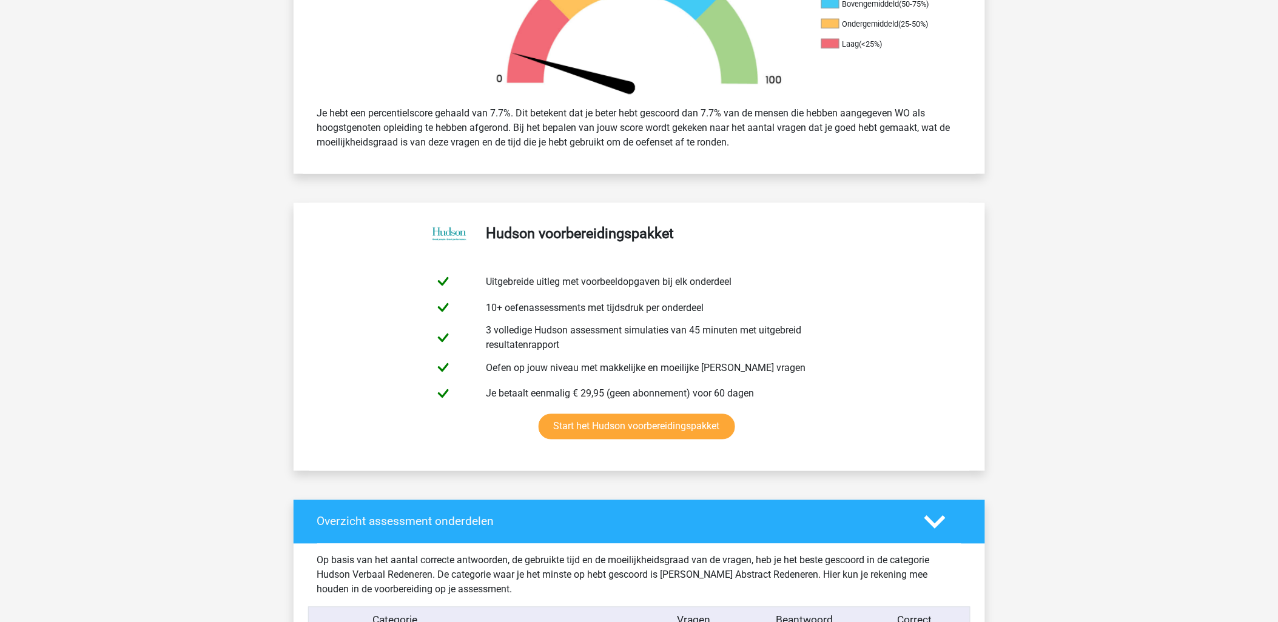
scroll to position [606, 0]
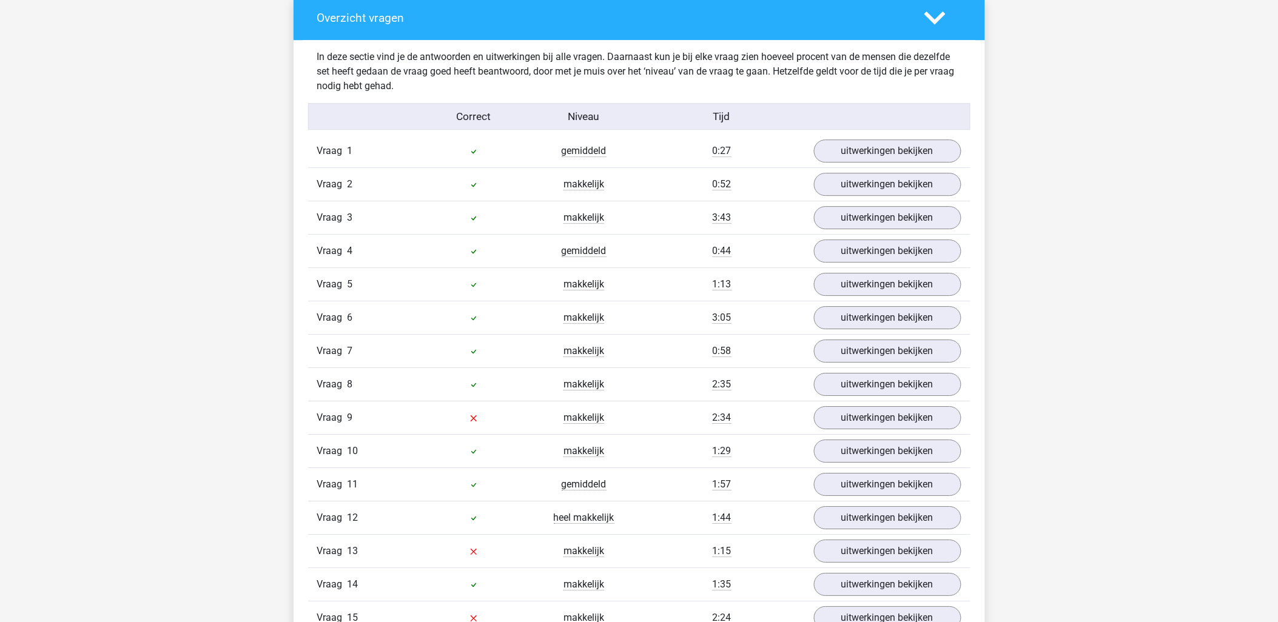
scroll to position [1213, 0]
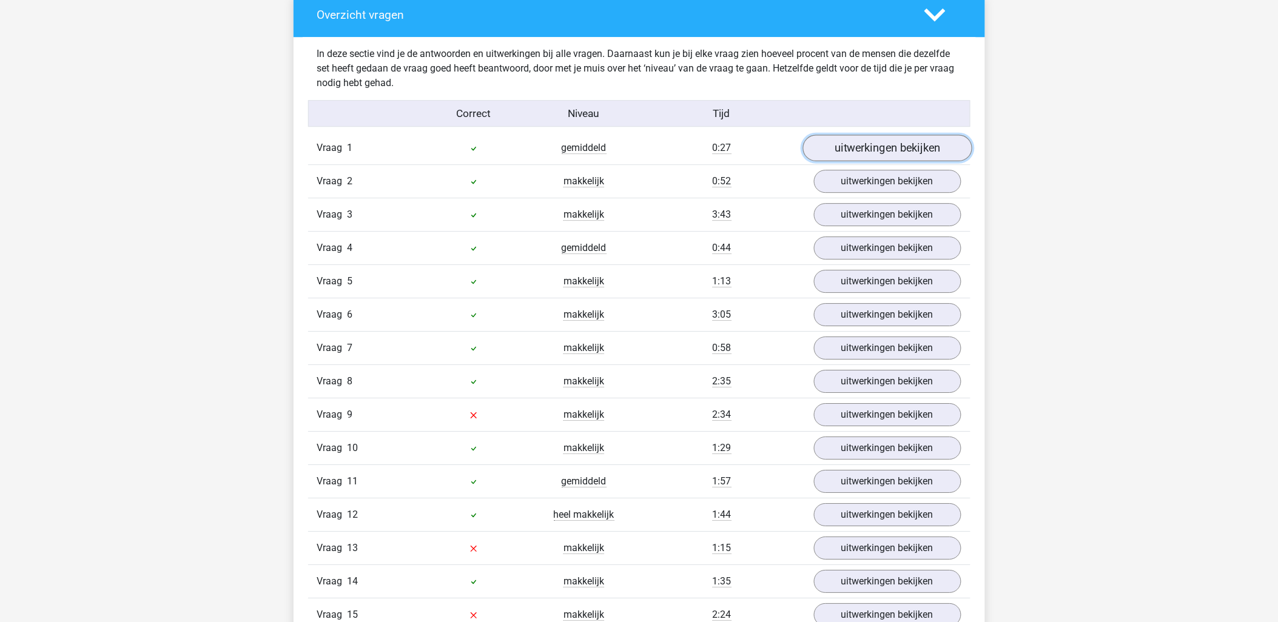
click at [884, 152] on link "uitwerkingen bekijken" at bounding box center [886, 148] width 169 height 27
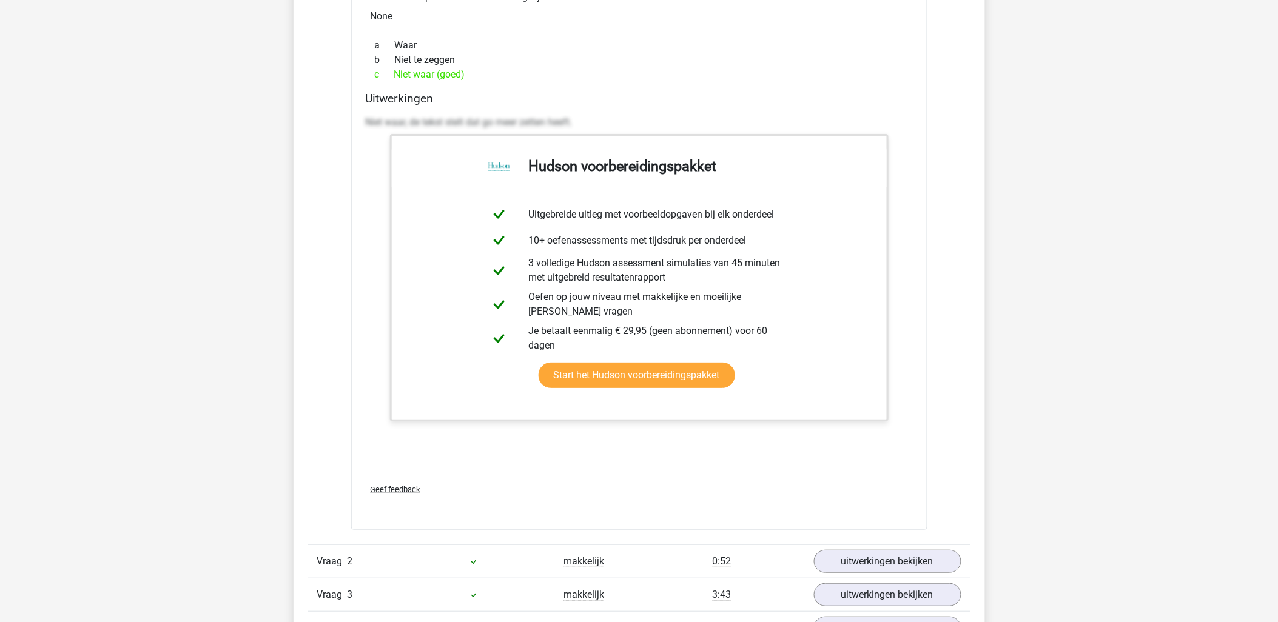
scroll to position [1751, 0]
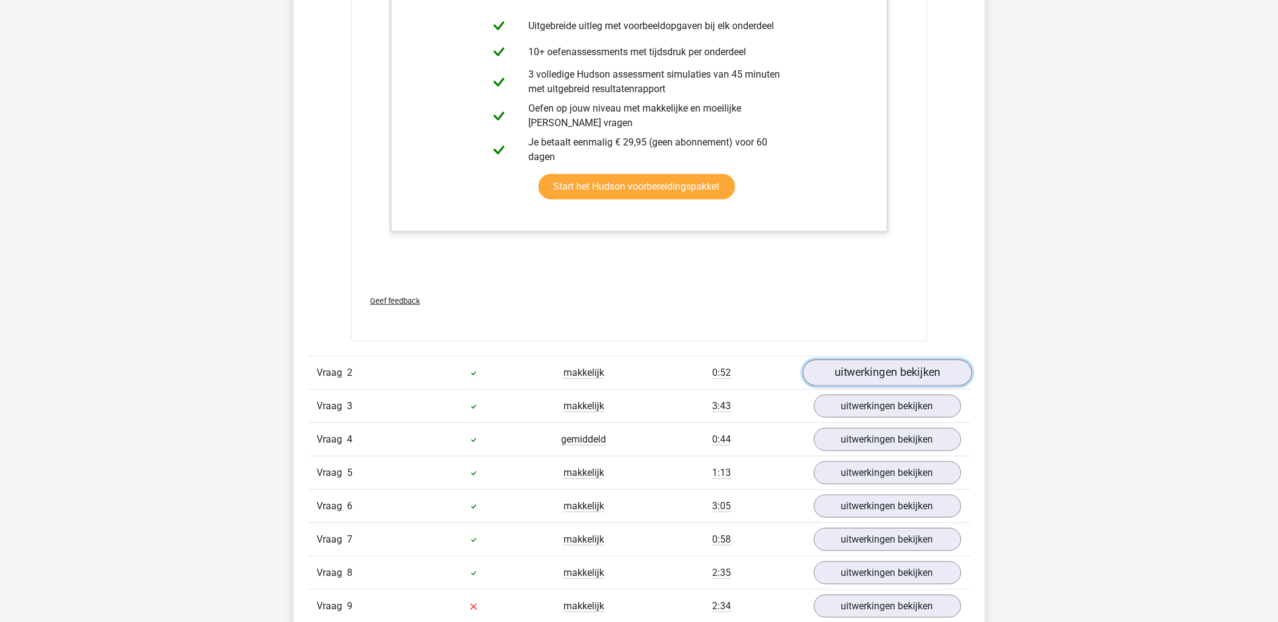
click at [917, 371] on link "uitwerkingen bekijken" at bounding box center [886, 373] width 169 height 27
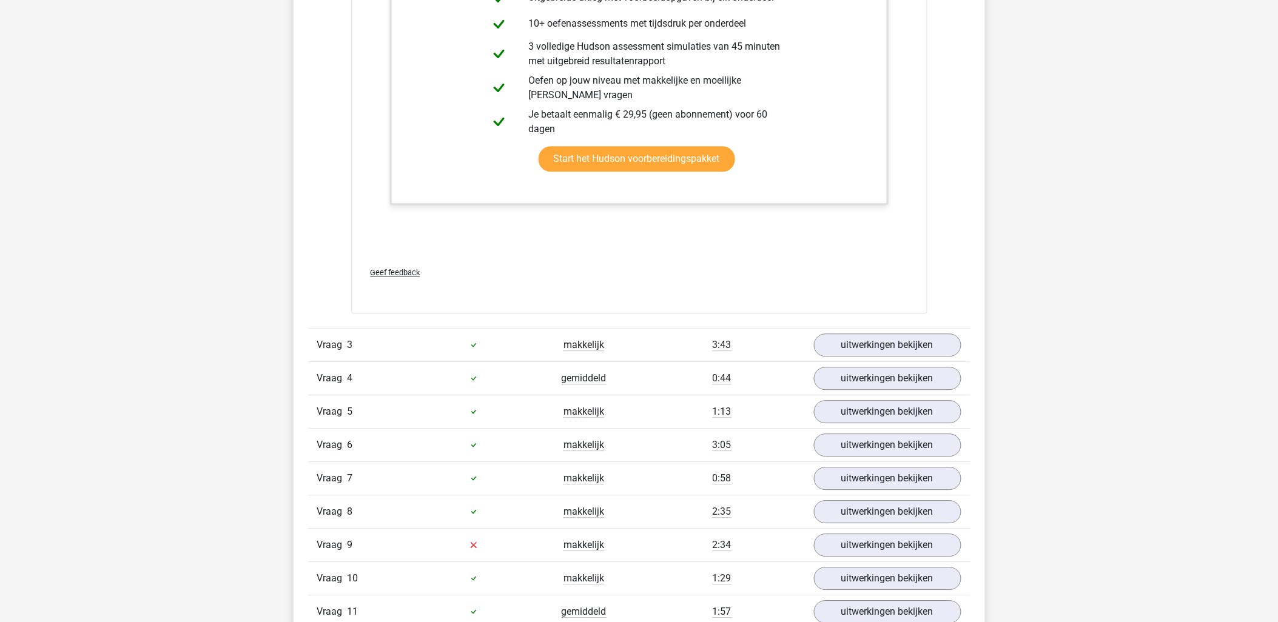
scroll to position [2560, 0]
click at [868, 342] on link "uitwerkingen bekijken" at bounding box center [886, 344] width 169 height 27
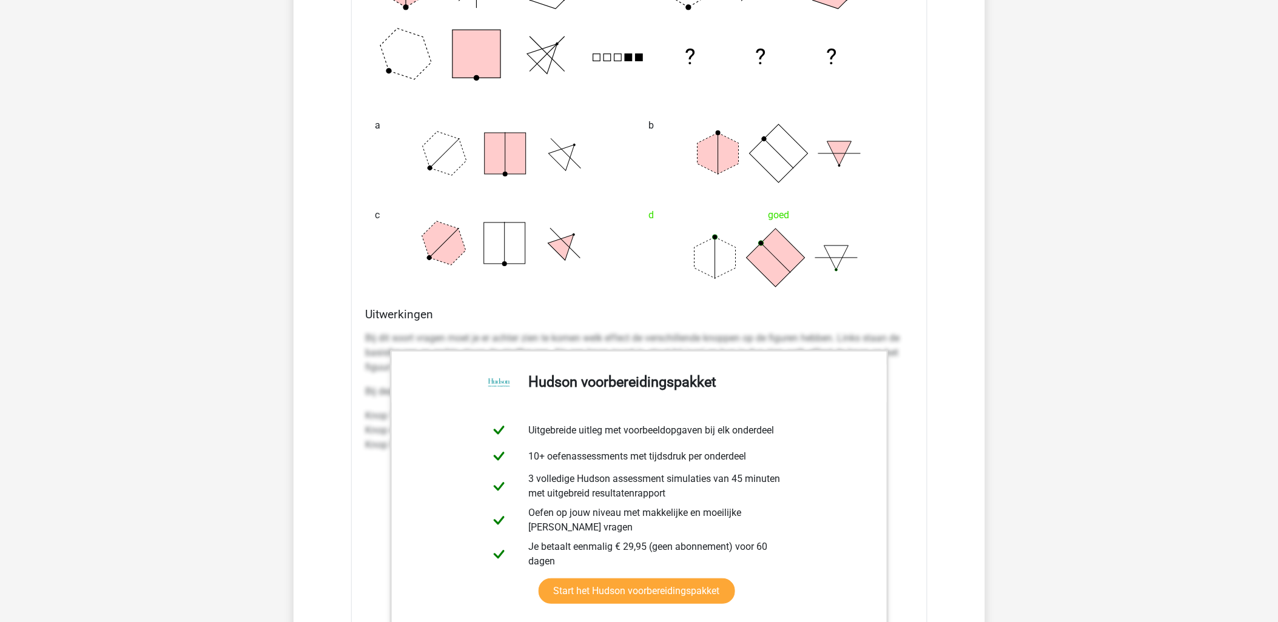
scroll to position [3301, 0]
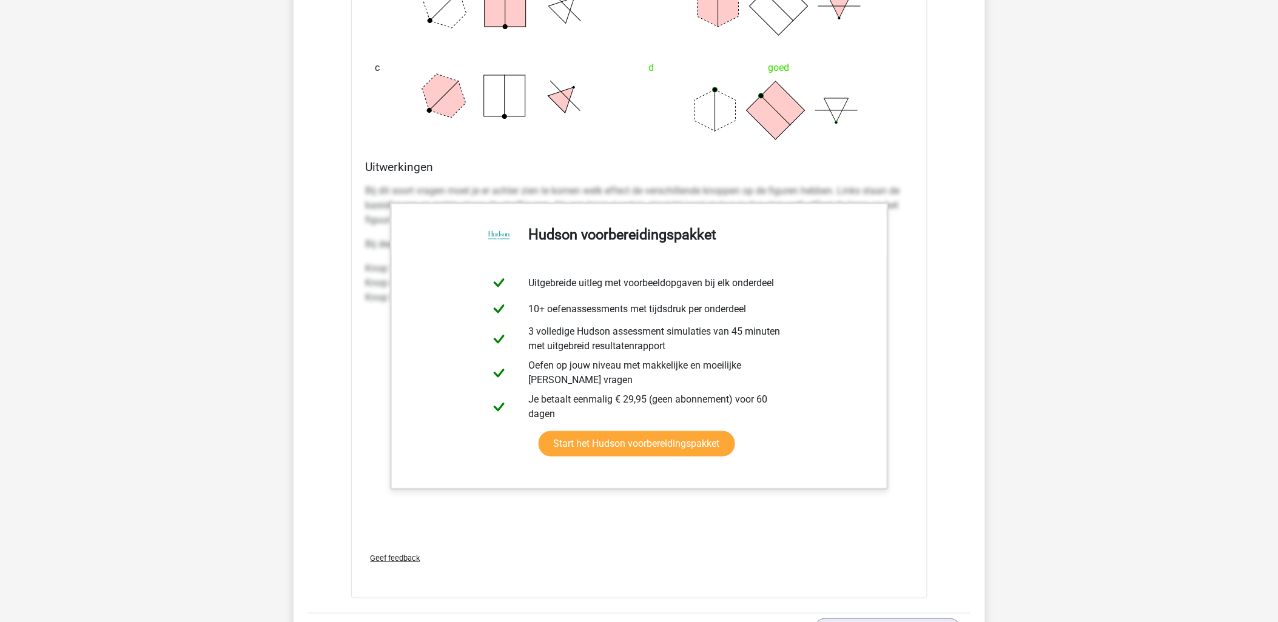
click at [972, 383] on div "In deze sectie vind je de antwoorden en uitwerkingen bij alle vragen. Daarnaast…" at bounding box center [639, 3] width 673 height 4109
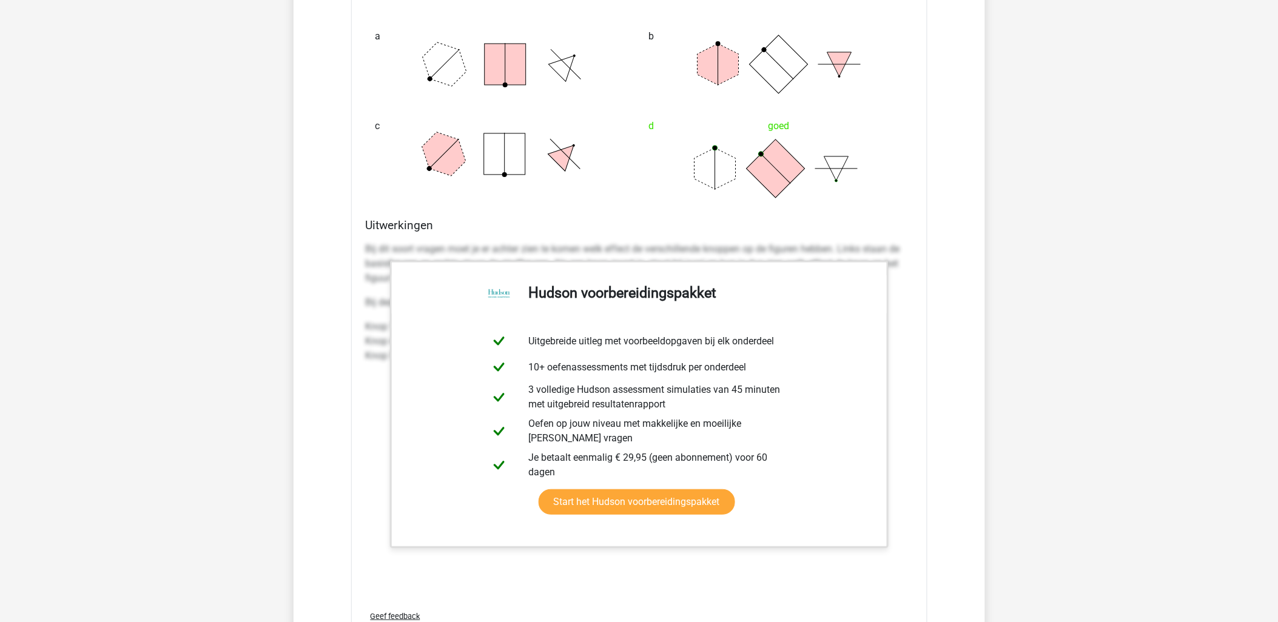
scroll to position [3167, 0]
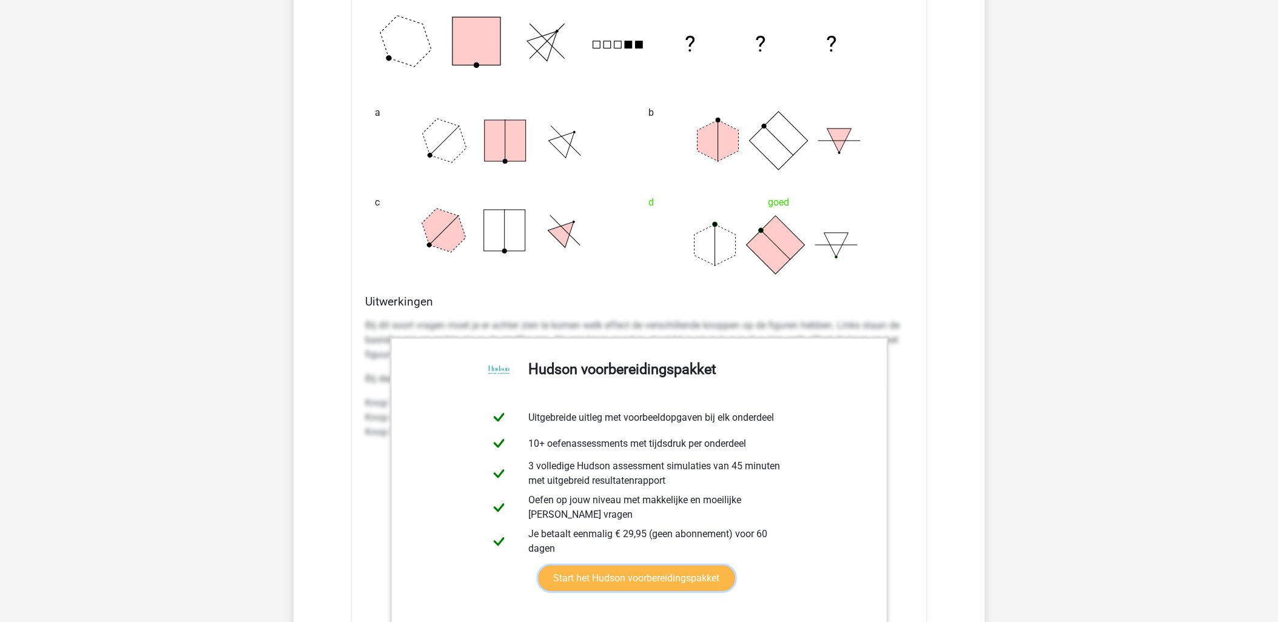
click at [538, 566] on link "Start het Hudson voorbereidingspakket" at bounding box center [636, 578] width 196 height 25
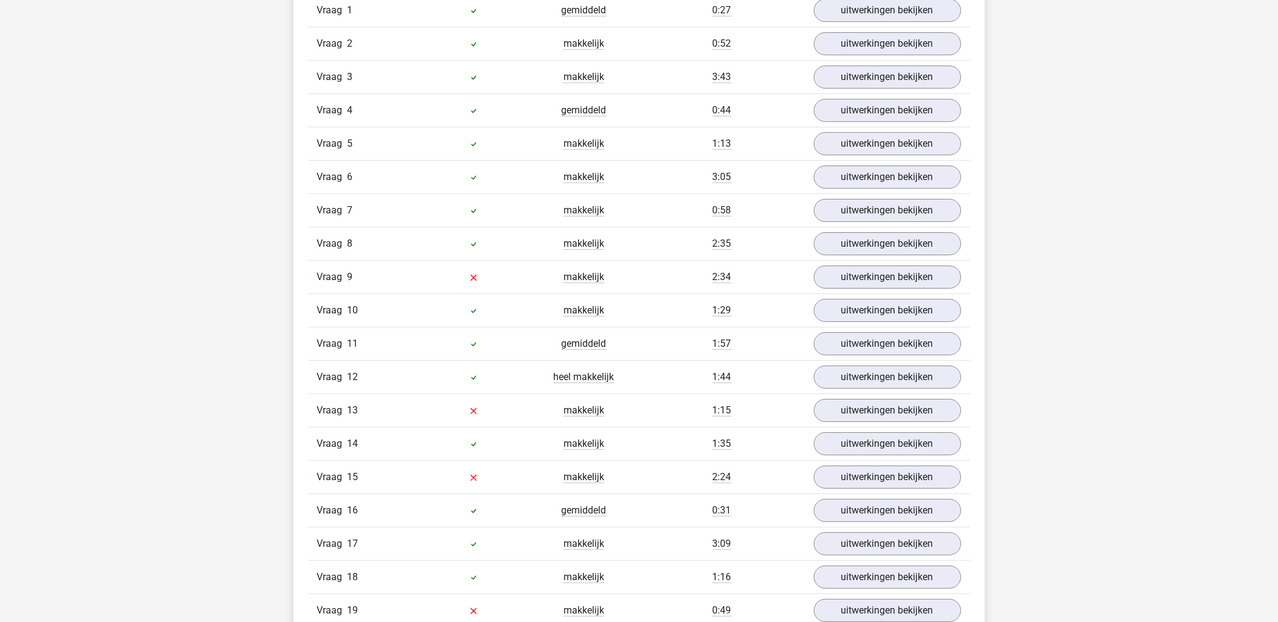
scroll to position [1349, 0]
click at [870, 275] on link "uitwerkingen bekijken" at bounding box center [886, 279] width 169 height 27
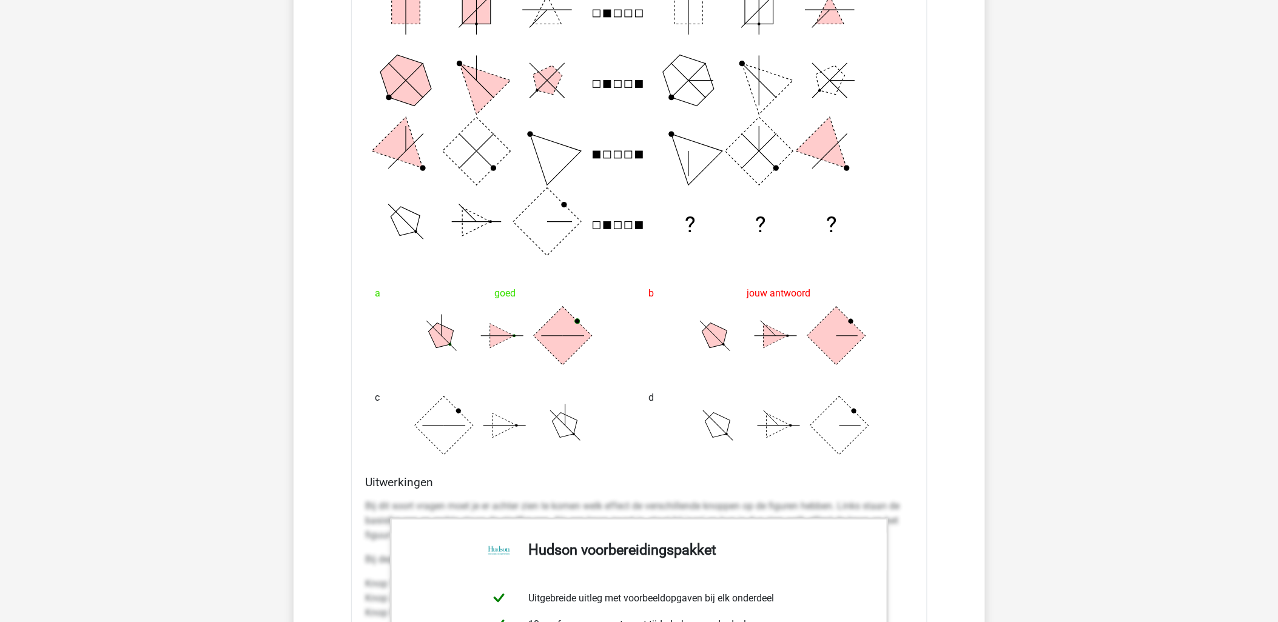
scroll to position [1888, 0]
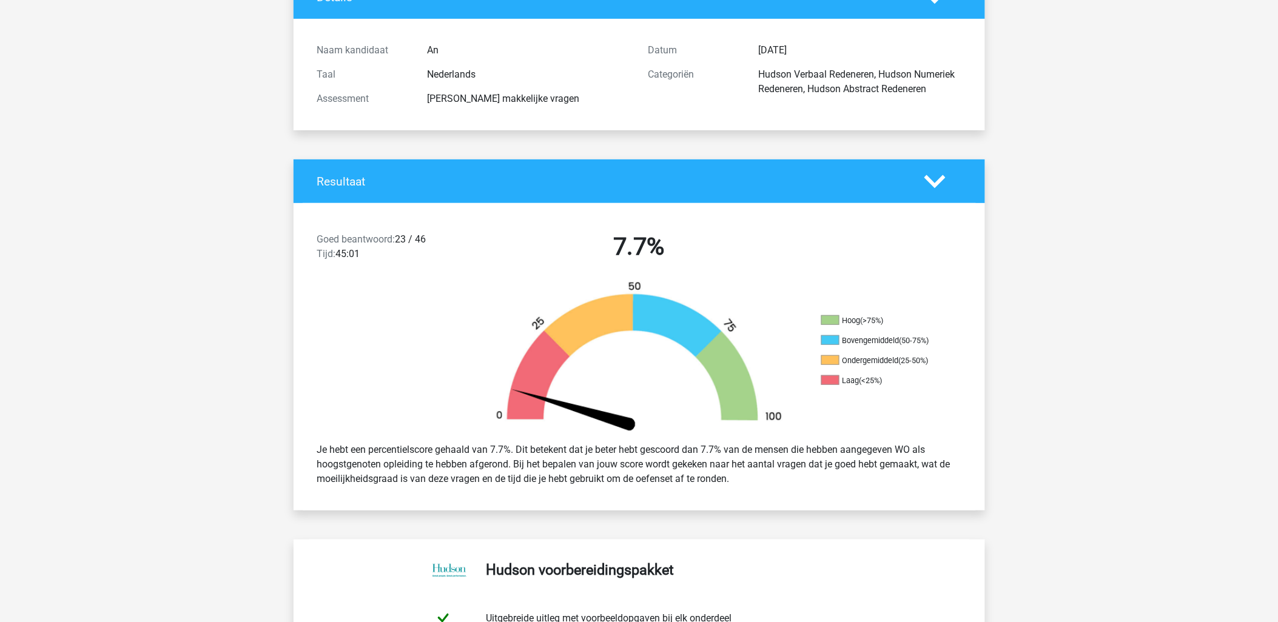
scroll to position [0, 0]
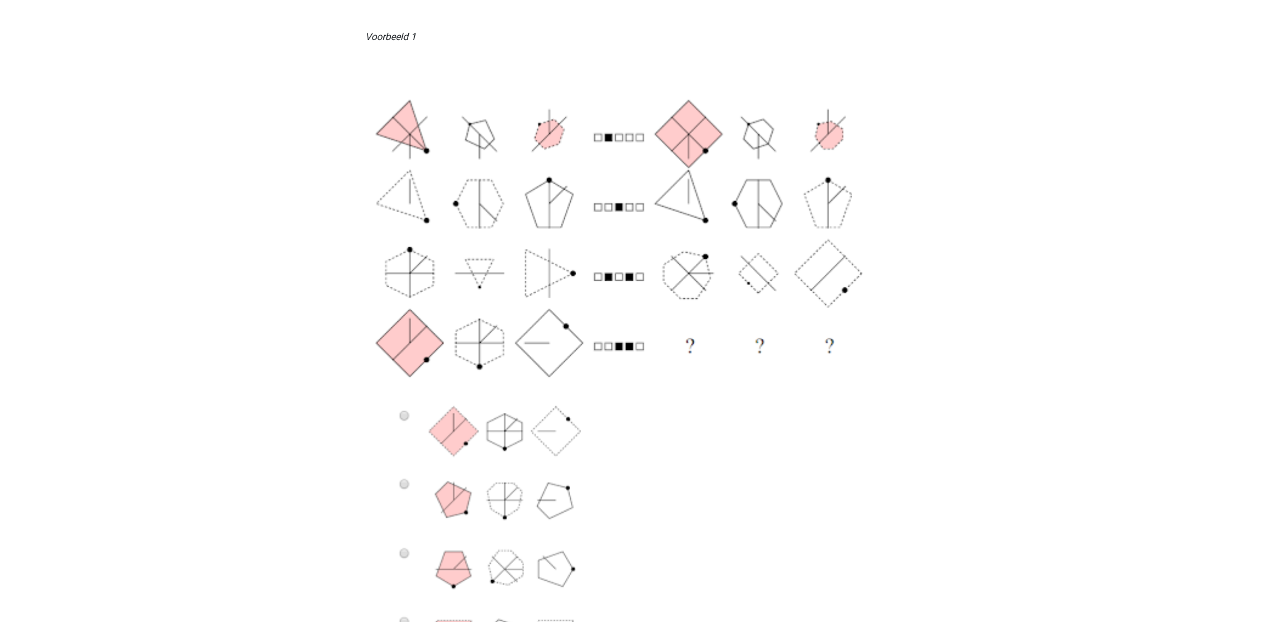
scroll to position [404, 0]
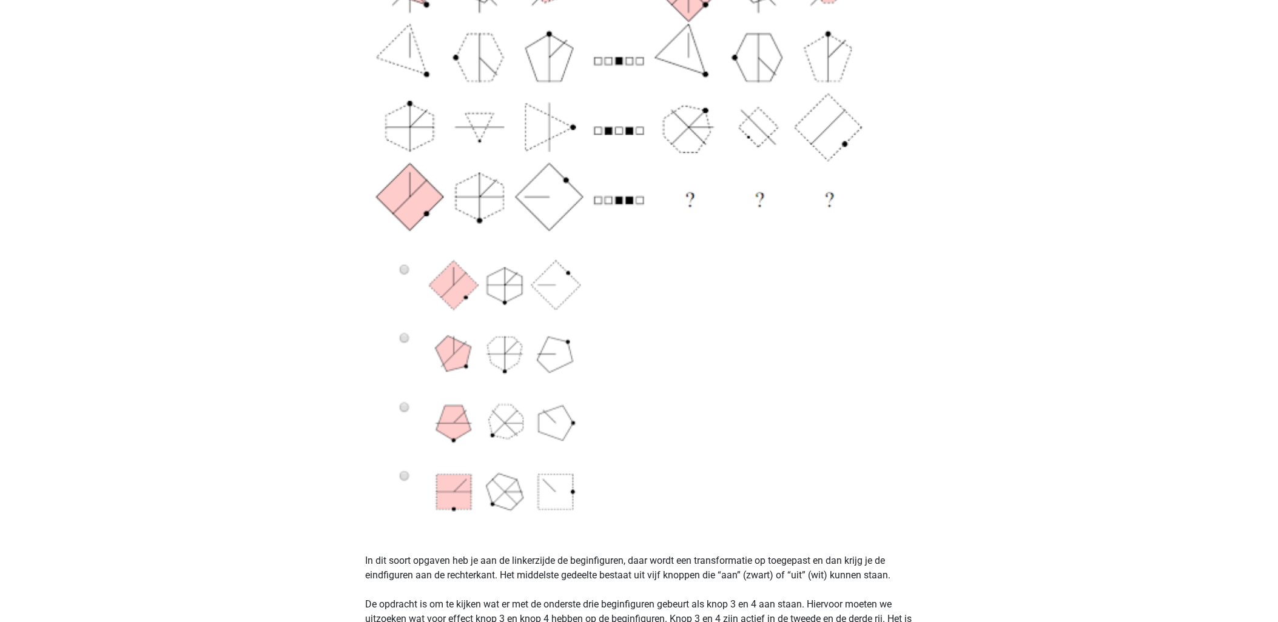
click at [404, 408] on img at bounding box center [639, 219] width 547 height 622
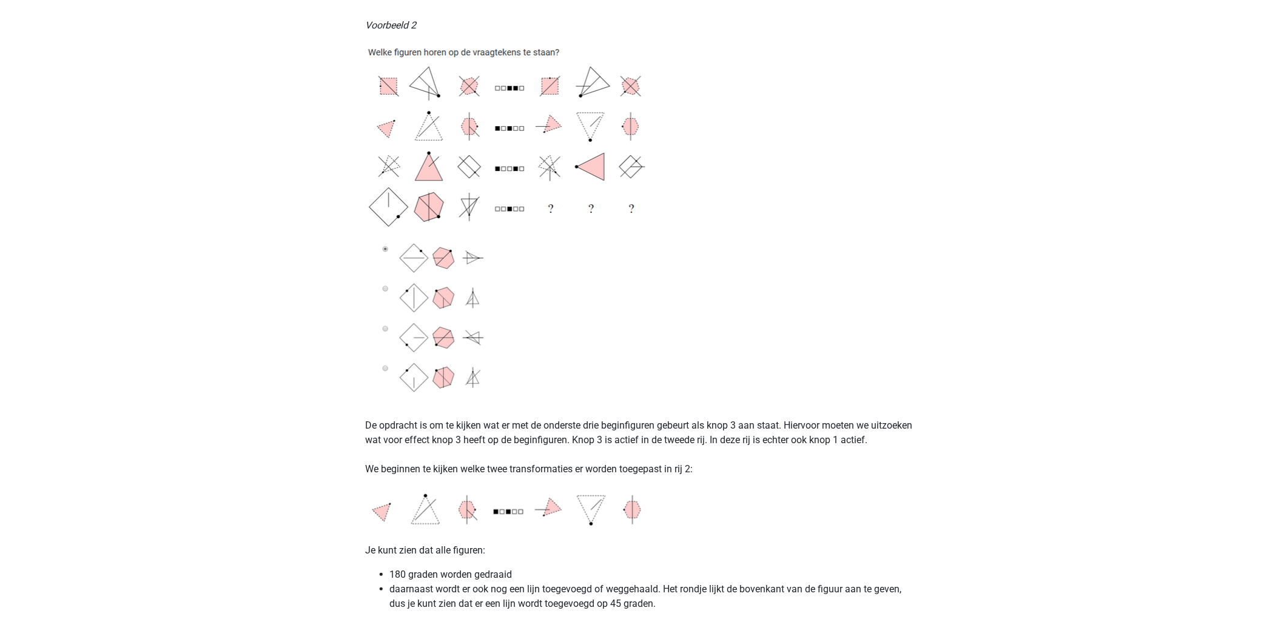
scroll to position [1684, 0]
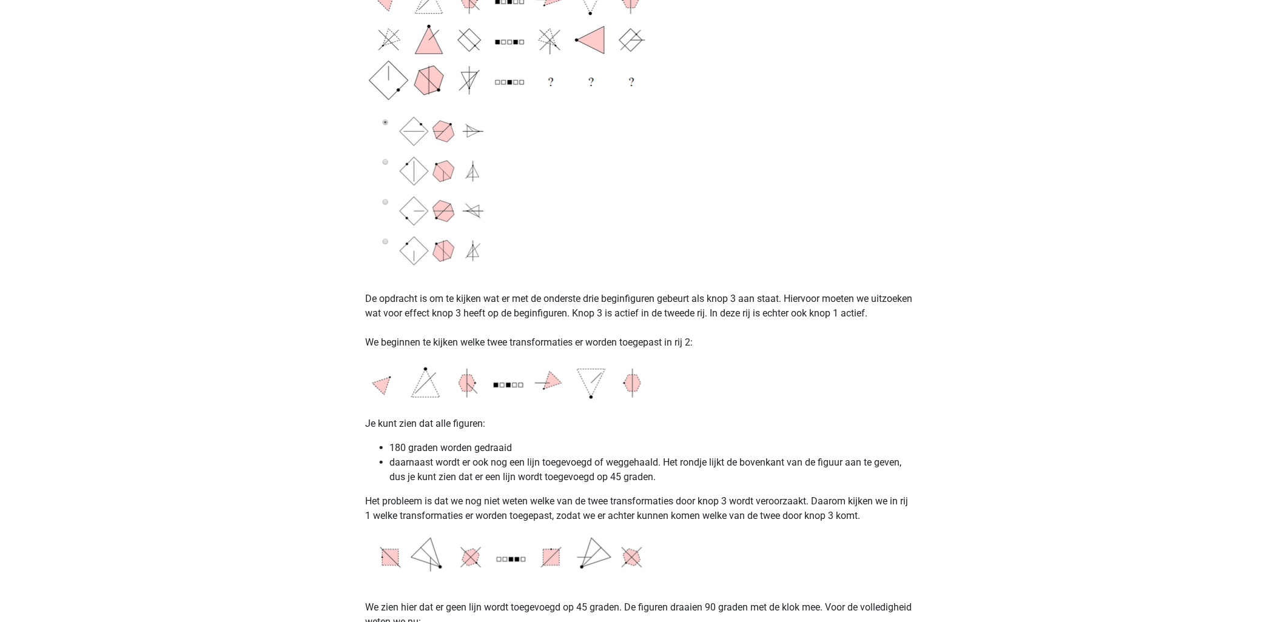
click at [782, 420] on p "Je kunt zien dat alle figuren:" at bounding box center [639, 416] width 547 height 29
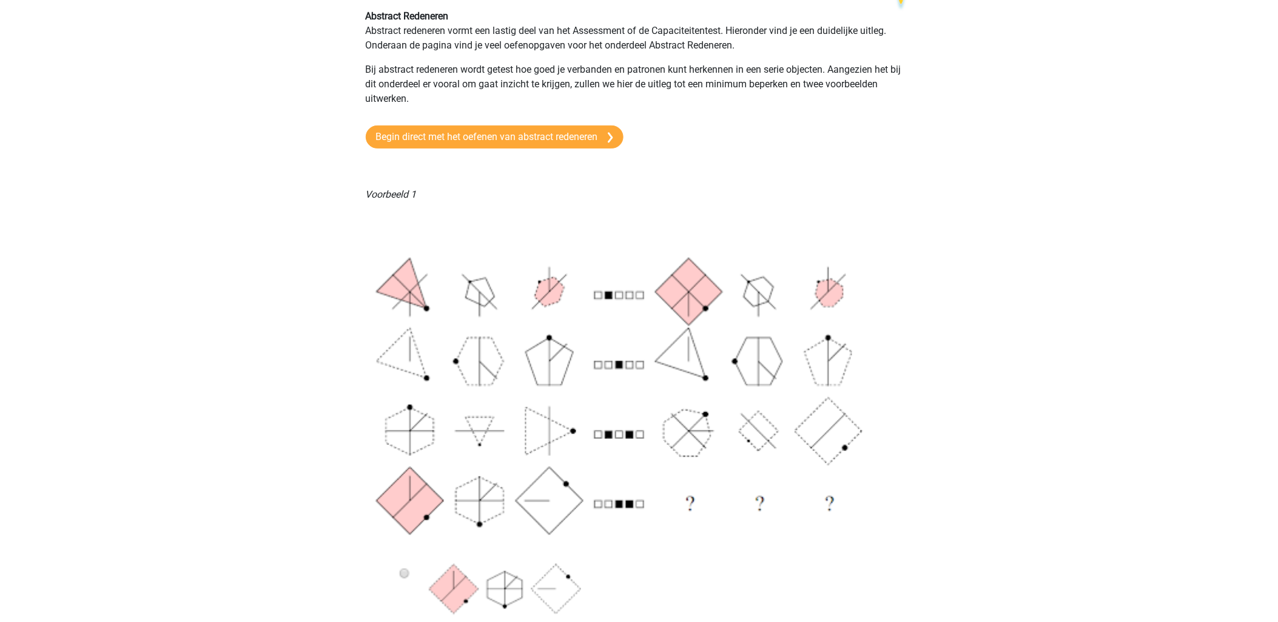
scroll to position [0, 0]
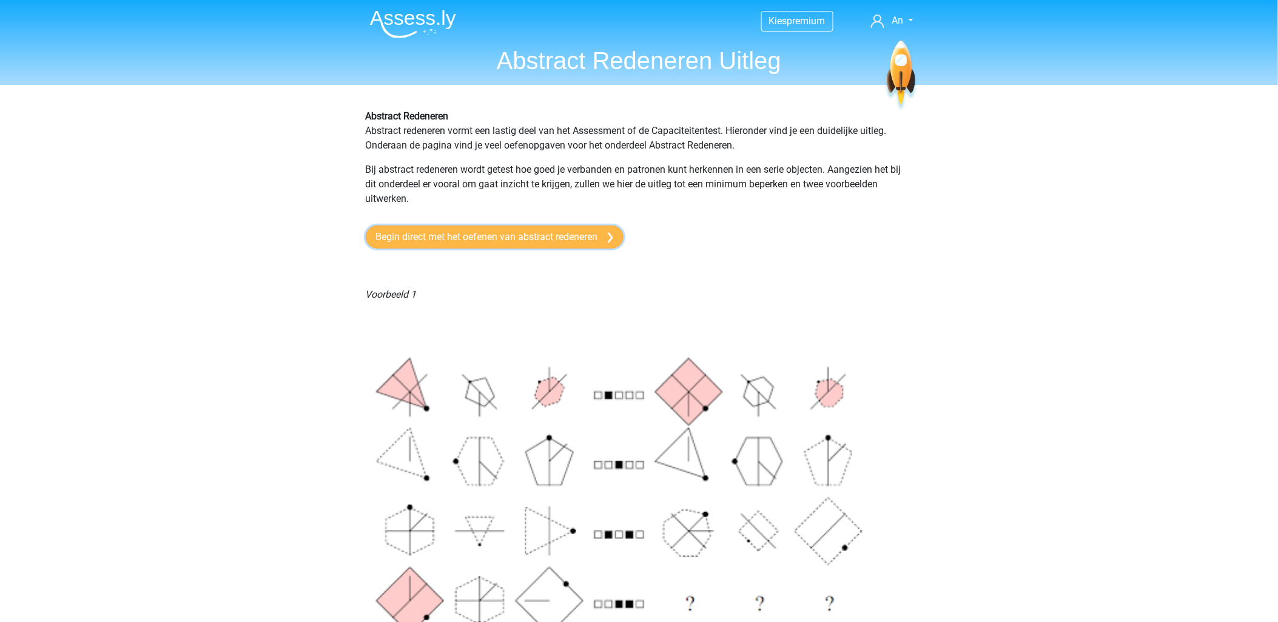
click at [546, 235] on link "Begin direct met het oefenen van abstract redeneren" at bounding box center [495, 237] width 258 height 23
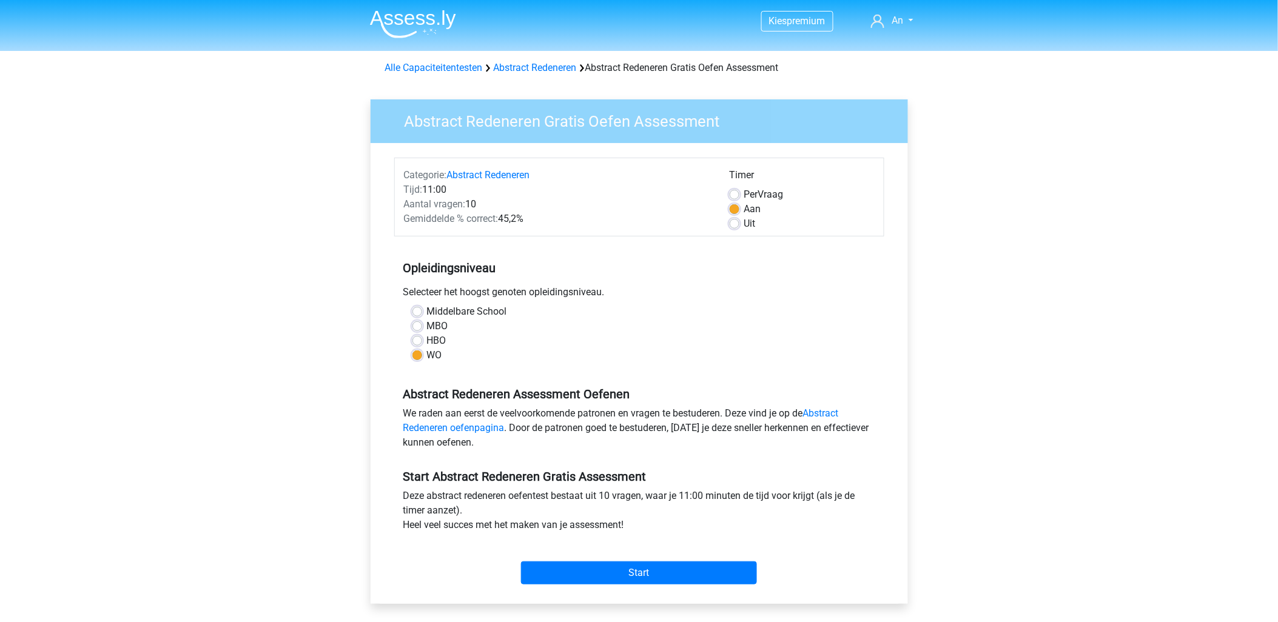
click at [431, 340] on label "HBO" at bounding box center [436, 341] width 19 height 15
click at [422, 340] on input "HBO" at bounding box center [417, 340] width 10 height 12
radio input "true"
click at [606, 578] on input "Start" at bounding box center [639, 573] width 236 height 23
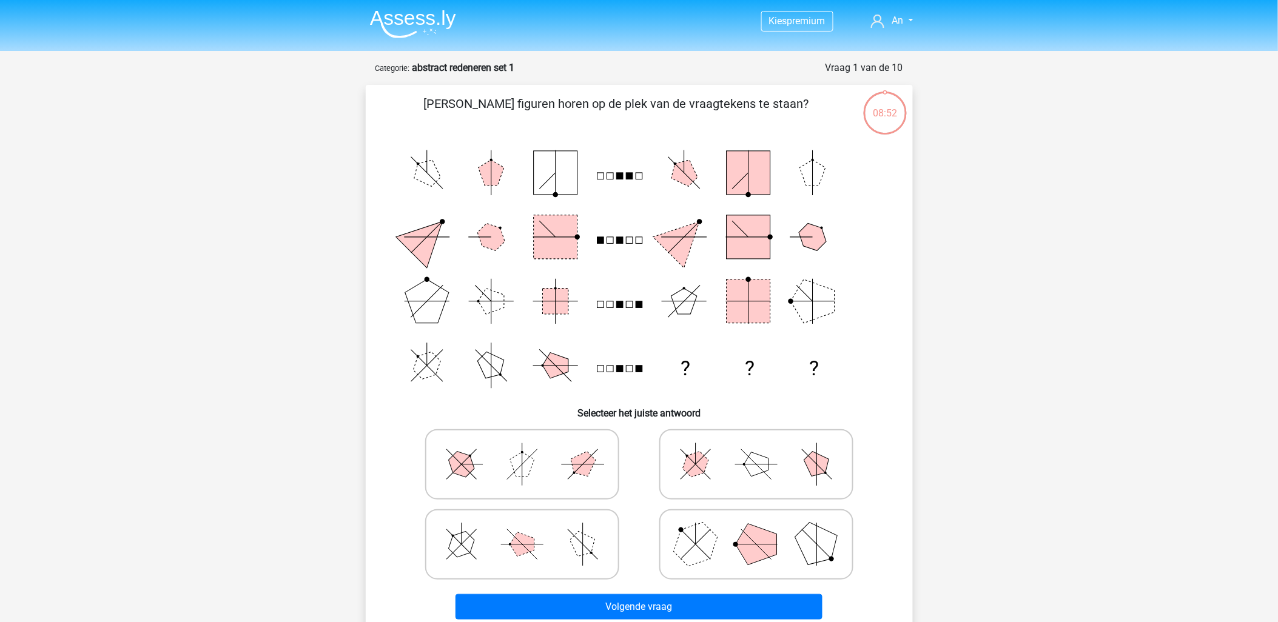
click at [531, 531] on icon at bounding box center [522, 544] width 182 height 61
click at [530, 529] on input "radio" at bounding box center [526, 525] width 8 height 8
radio input "true"
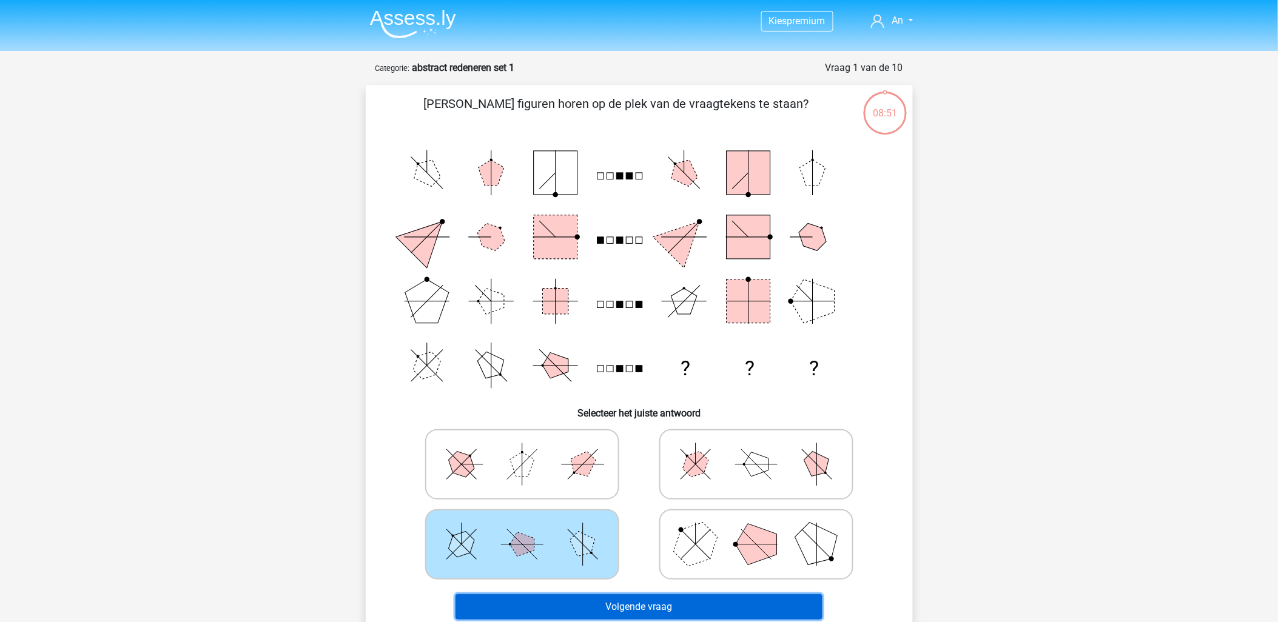
click at [586, 614] on button "Volgende vraag" at bounding box center [638, 606] width 367 height 25
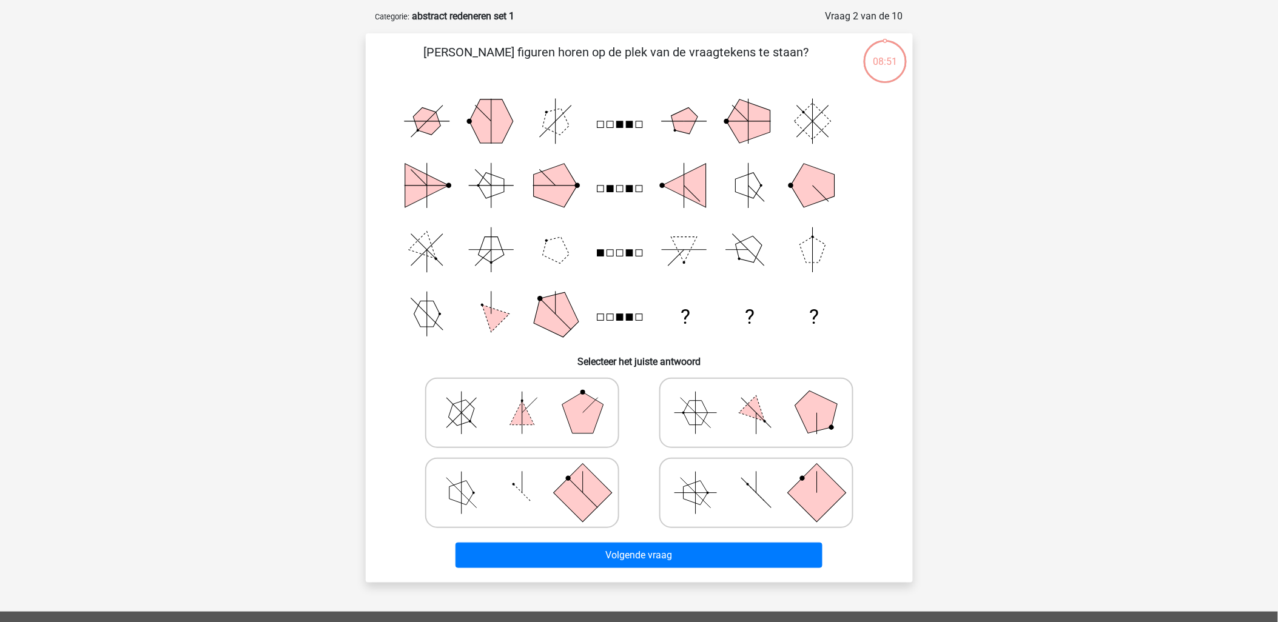
scroll to position [61, 0]
